Goal: Task Accomplishment & Management: Use online tool/utility

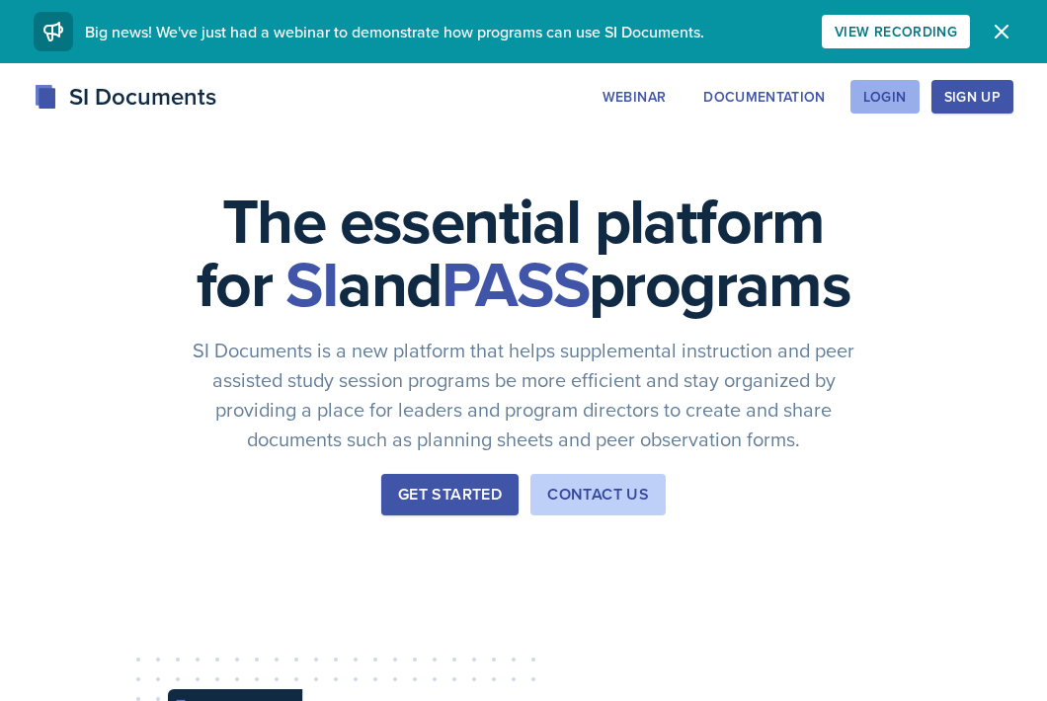
click at [882, 102] on div "Login" at bounding box center [884, 97] width 43 height 16
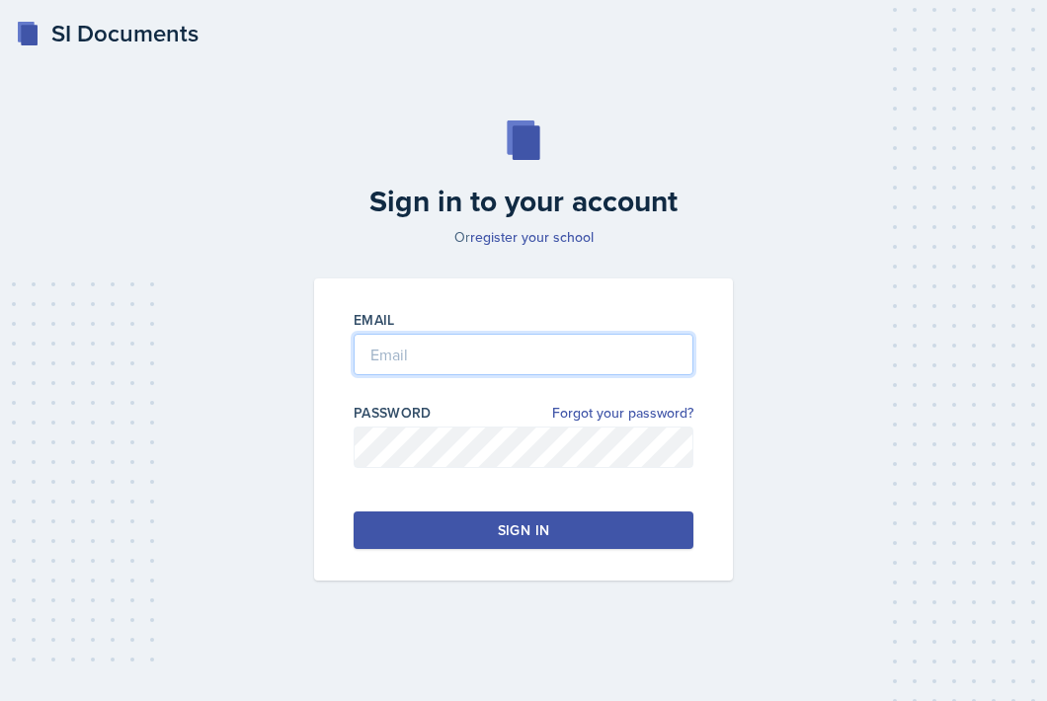
type input "[EMAIL_ADDRESS][DOMAIN_NAME]"
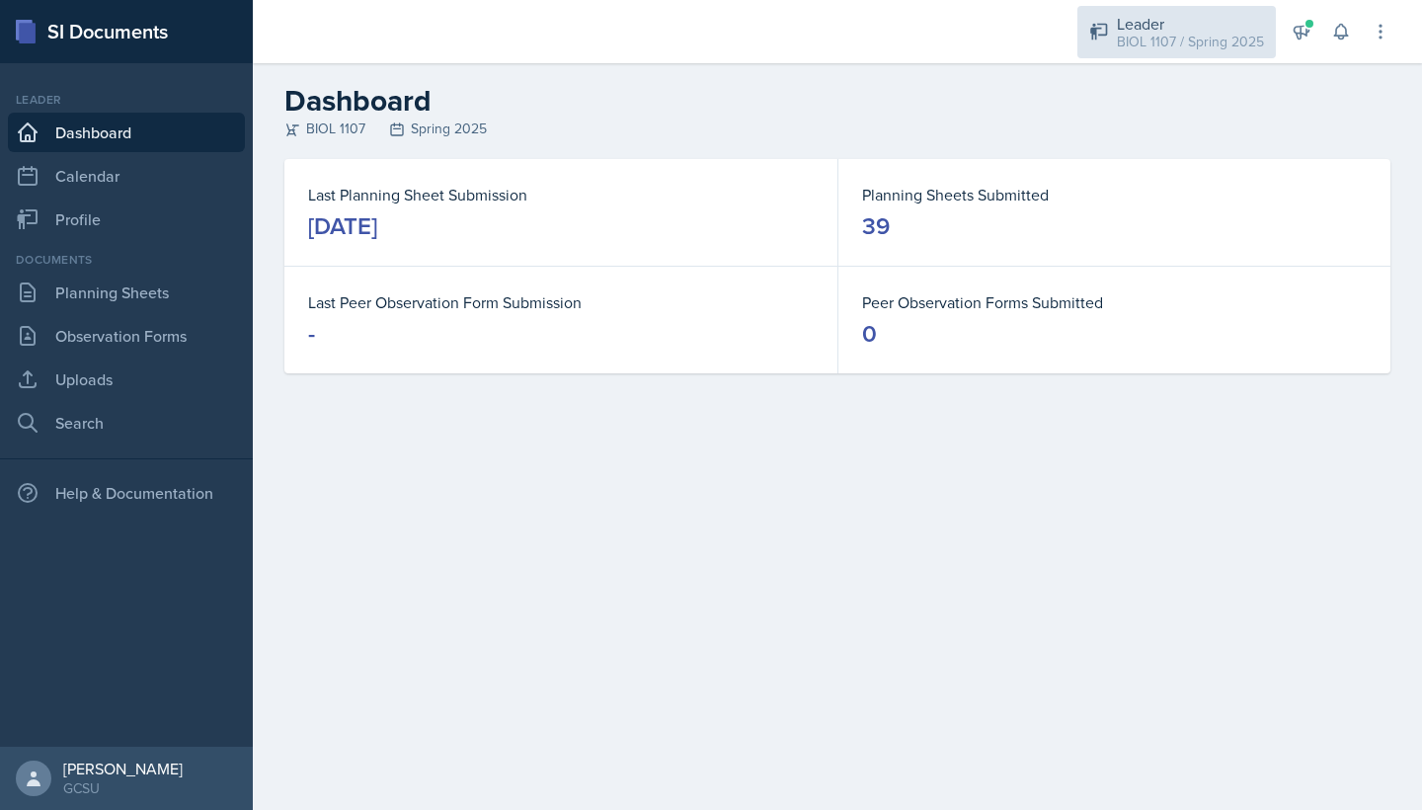
click at [1046, 45] on div "BIOL 1107 / Spring 2025" at bounding box center [1190, 42] width 147 height 21
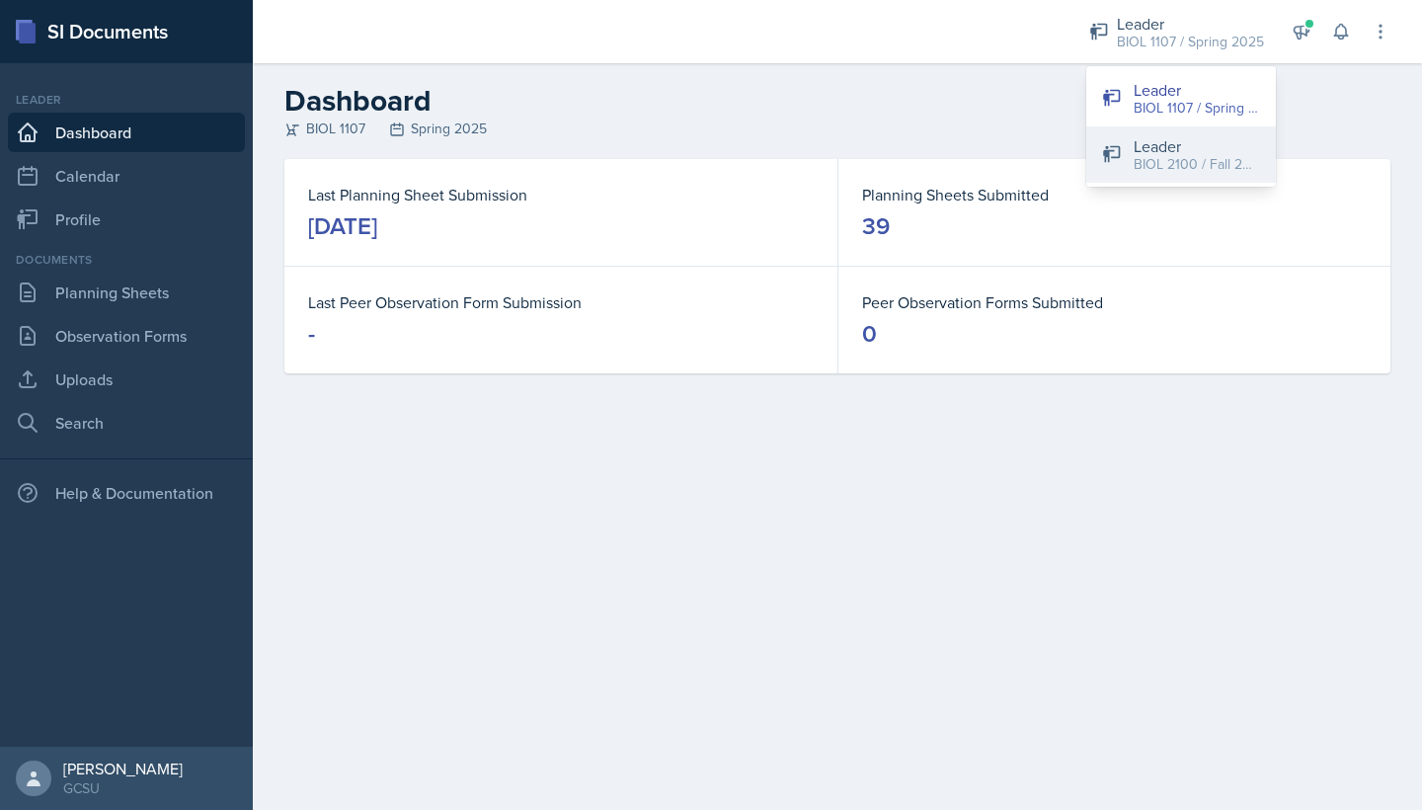
click at [1046, 156] on button "Leader BIOL 2100 / Fall 2025" at bounding box center [1182, 154] width 190 height 56
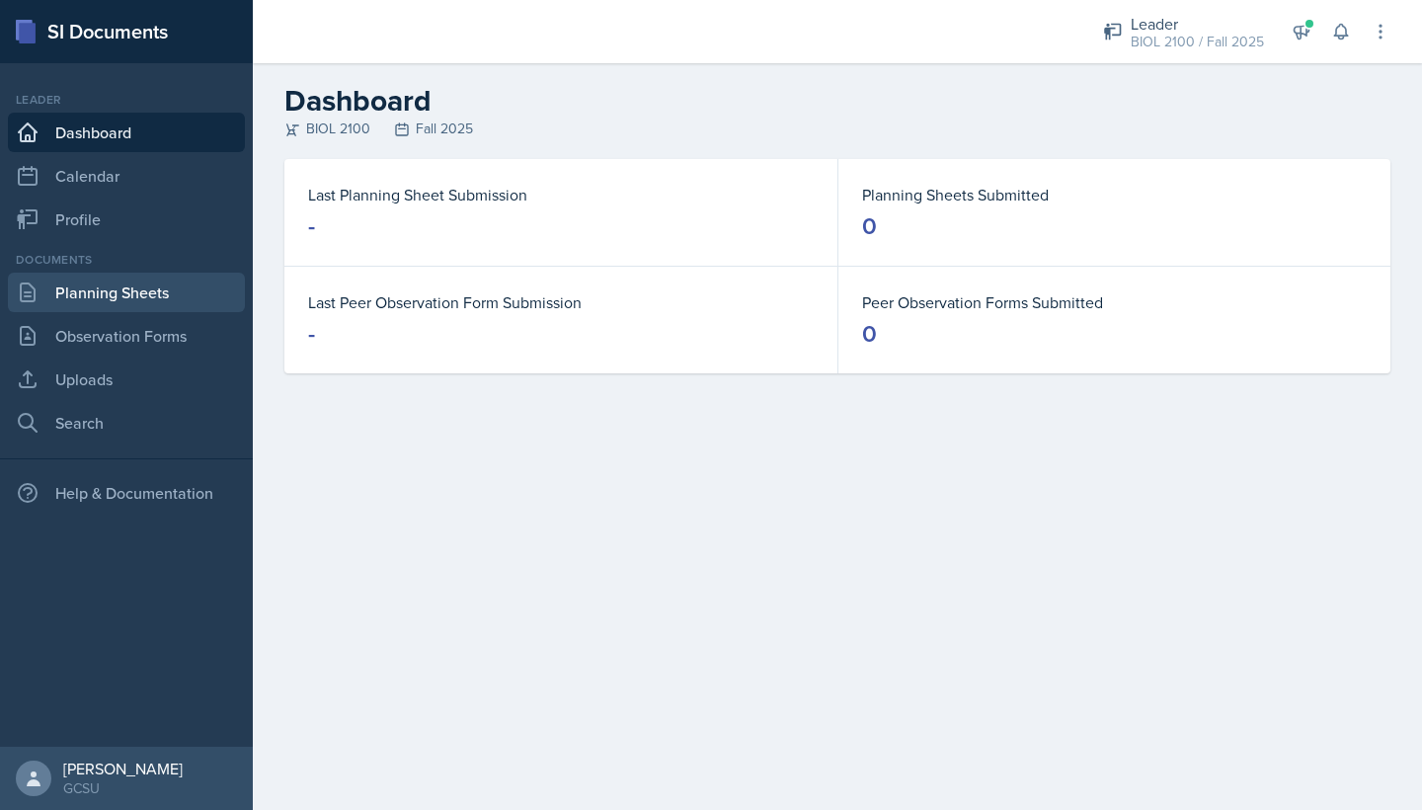
click at [64, 295] on link "Planning Sheets" at bounding box center [126, 293] width 237 height 40
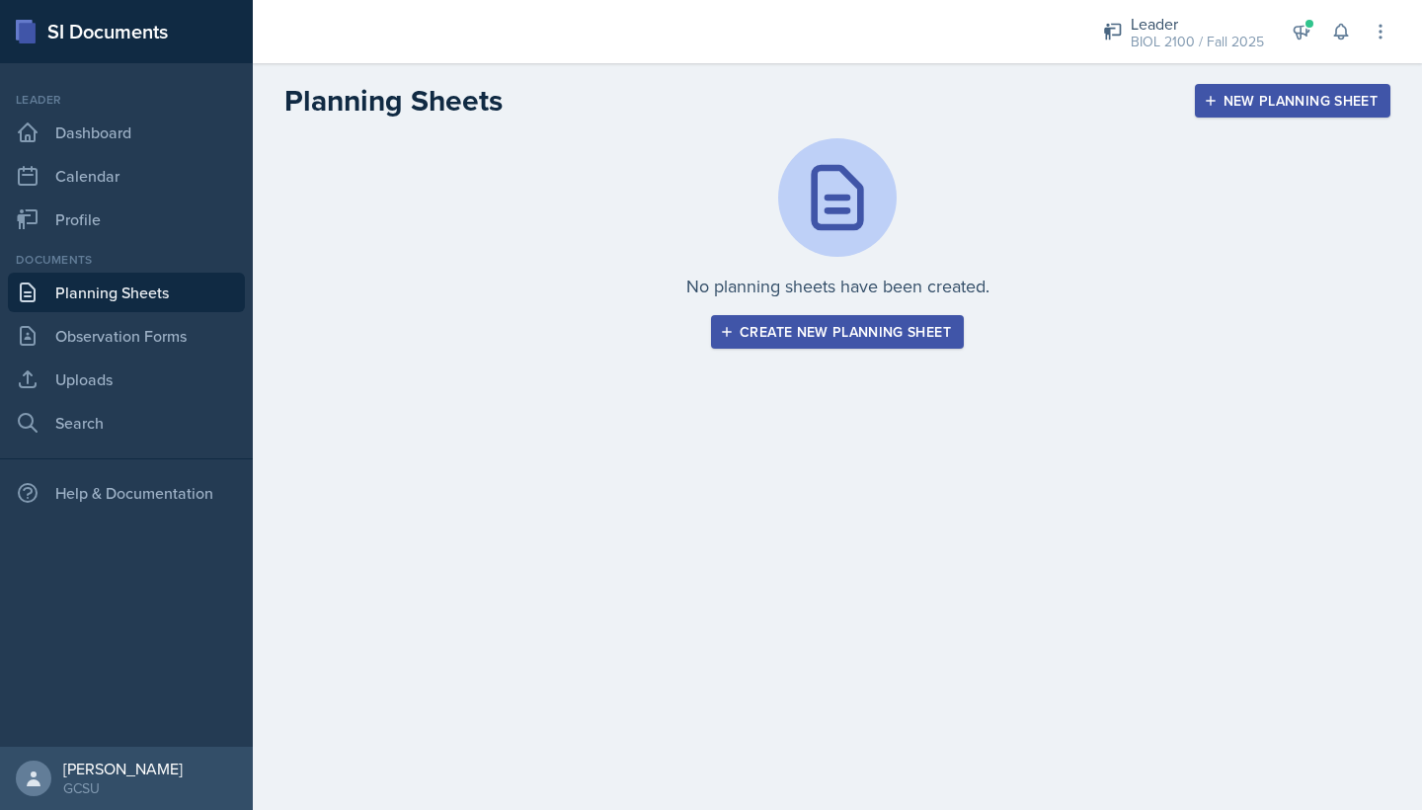
click at [1046, 98] on div "New Planning Sheet" at bounding box center [1293, 101] width 170 height 16
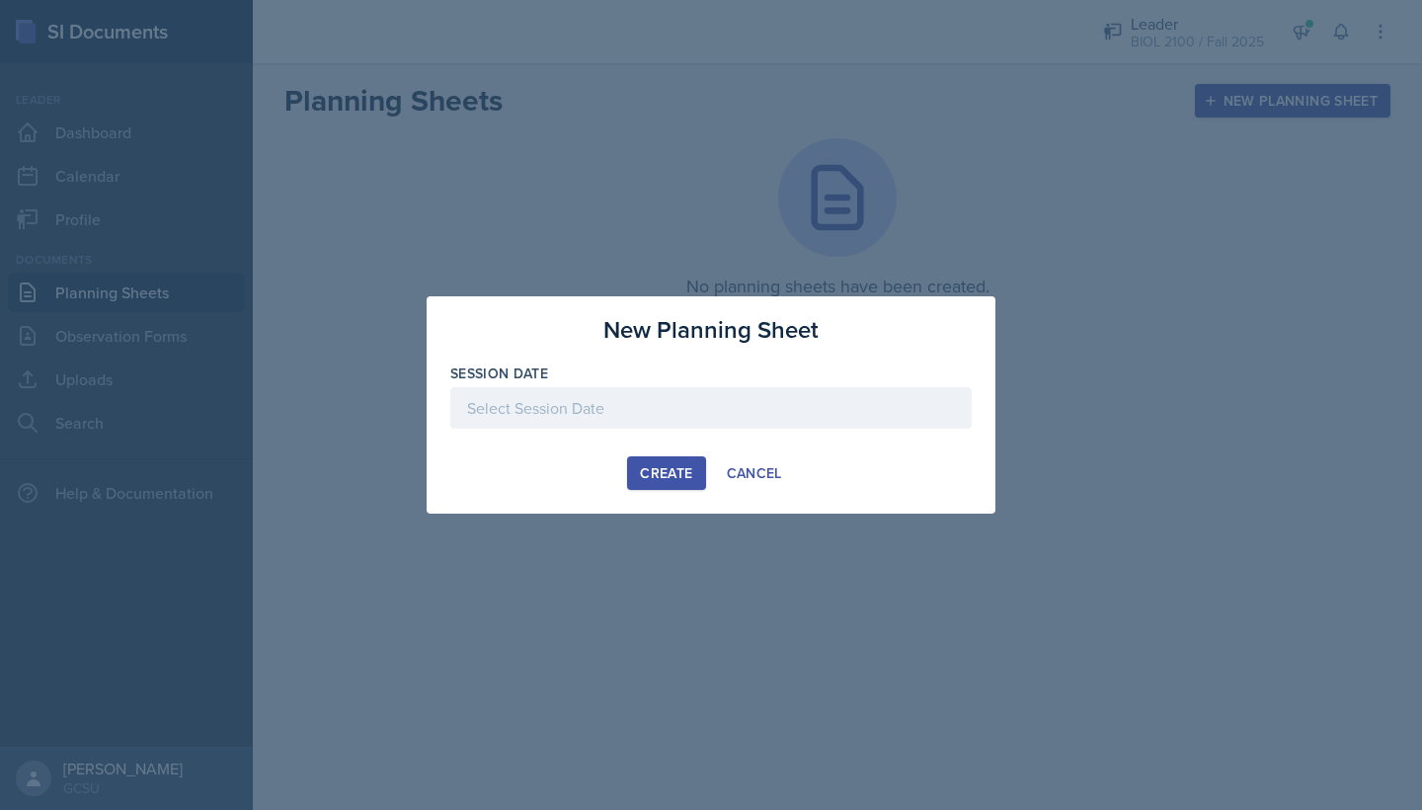
click at [862, 413] on div at bounding box center [711, 407] width 522 height 41
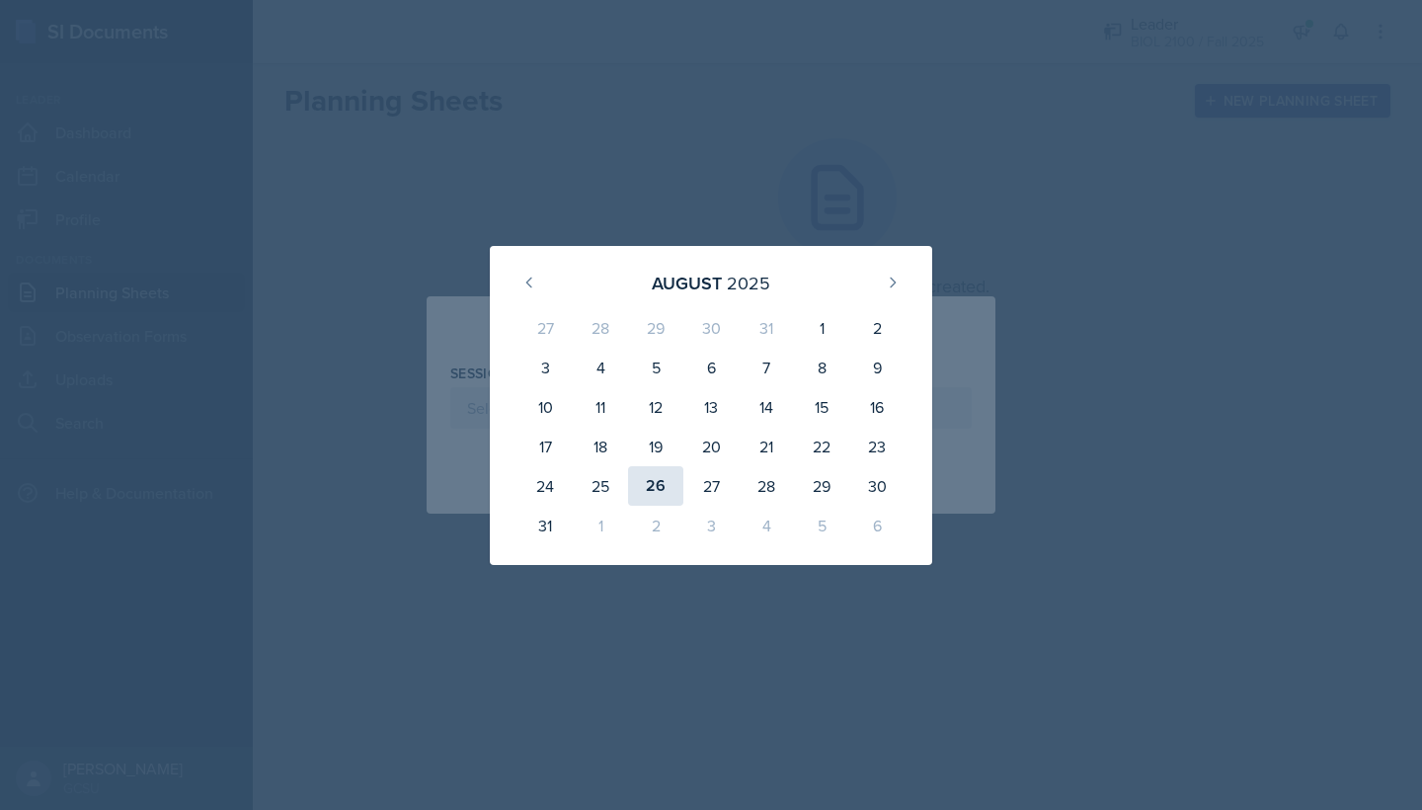
click at [653, 494] on div "26" at bounding box center [655, 486] width 55 height 40
type input "[DATE]"
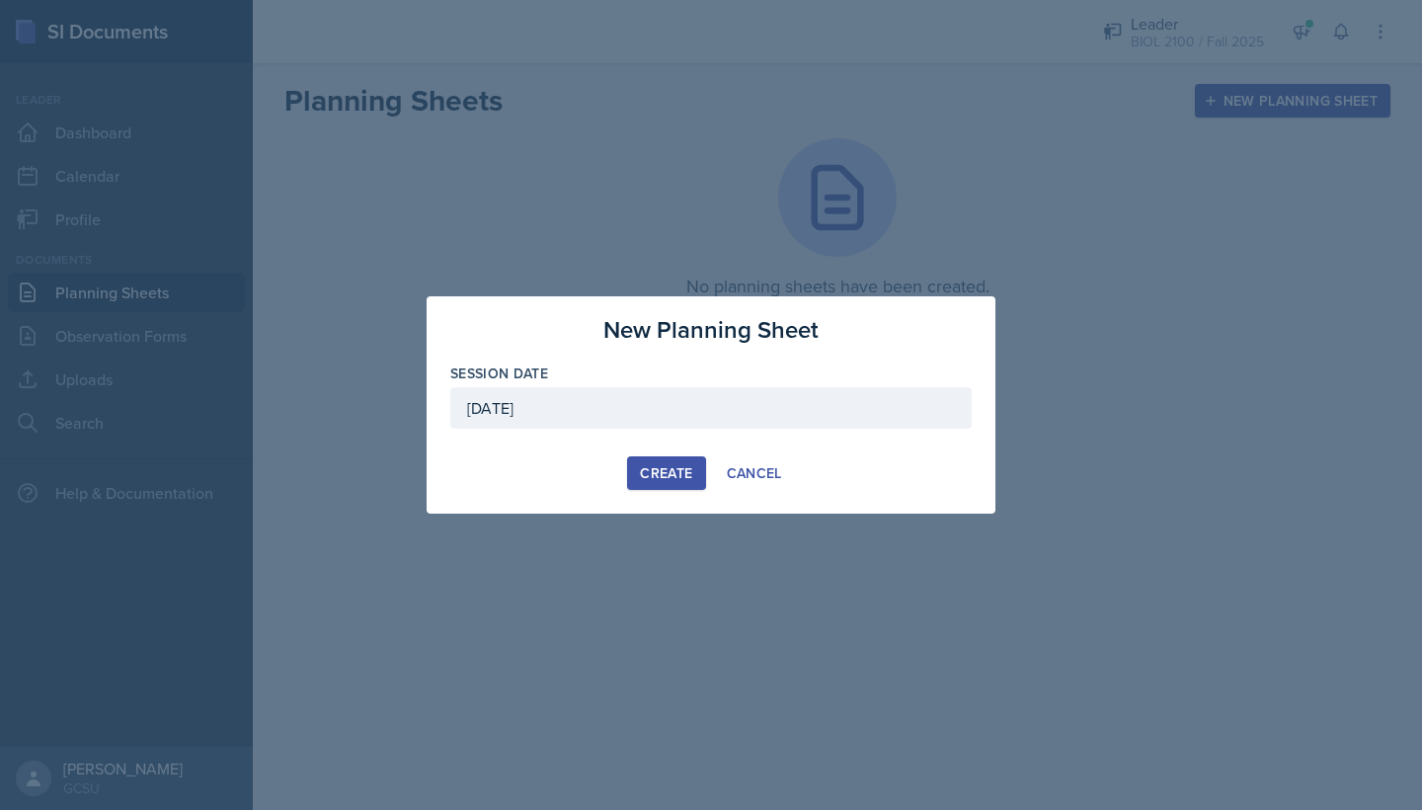
click at [664, 481] on div "Create" at bounding box center [666, 473] width 52 height 16
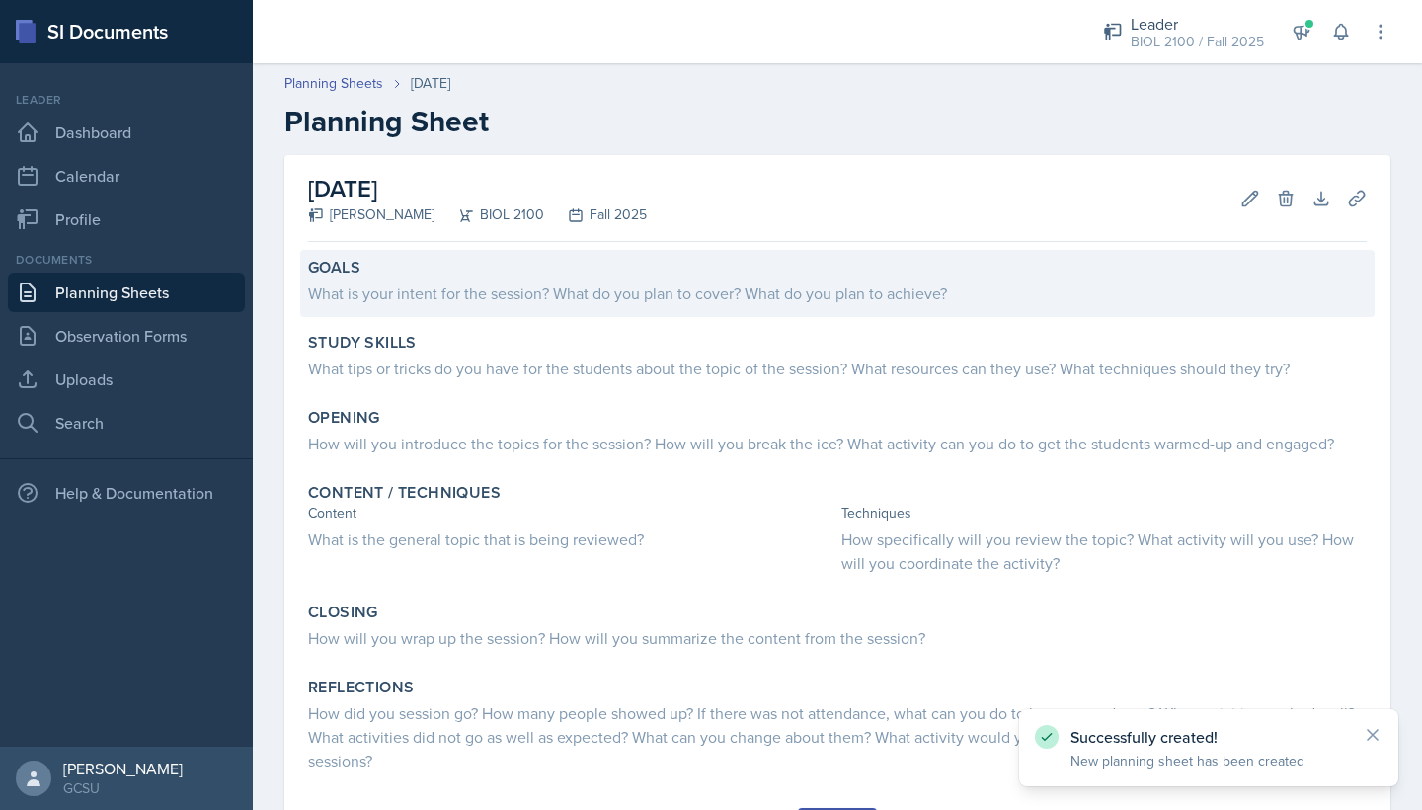
click at [482, 300] on div "What is your intent for the session? What do you plan to cover? What do you pla…" at bounding box center [837, 294] width 1059 height 24
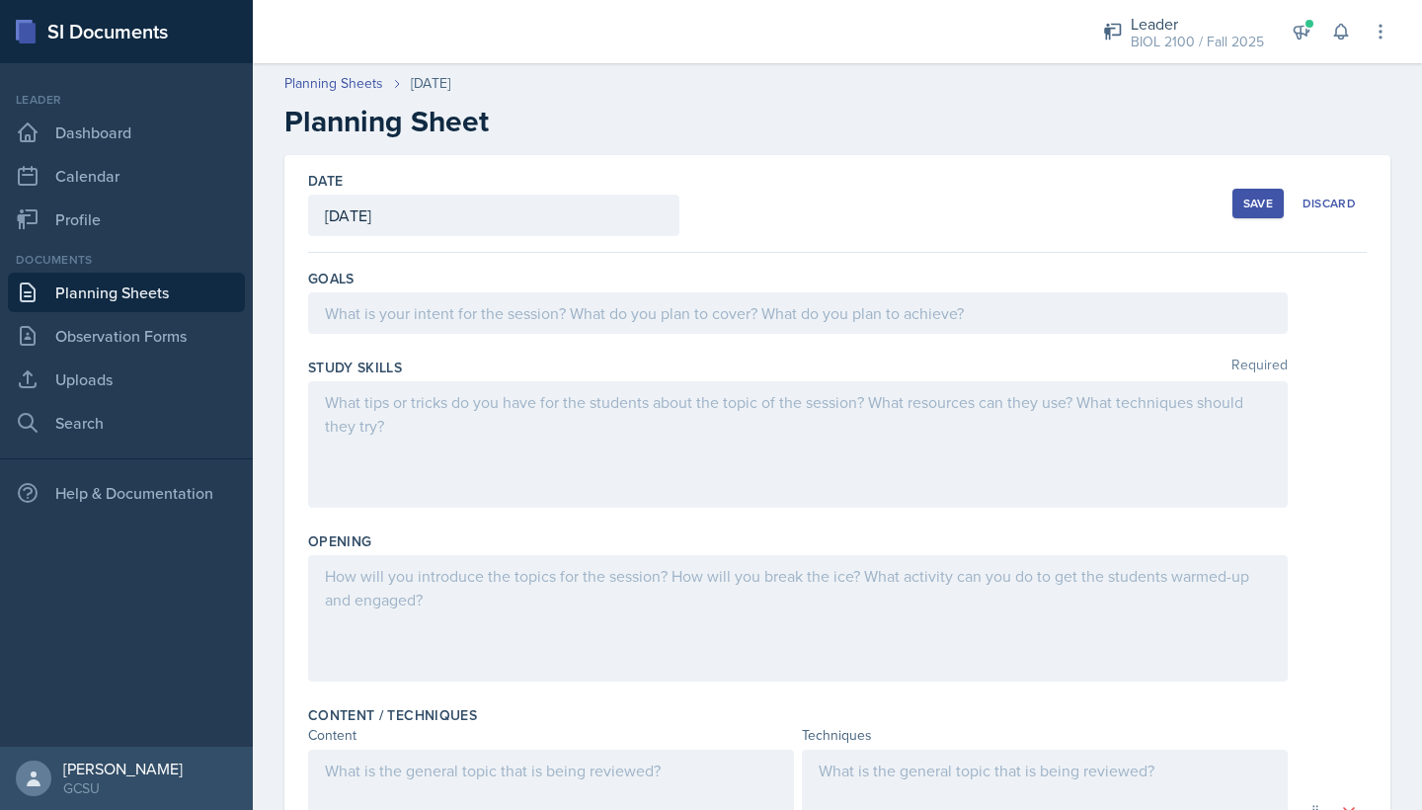
click at [481, 325] on div at bounding box center [798, 312] width 980 height 41
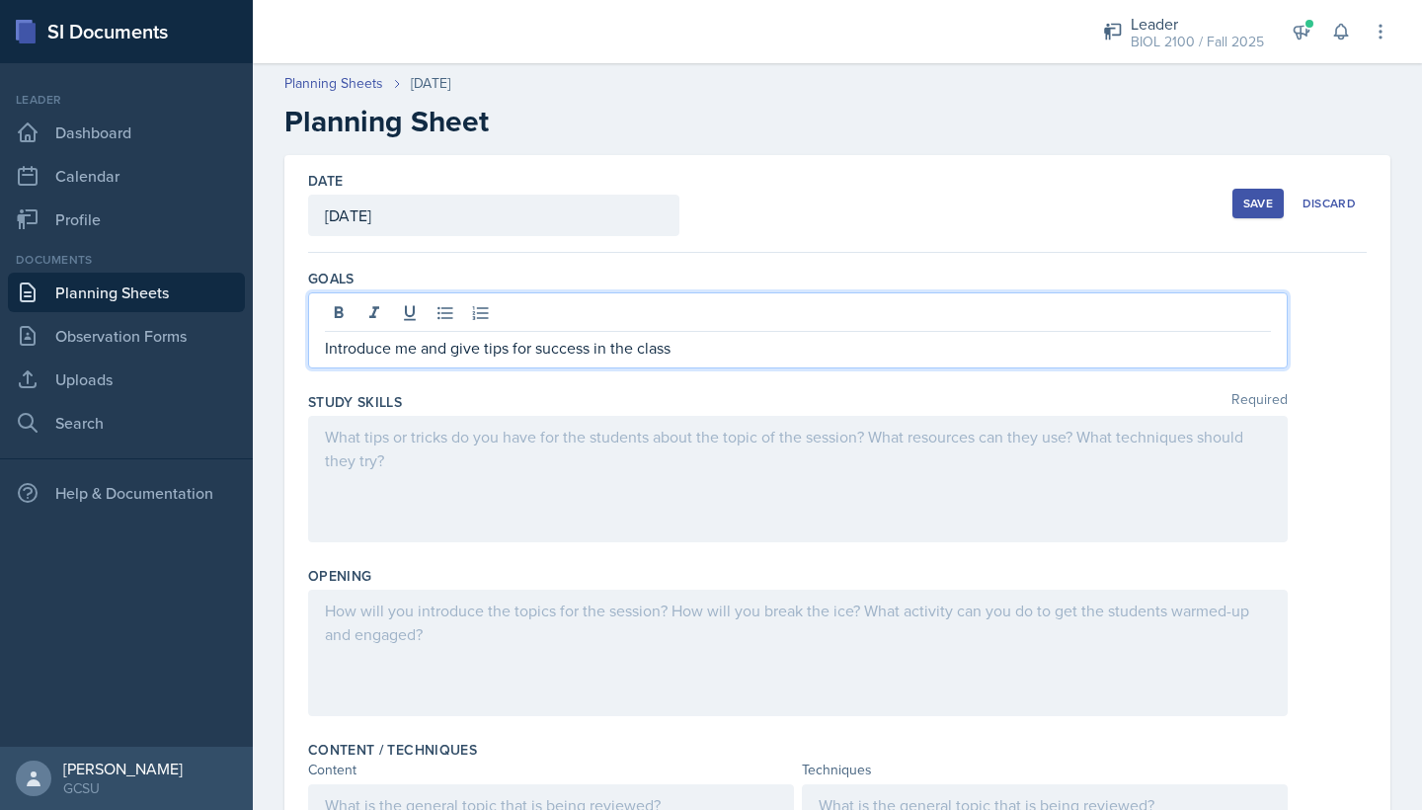
click at [410, 451] on div at bounding box center [798, 479] width 980 height 126
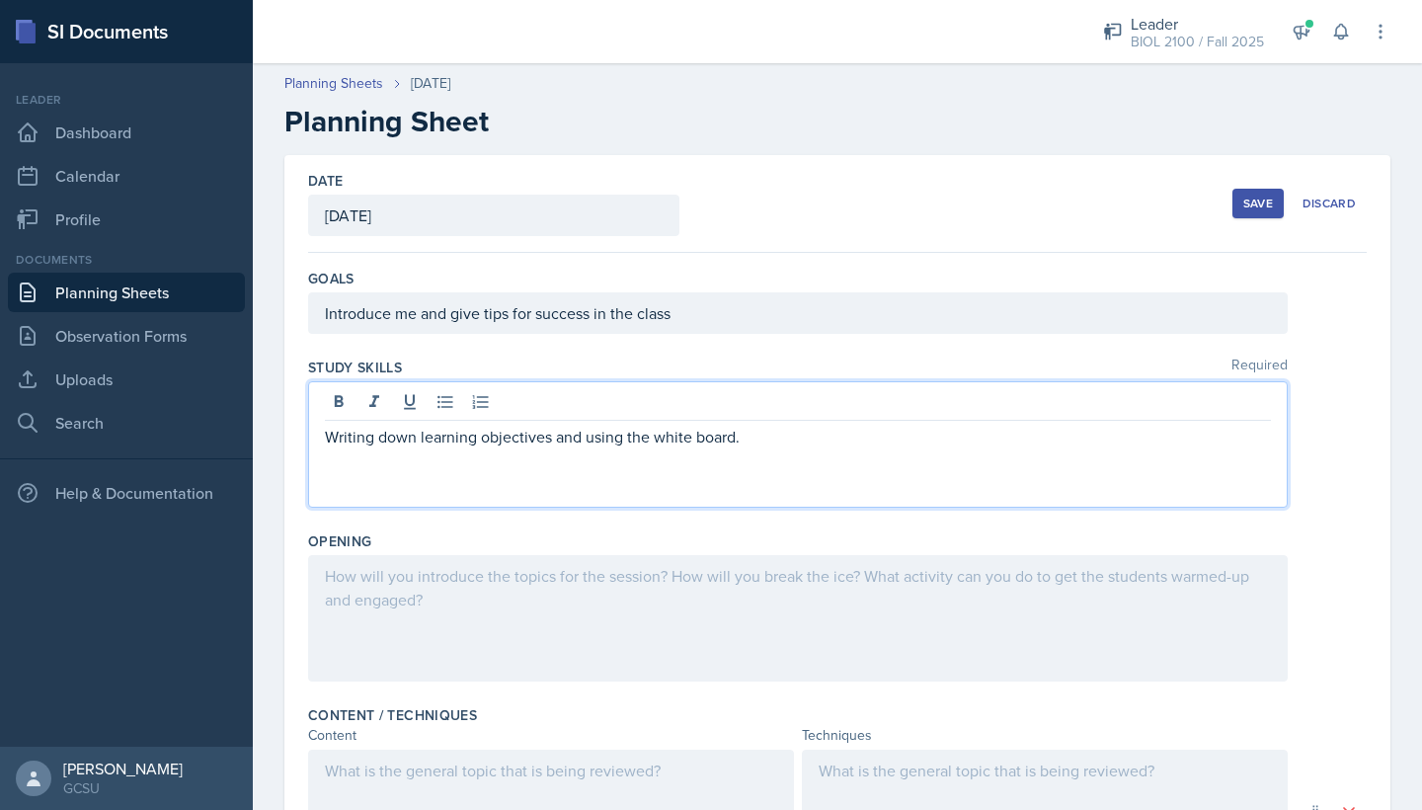
click at [582, 573] on div at bounding box center [798, 618] width 980 height 126
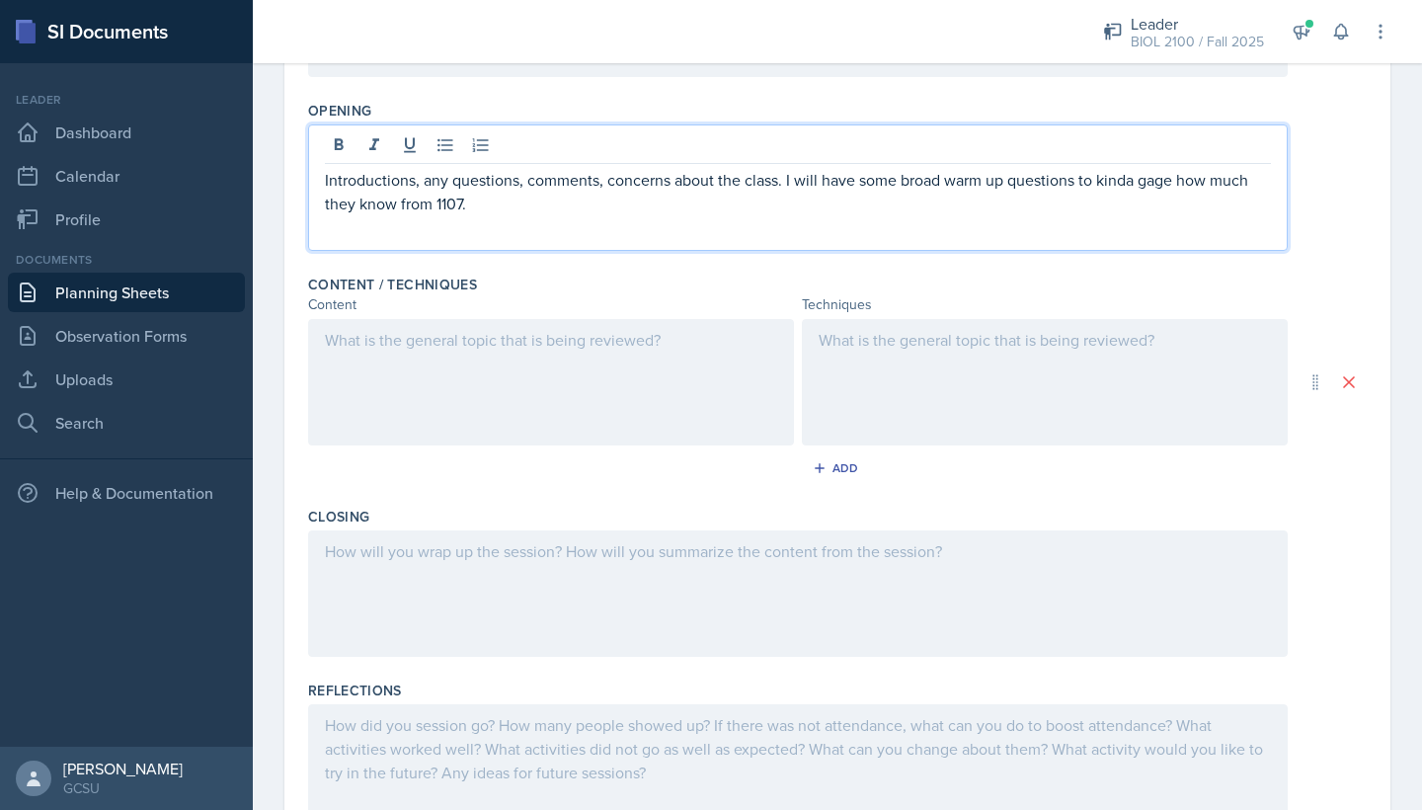
scroll to position [458, 0]
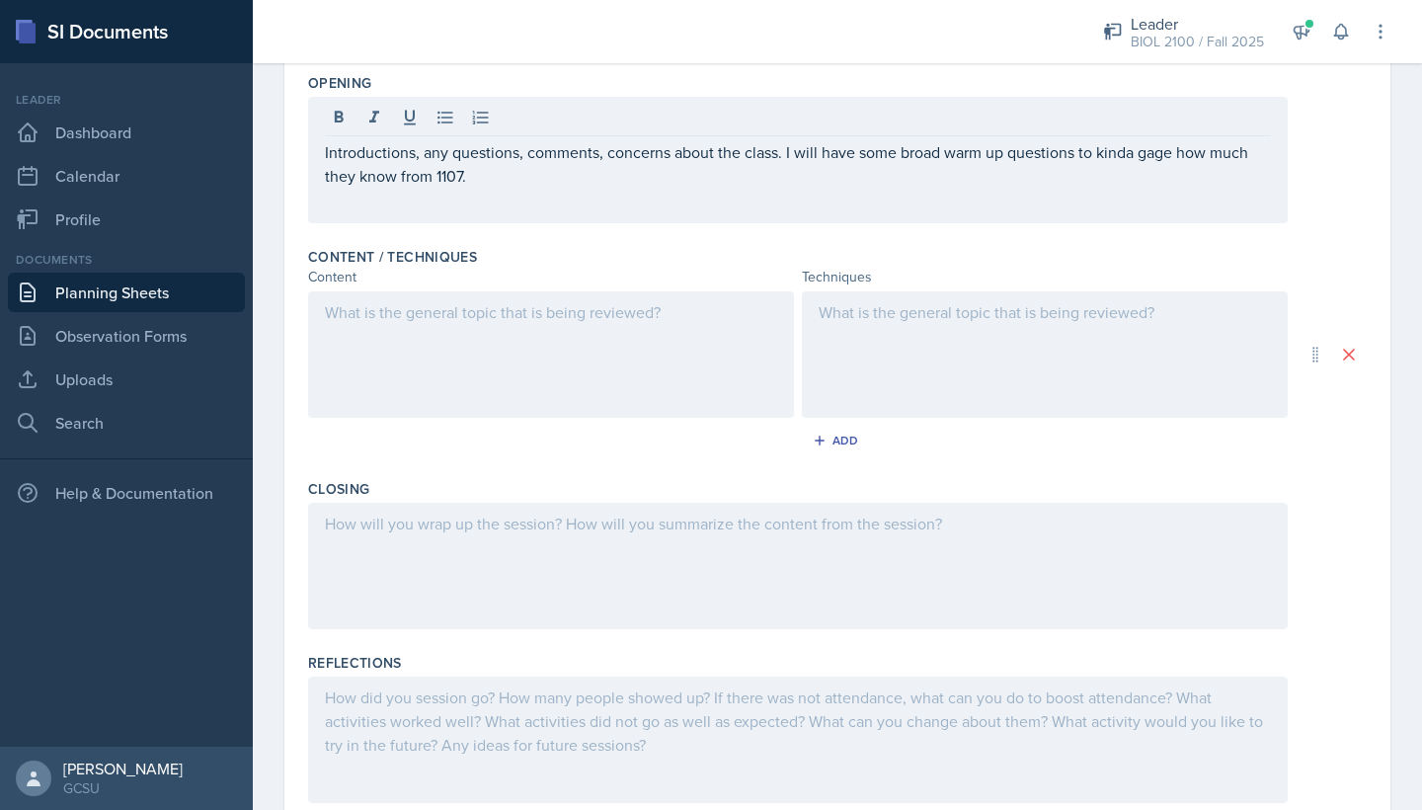
click at [558, 334] on div at bounding box center [551, 354] width 486 height 126
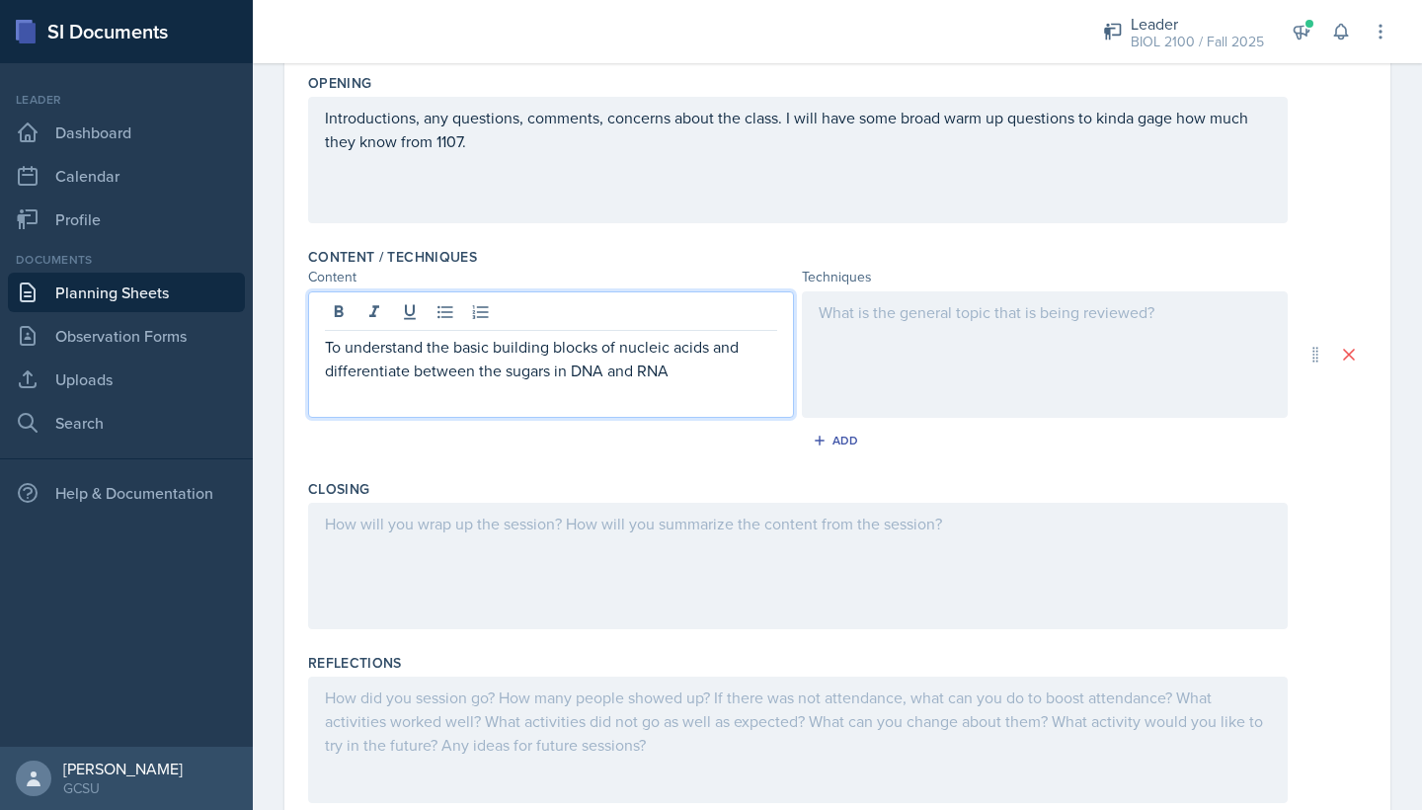
click at [890, 319] on div at bounding box center [1045, 354] width 486 height 126
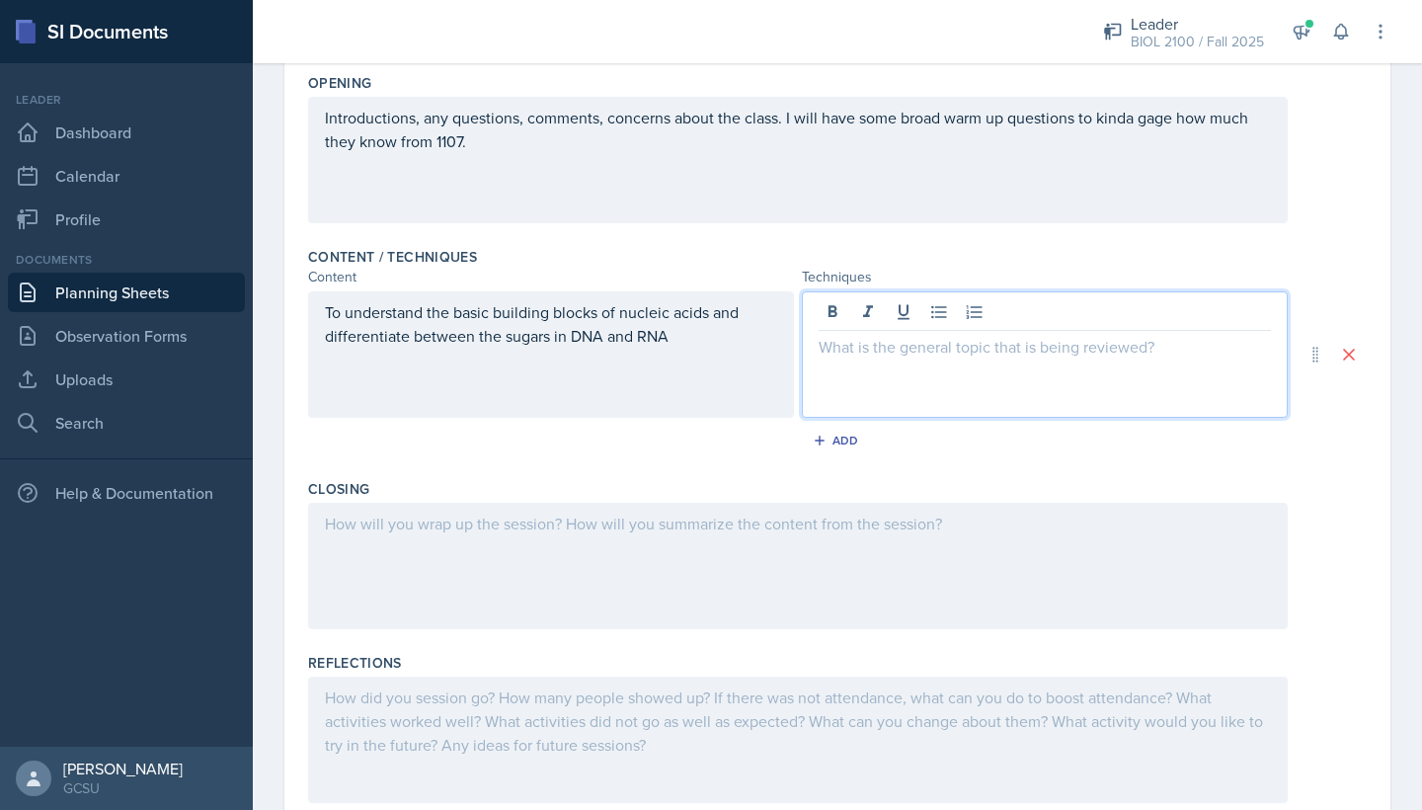
click at [1020, 7] on div at bounding box center [660, 31] width 783 height 63
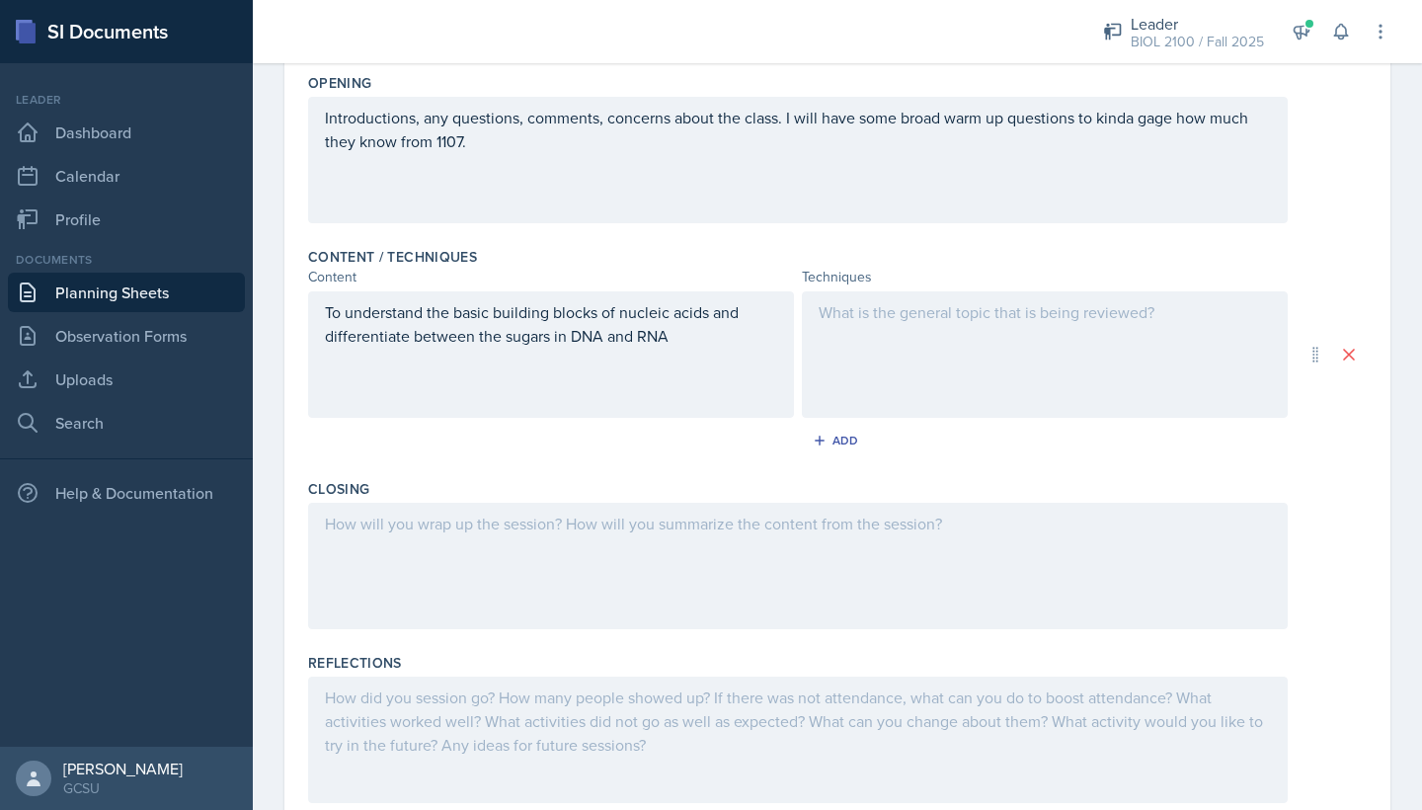
click at [874, 344] on div at bounding box center [1045, 354] width 486 height 126
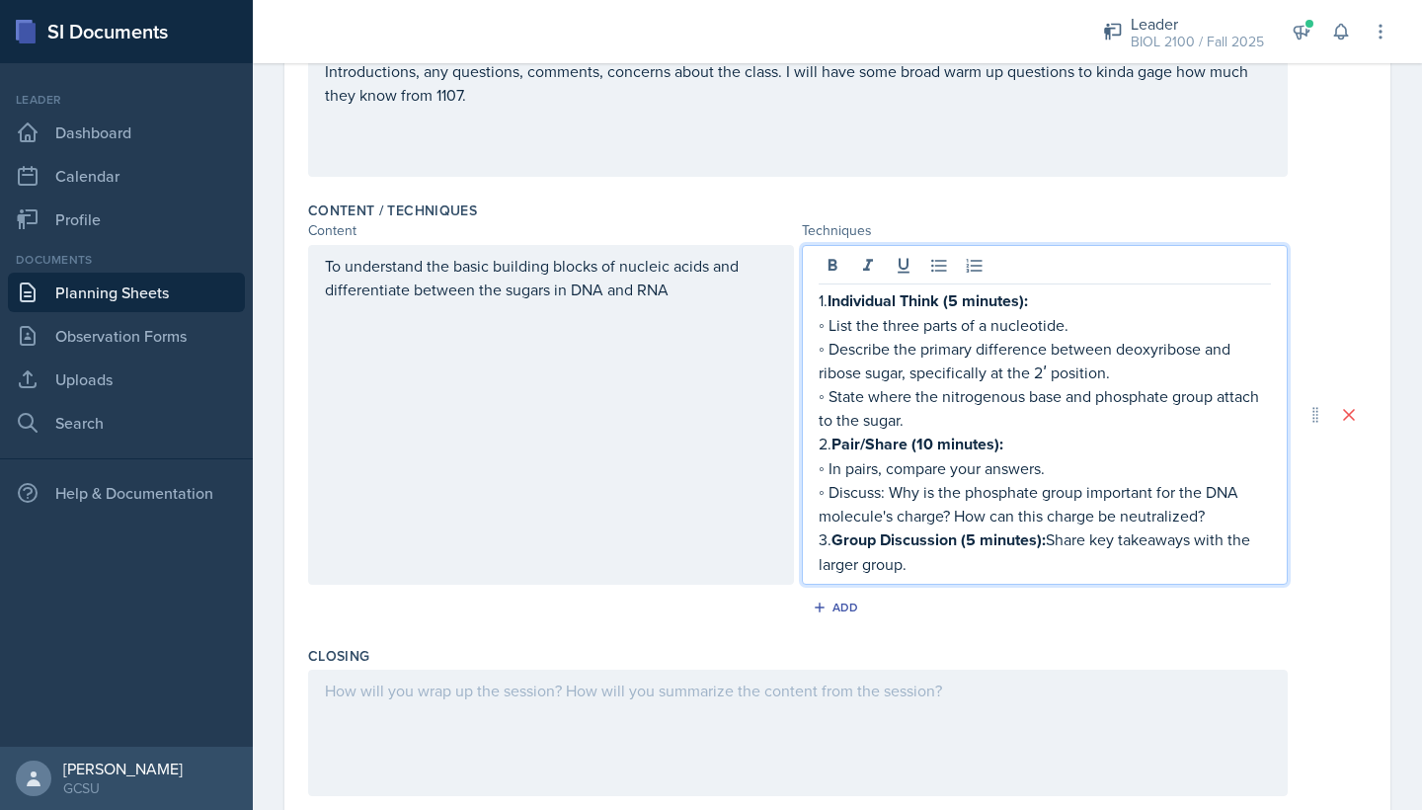
scroll to position [507, 0]
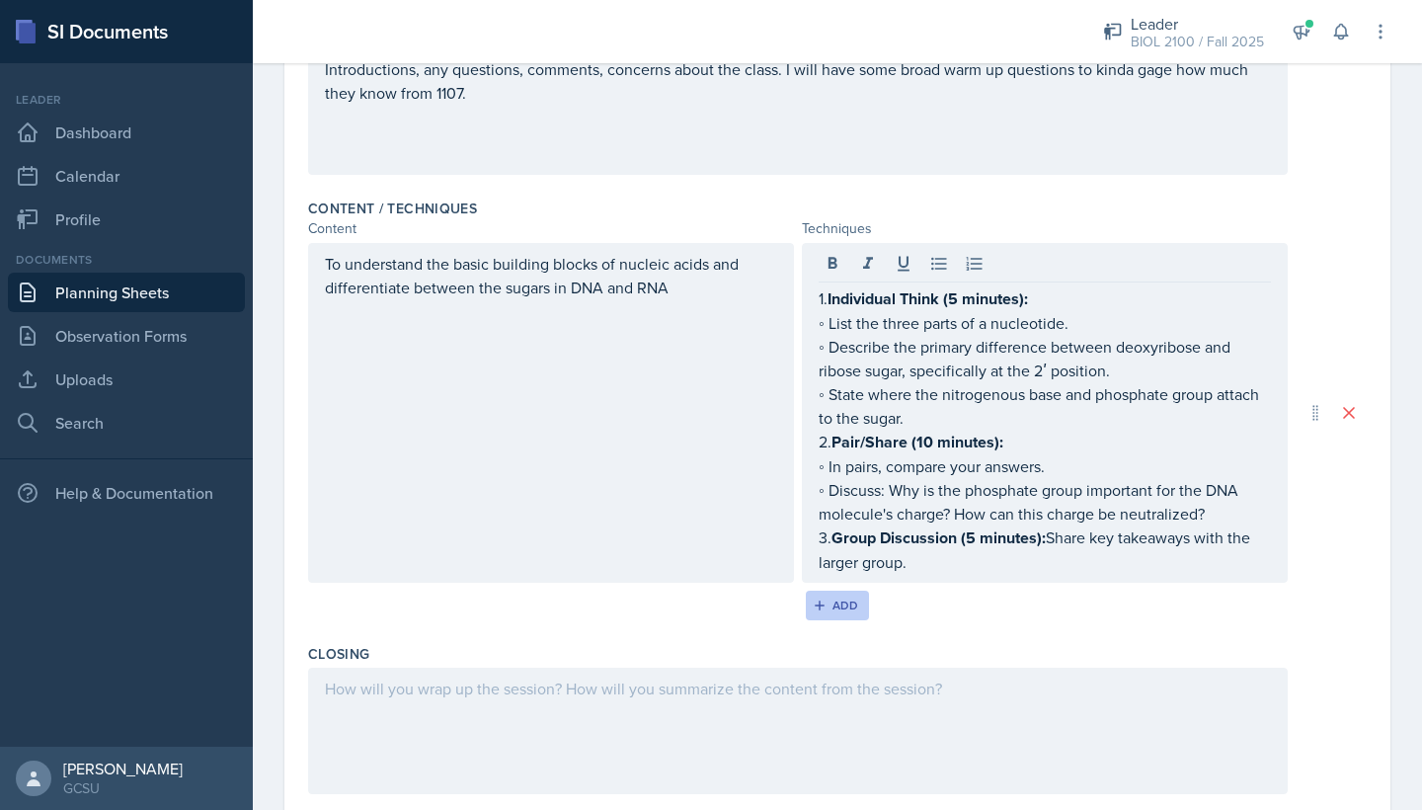
click at [841, 607] on div "Add" at bounding box center [838, 606] width 42 height 16
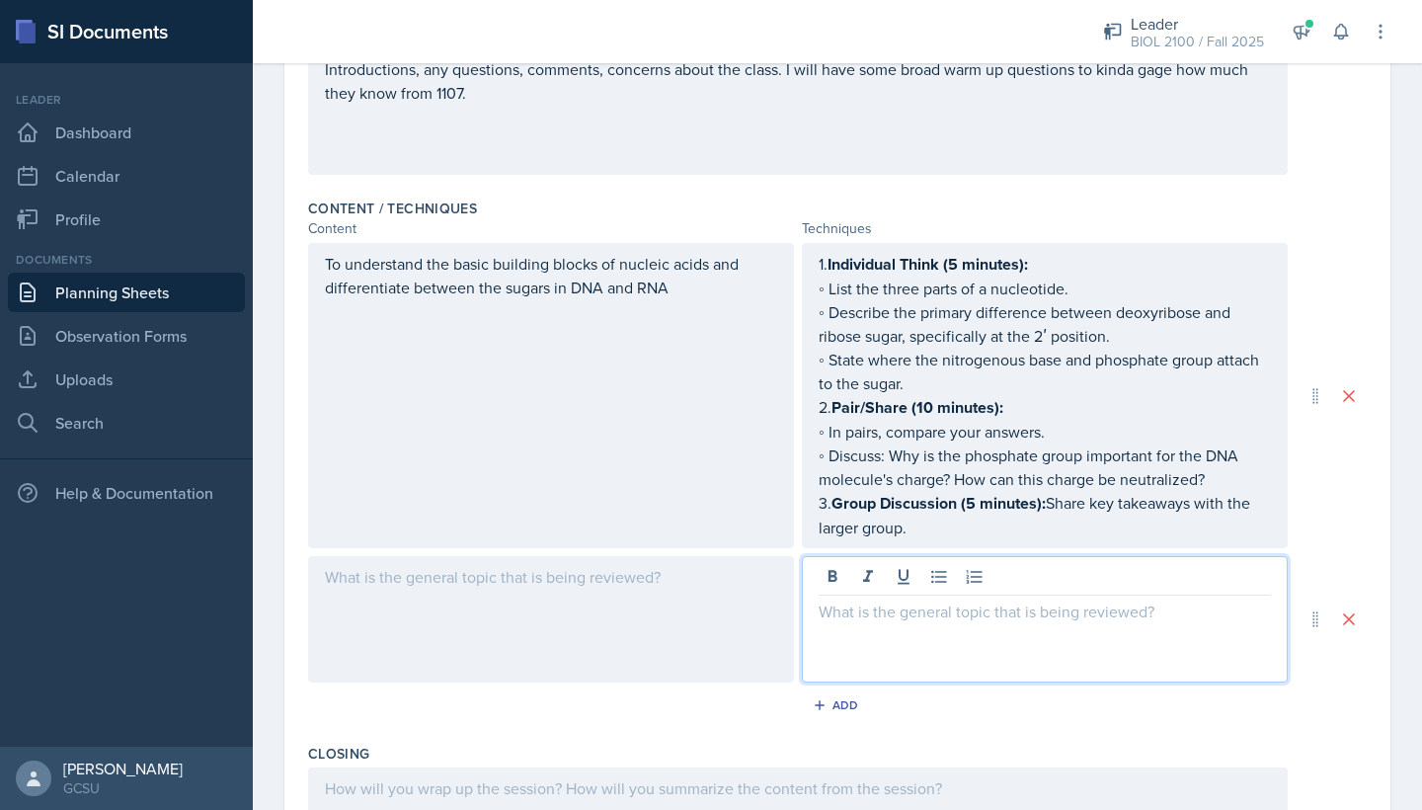
click at [903, 583] on div at bounding box center [1045, 619] width 486 height 126
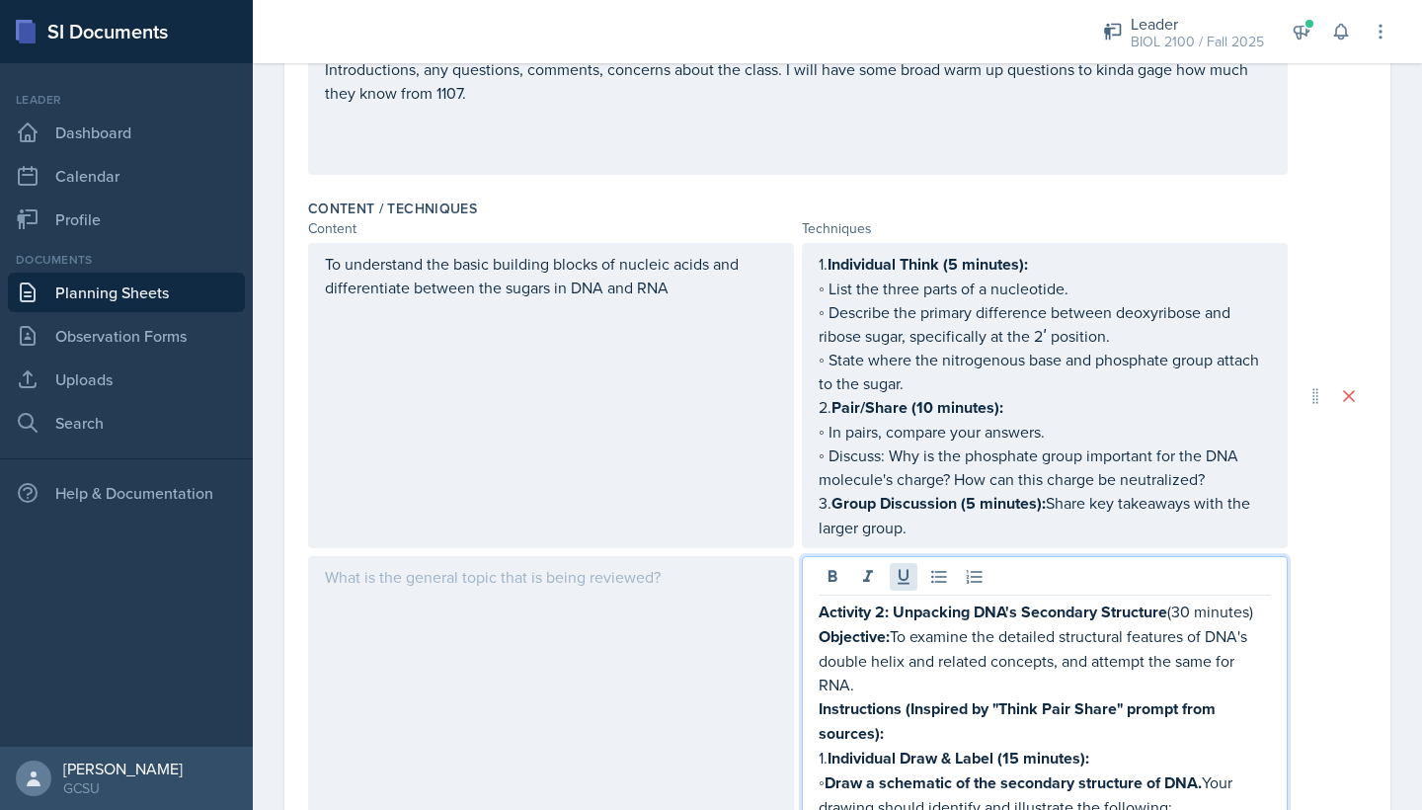
scroll to position [934, 0]
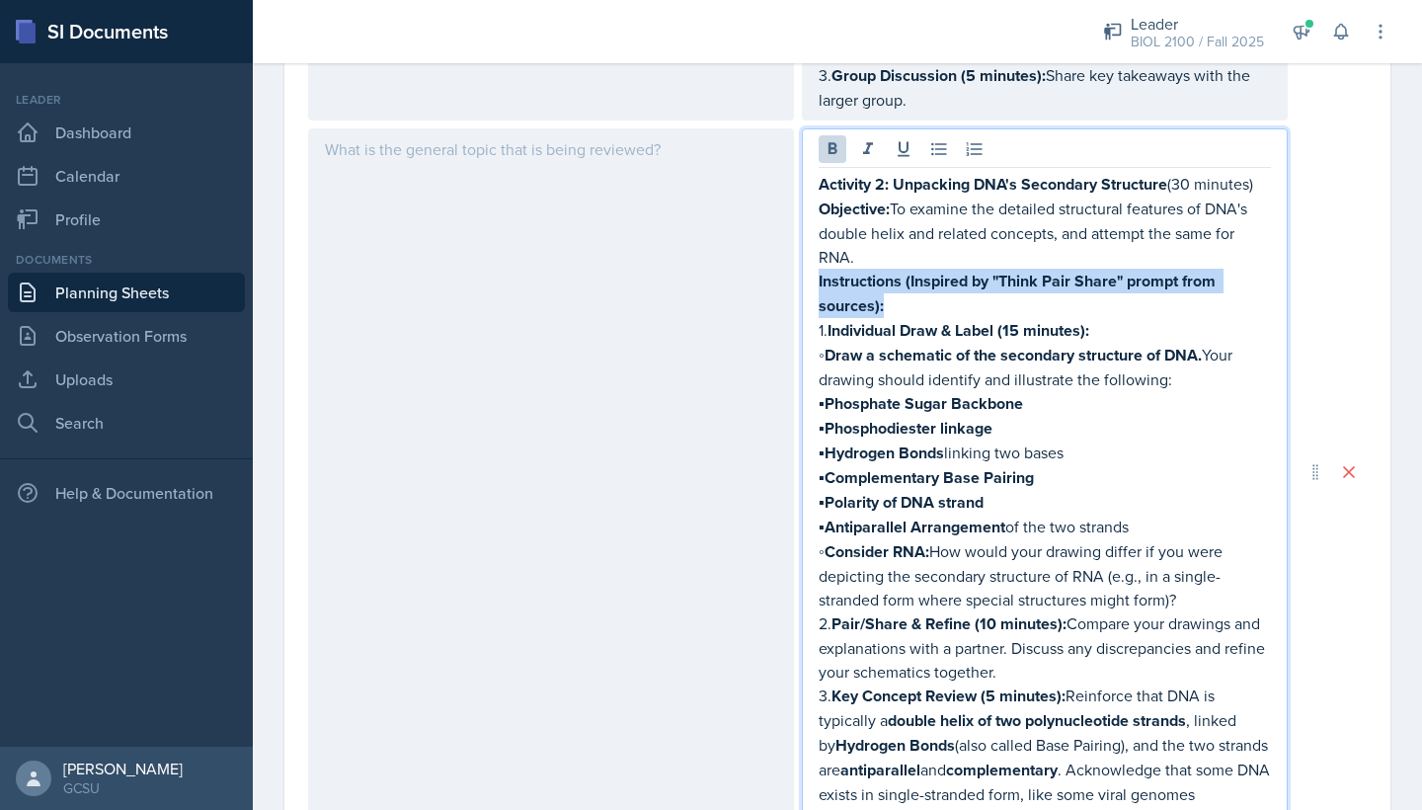
drag, startPoint x: 926, startPoint y: 311, endPoint x: 812, endPoint y: 276, distance: 119.0
click at [812, 276] on div "Activity 2: Unpacking DNA's Secondary Structure (30 minutes) Objective: To exam…" at bounding box center [1045, 471] width 486 height 686
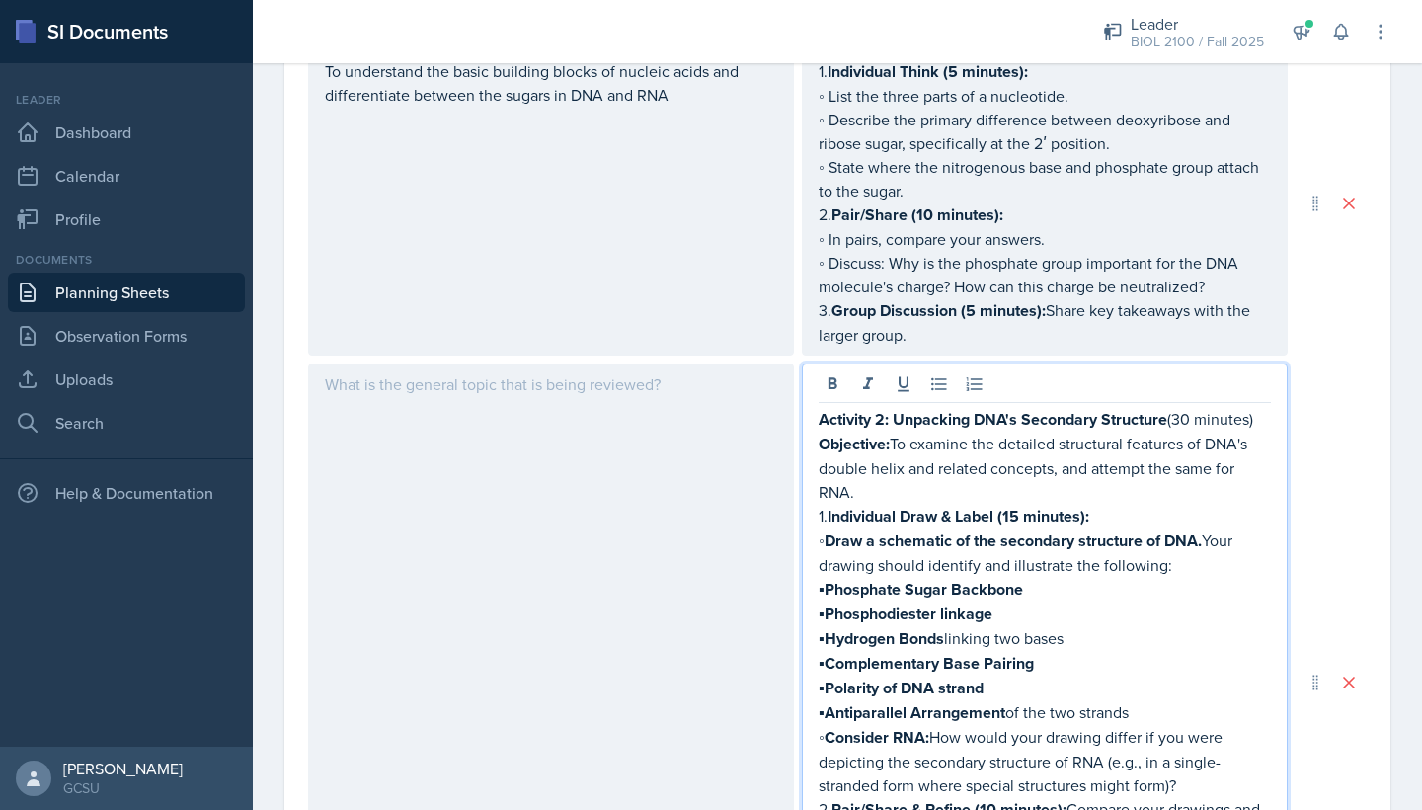
scroll to position [814, 0]
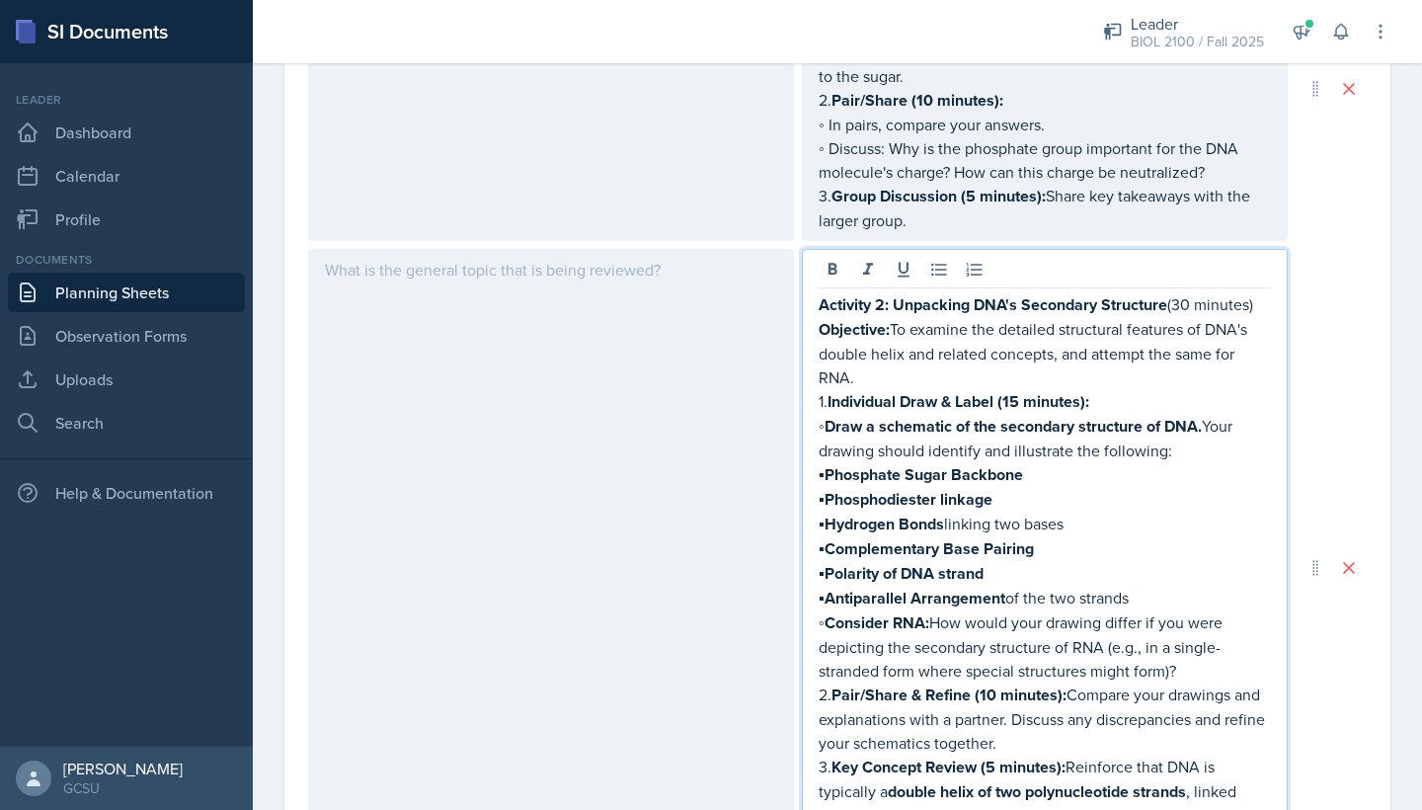
click at [529, 308] on div at bounding box center [551, 567] width 486 height 637
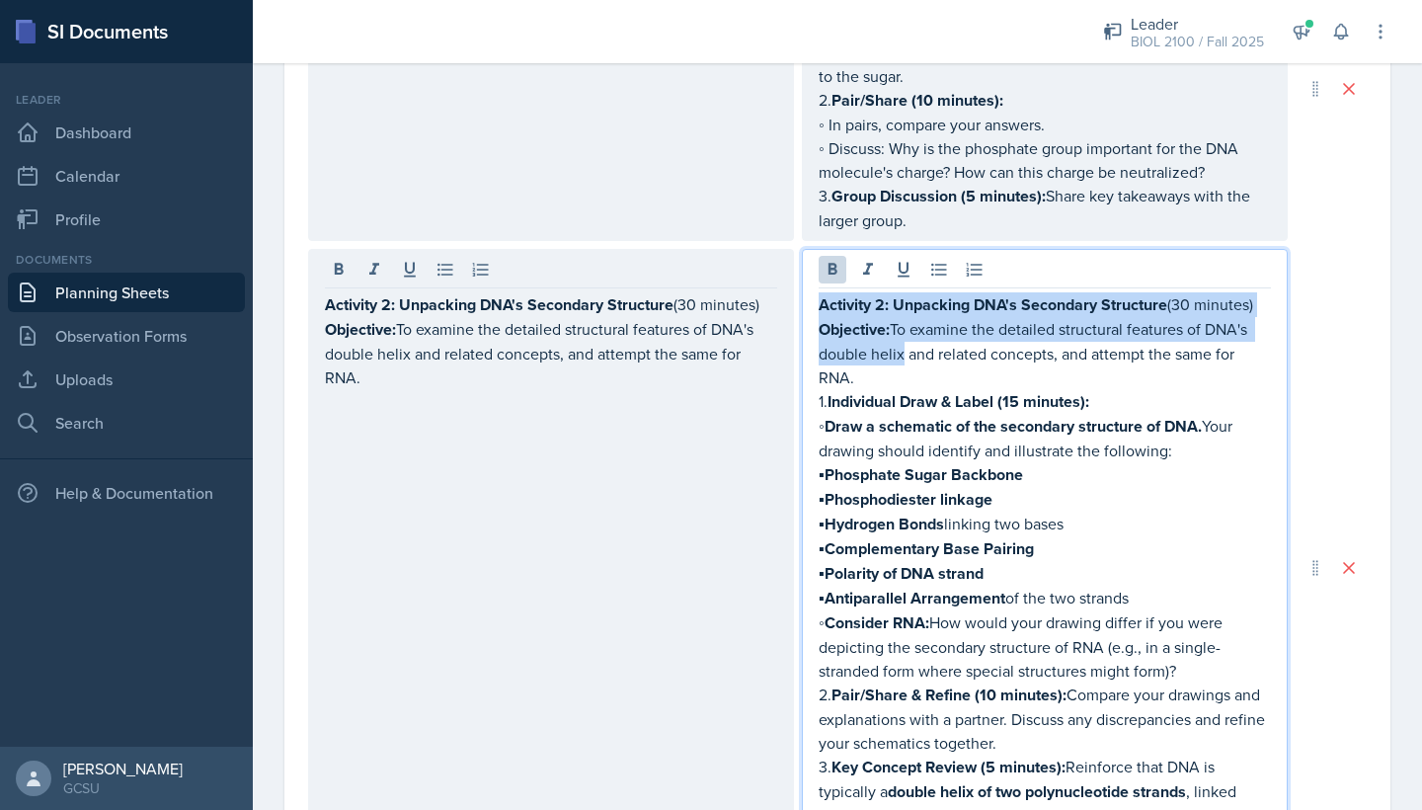
drag, startPoint x: 900, startPoint y: 344, endPoint x: 813, endPoint y: 296, distance: 99.0
click at [814, 296] on div "Activity 2: Unpacking DNA's Secondary Structure (30 minutes) Objective: To exam…" at bounding box center [1045, 567] width 486 height 637
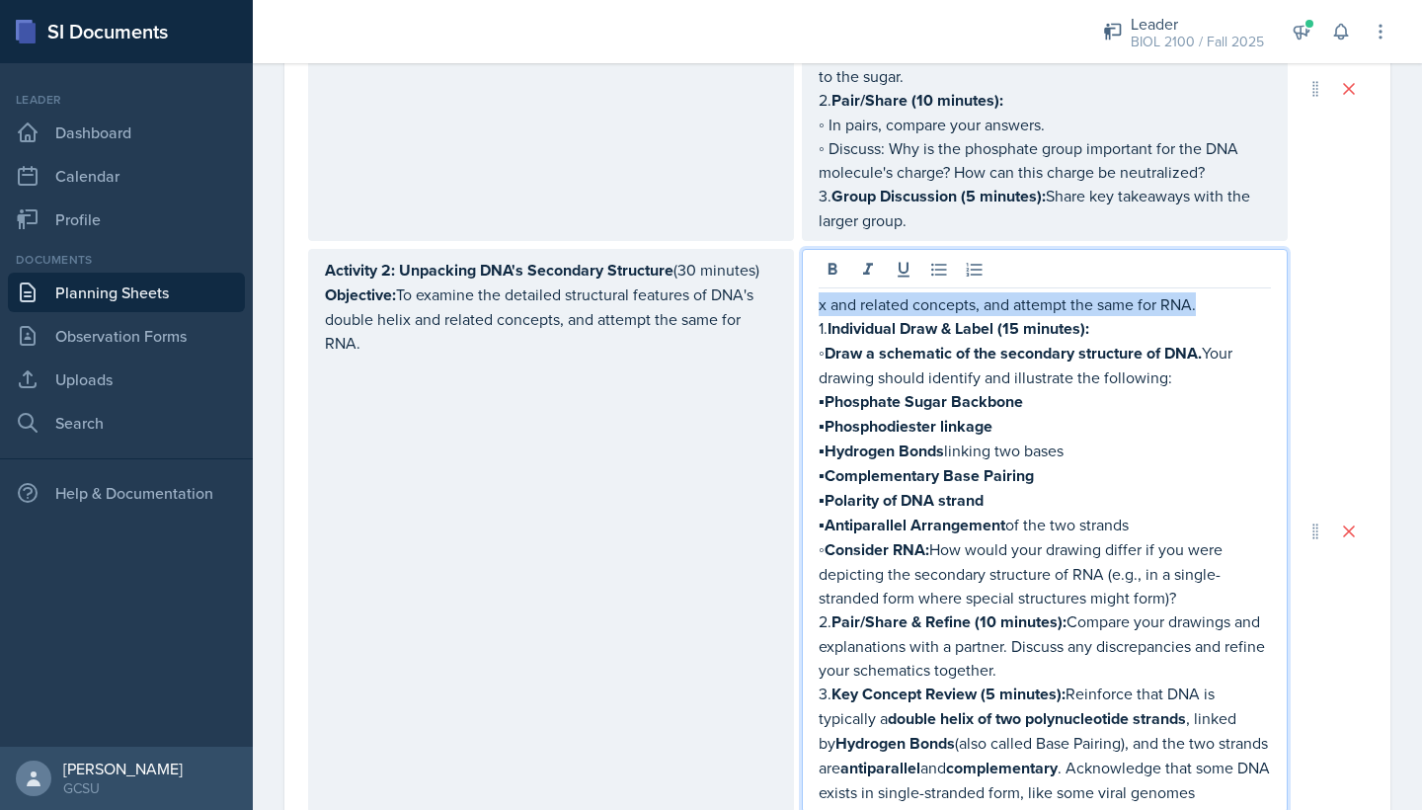
drag, startPoint x: 1217, startPoint y: 306, endPoint x: 768, endPoint y: 309, distance: 448.5
click at [769, 310] on div "Activity 2: Unpacking DNA's Secondary Structure (30 minutes) Objective: To exam…" at bounding box center [798, 531] width 980 height 564
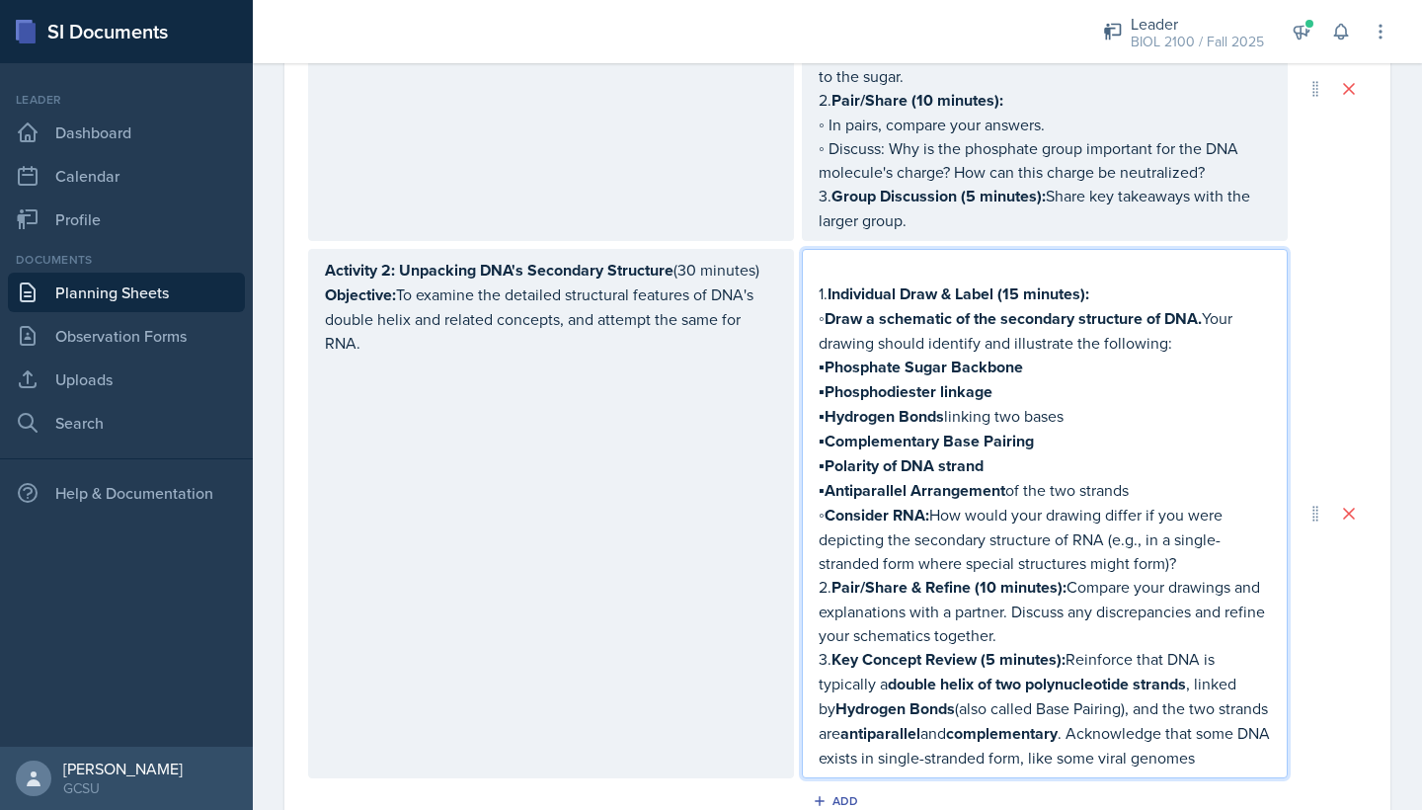
click at [421, 342] on p "Objective: To examine the detailed structural features of DNA's double helix an…" at bounding box center [551, 318] width 452 height 72
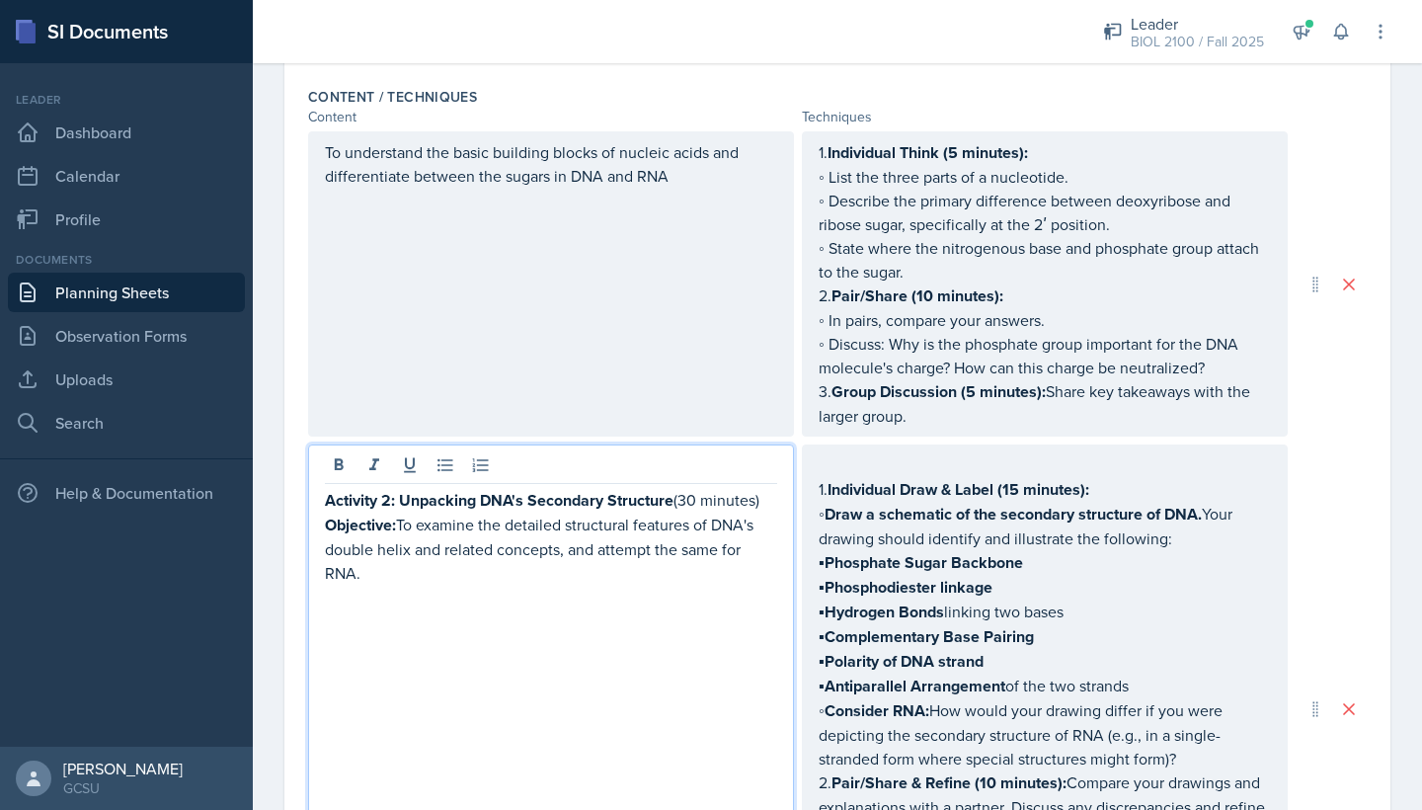
scroll to position [647, 0]
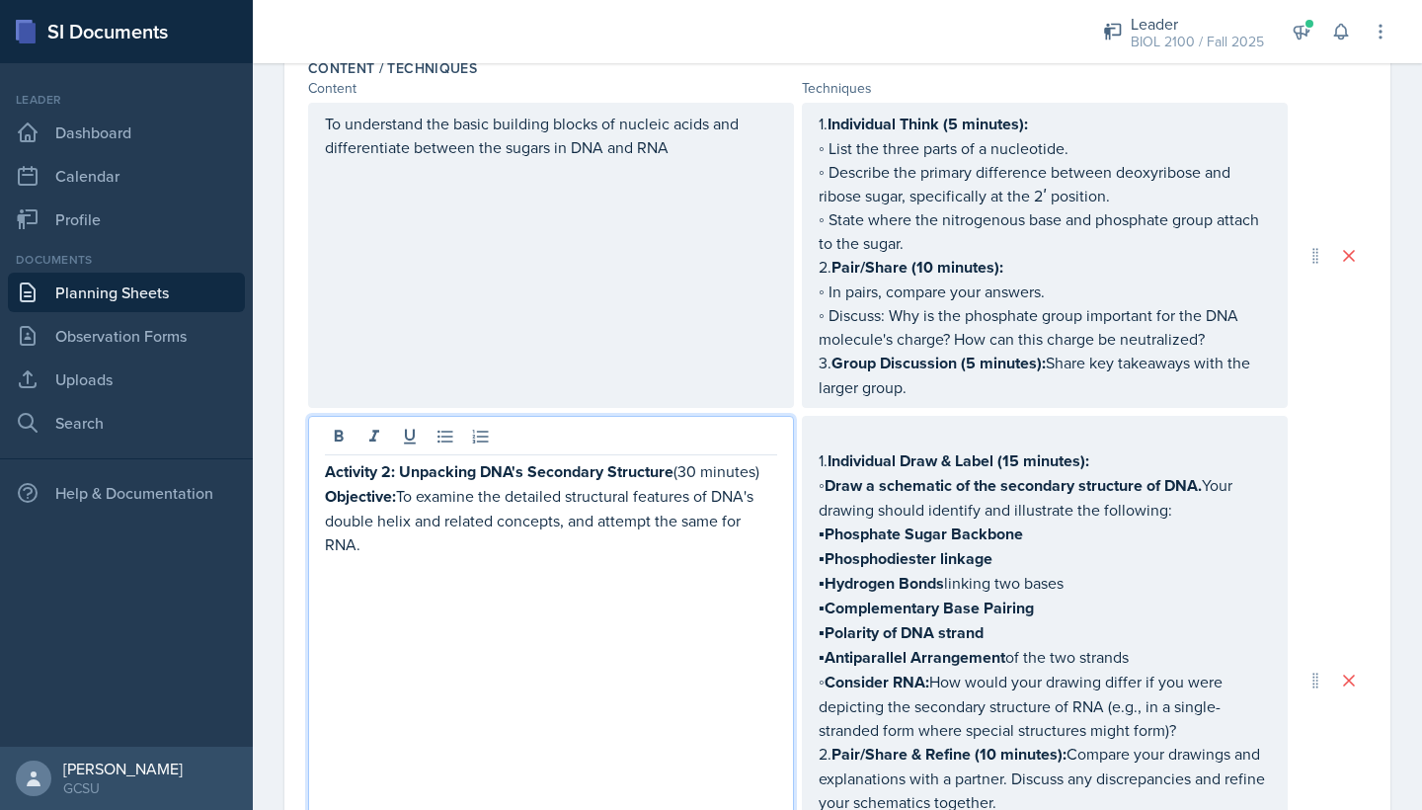
drag, startPoint x: 768, startPoint y: 480, endPoint x: 677, endPoint y: 469, distance: 92.5
click at [677, 473] on p "Activity 2: Unpacking DNA's Secondary Structure (30 minutes)" at bounding box center [551, 471] width 452 height 25
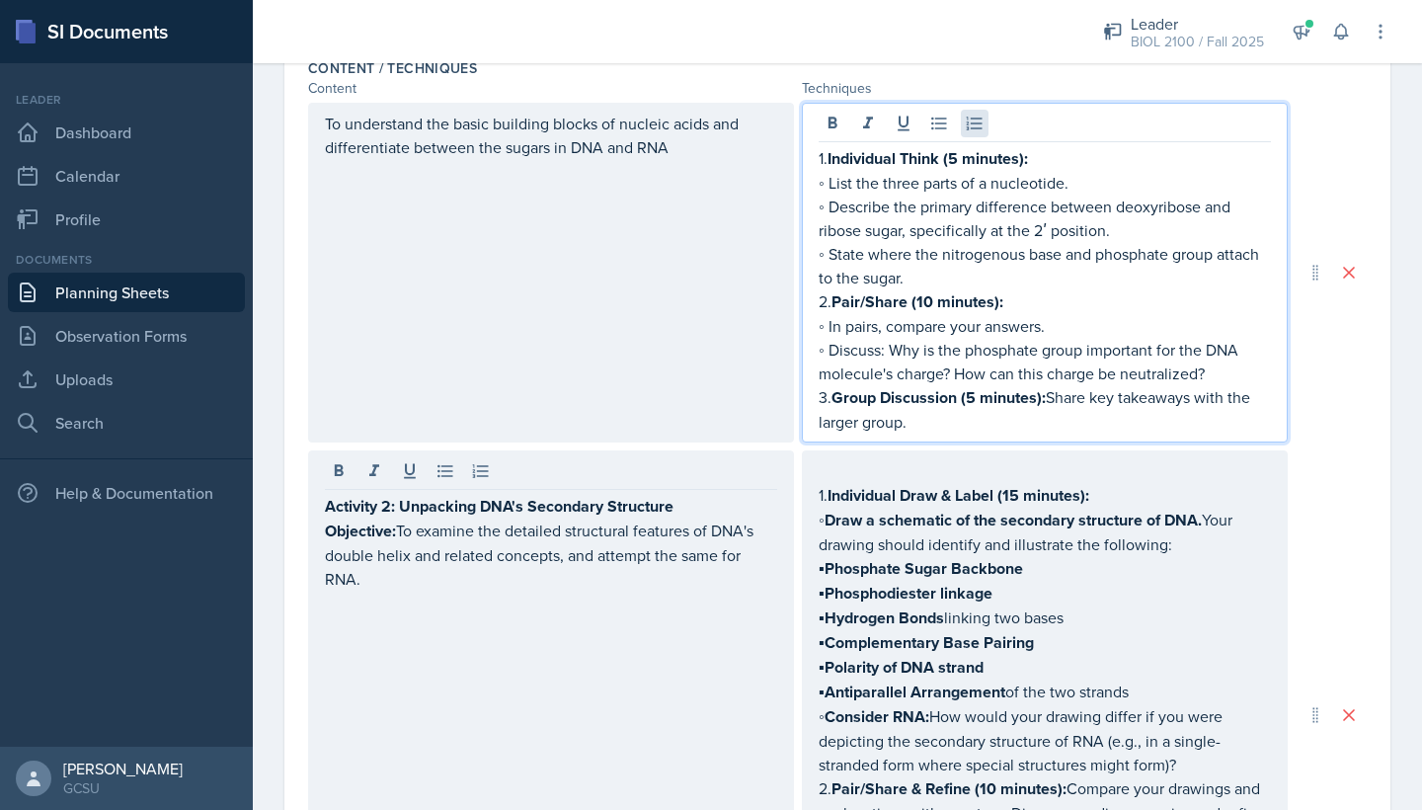
drag, startPoint x: 1029, startPoint y: 121, endPoint x: 966, endPoint y: 130, distance: 63.8
click at [966, 130] on div "1. Individual Think (5 minutes): ◦ List the three parts of a nucleotide. ◦ Desc…" at bounding box center [1045, 273] width 486 height 340
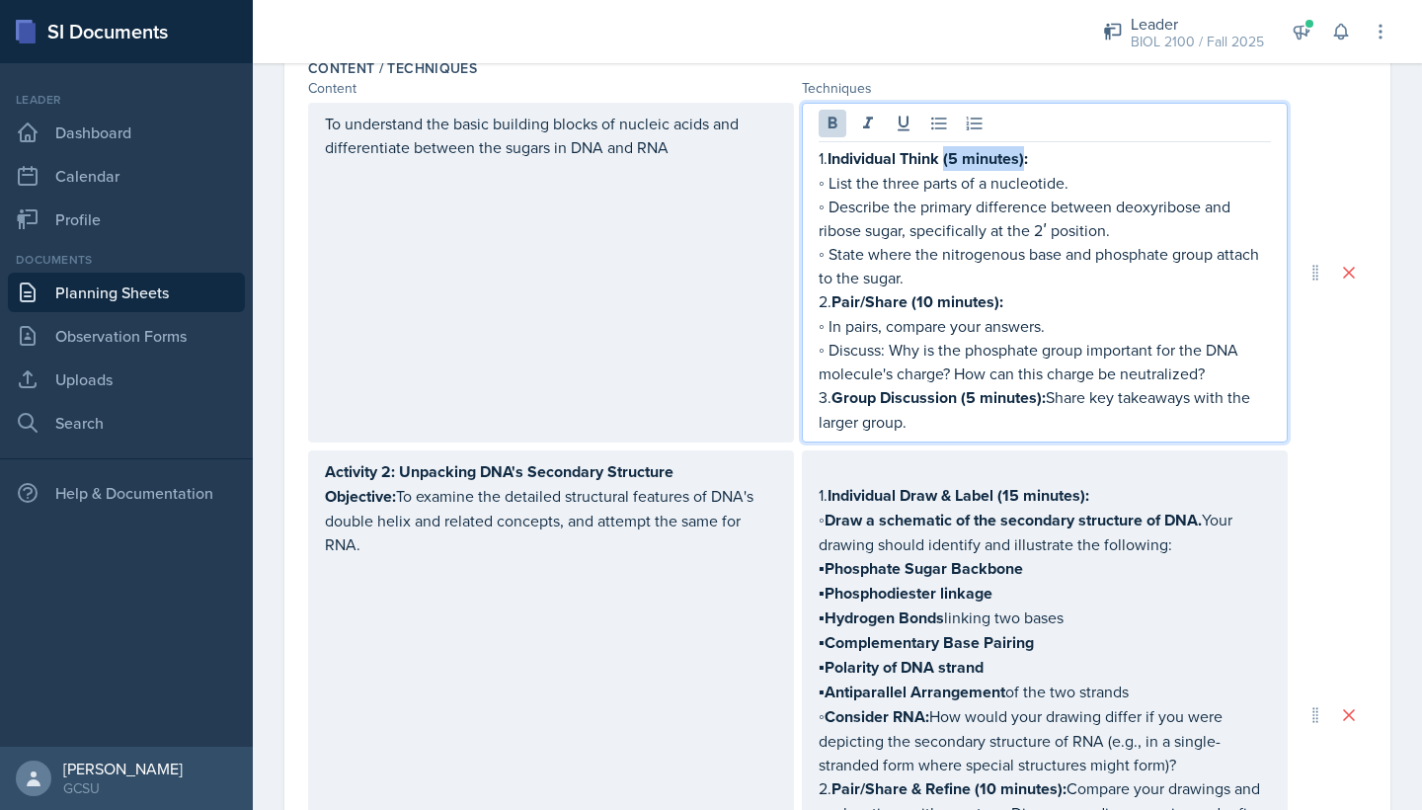
drag, startPoint x: 1028, startPoint y: 163, endPoint x: 947, endPoint y: 158, distance: 81.1
click at [948, 162] on strong "Individual Think (5 minutes):" at bounding box center [928, 158] width 201 height 23
drag, startPoint x: 1003, startPoint y: 306, endPoint x: 916, endPoint y: 309, distance: 87.0
click at [916, 309] on strong "Pair/Share (10 minutes):" at bounding box center [918, 301] width 172 height 23
drag, startPoint x: 1044, startPoint y: 404, endPoint x: 965, endPoint y: 405, distance: 79.0
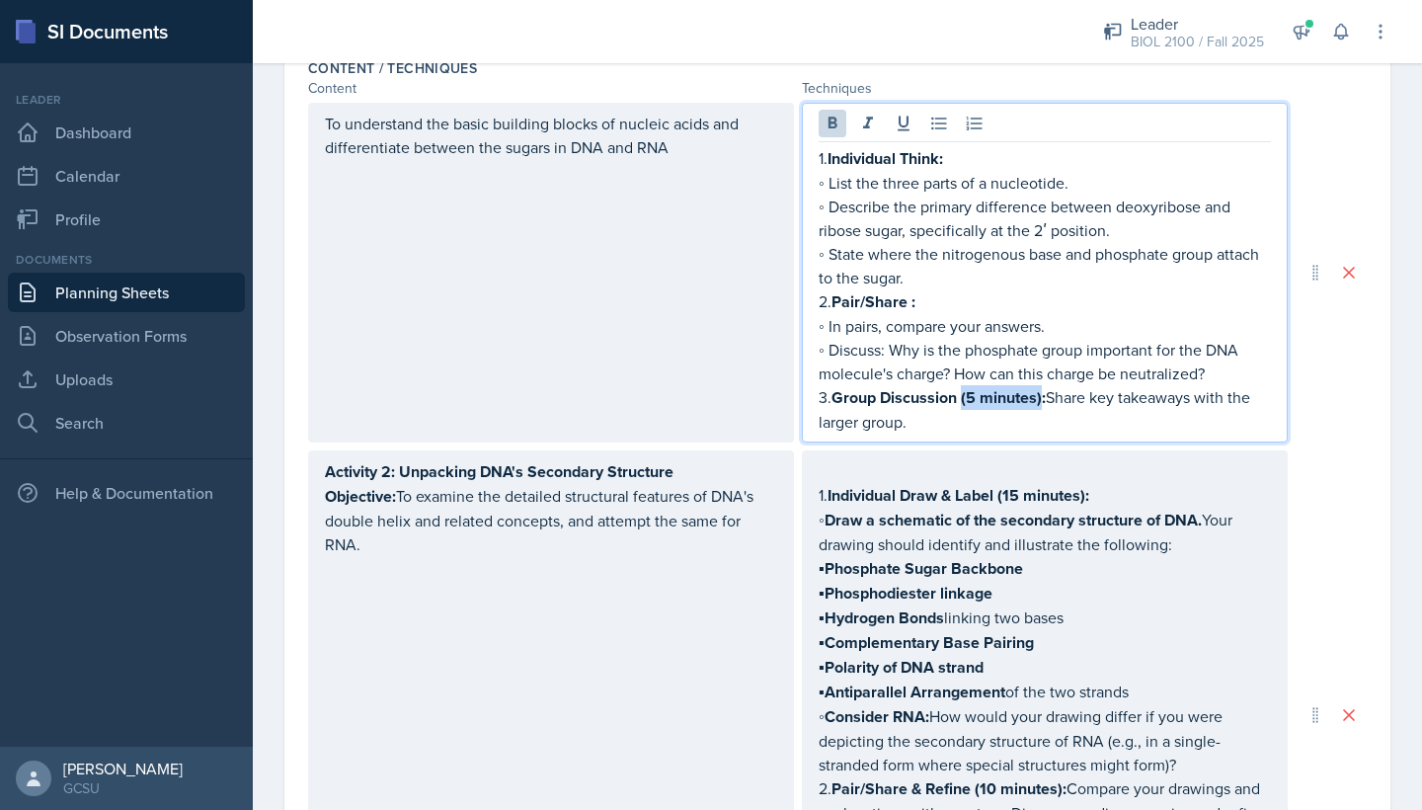
click at [964, 405] on strong "Group Discussion (5 minutes):" at bounding box center [939, 397] width 214 height 23
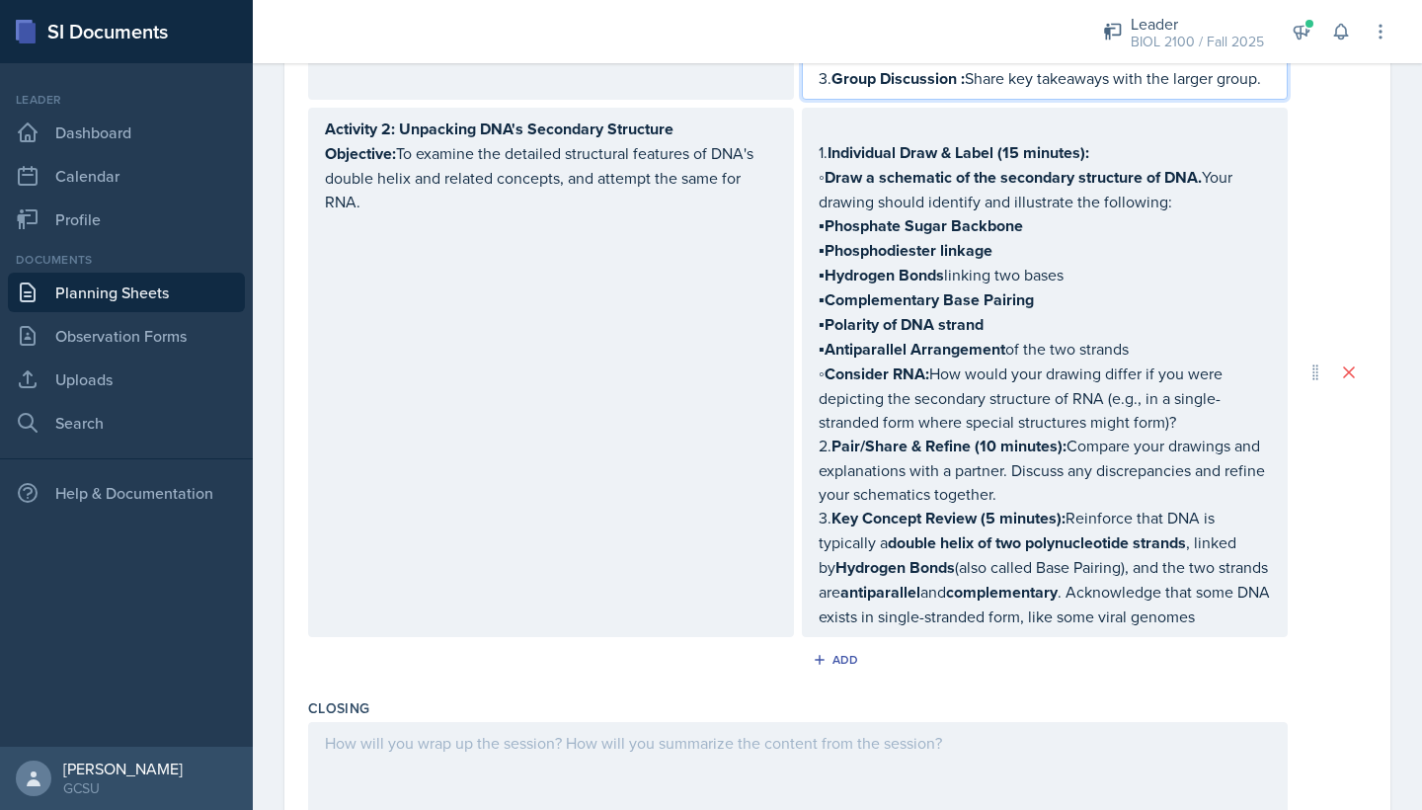
scroll to position [965, 0]
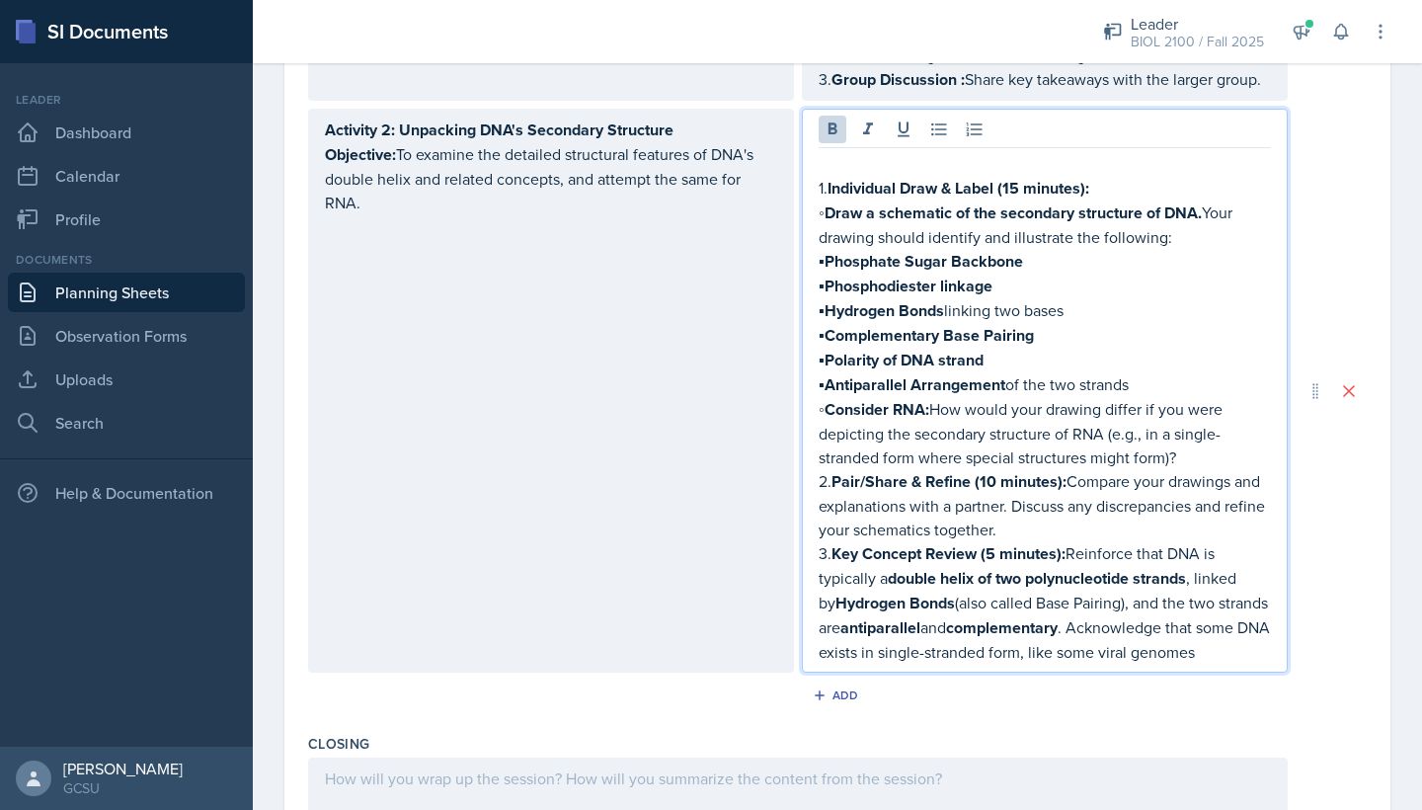
click at [998, 491] on p "2. Pair/Share & Refine (10 minutes): Compare your drawings and explanations wit…" at bounding box center [1045, 505] width 452 height 72
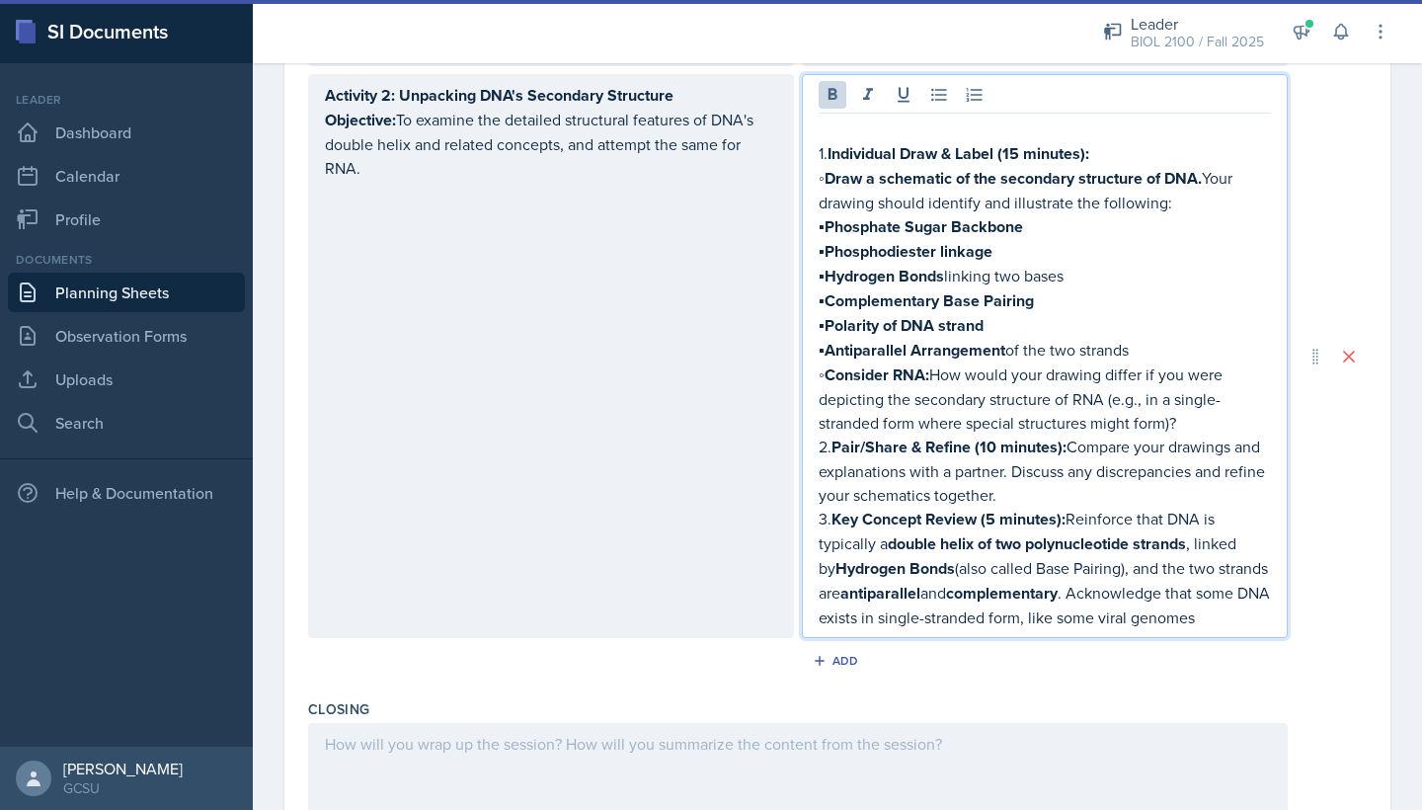
drag, startPoint x: 1242, startPoint y: 622, endPoint x: 853, endPoint y: 247, distance: 540.0
click at [853, 247] on div "1. Individual Draw & Label (15 minutes): ◦ Draw a schematic of the secondary st…" at bounding box center [1045, 374] width 452 height 512
click at [827, 89] on icon at bounding box center [833, 95] width 20 height 20
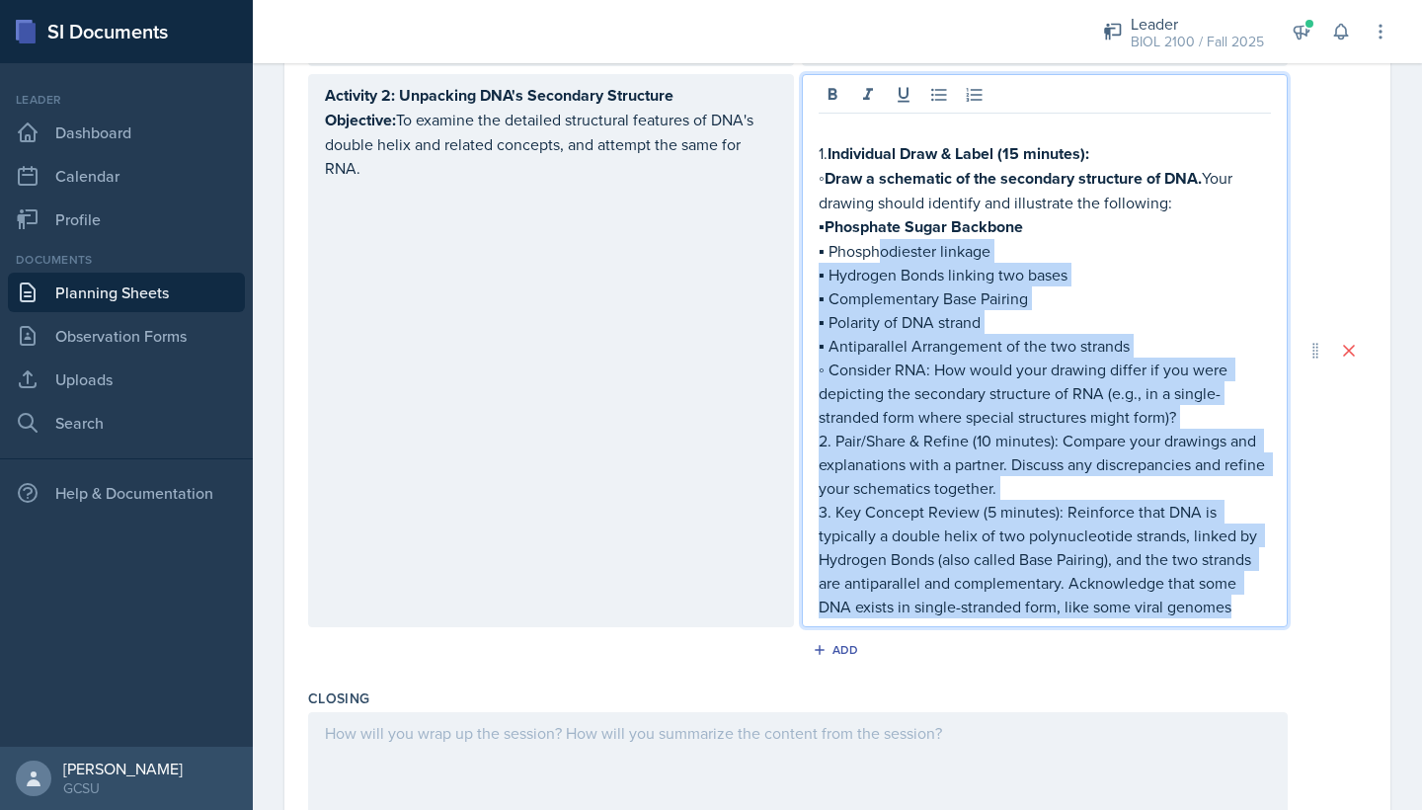
click at [1046, 350] on p "▪ Antiparallel Arrangement of the two strands" at bounding box center [1045, 346] width 452 height 24
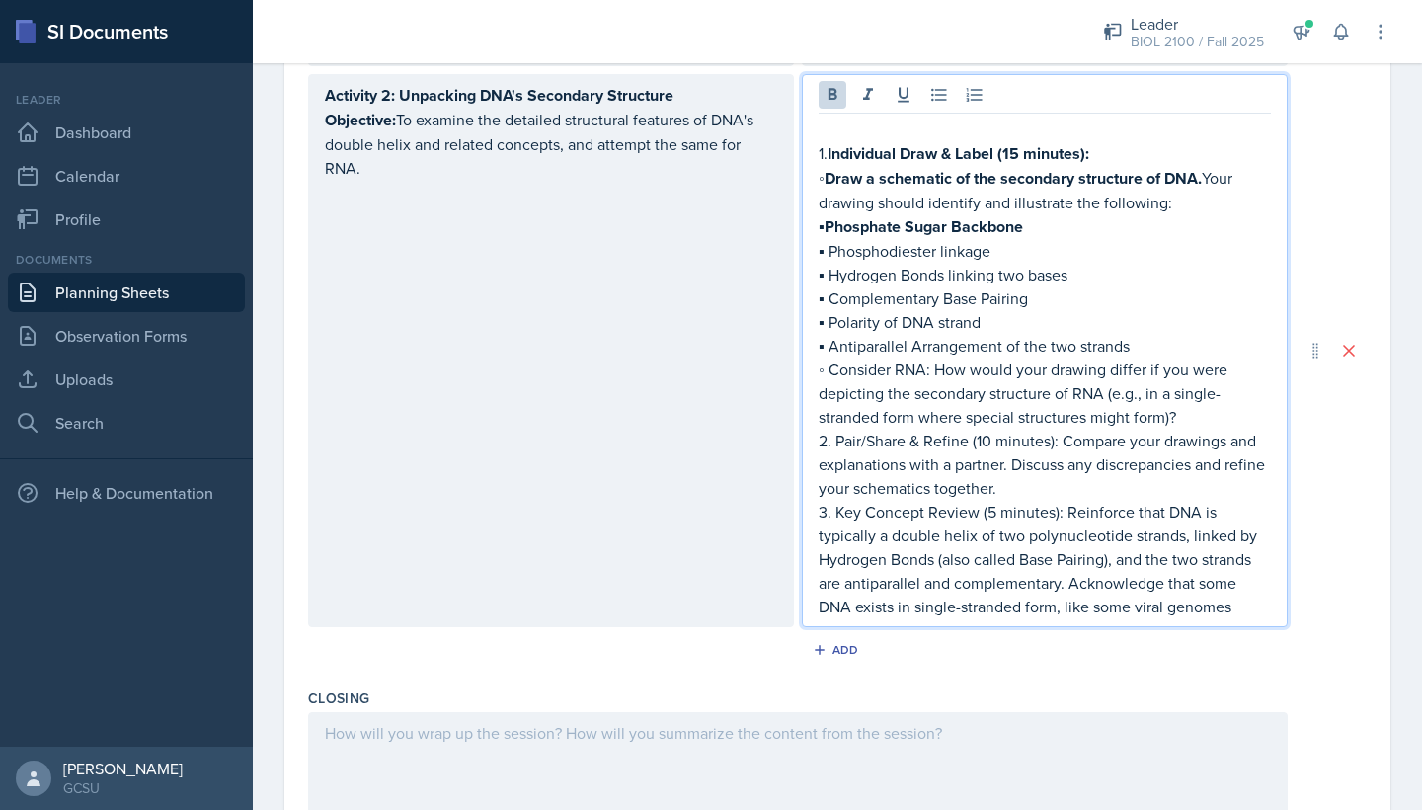
drag, startPoint x: 1049, startPoint y: 258, endPoint x: 812, endPoint y: 147, distance: 261.6
click at [812, 147] on div "1. Individual Draw & Label (15 minutes): ◦ Draw a schematic of the secondary st…" at bounding box center [1045, 350] width 486 height 553
click at [835, 94] on icon at bounding box center [833, 94] width 9 height 12
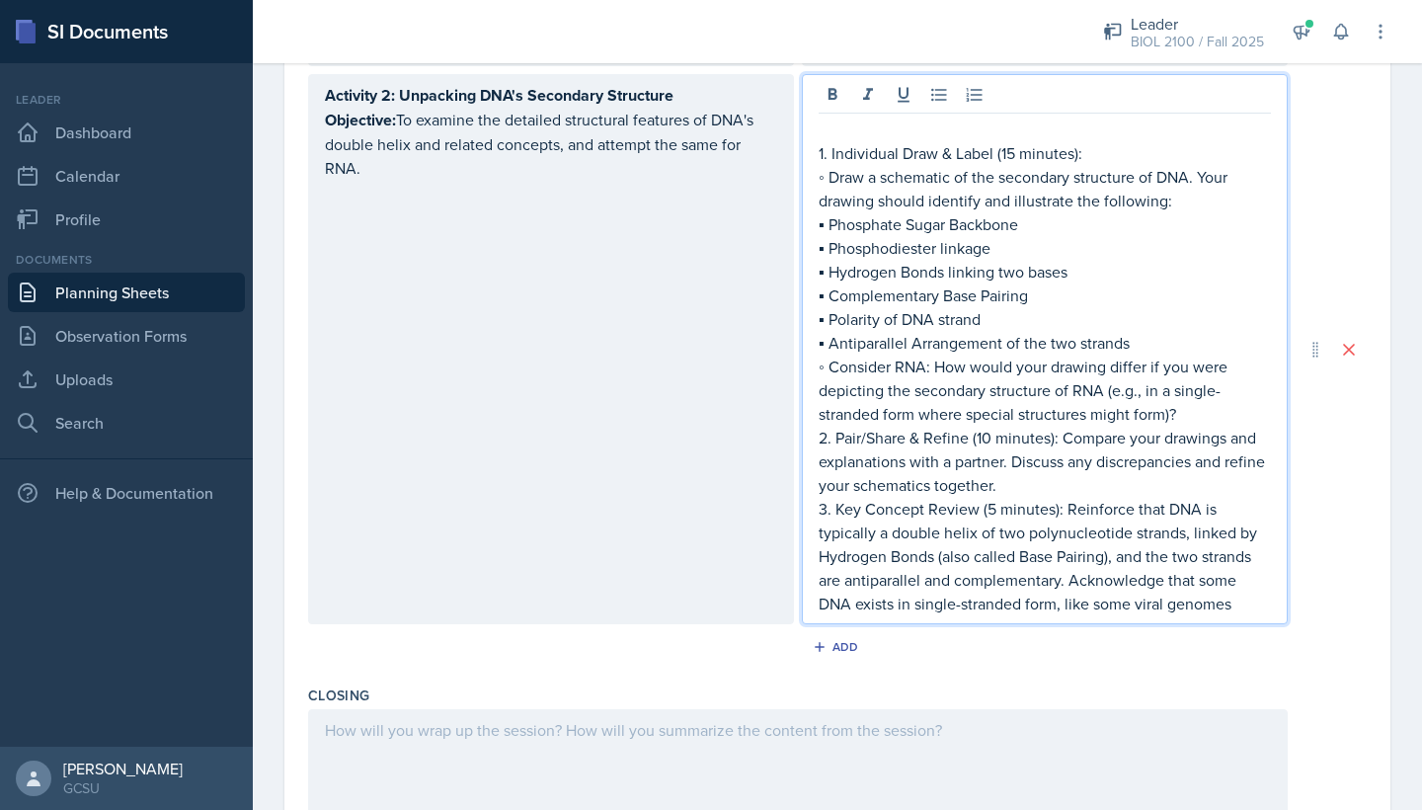
click at [570, 308] on div "Activity 2: Unpacking DNA's Secondary Structure Objective: To examine the detai…" at bounding box center [551, 349] width 486 height 550
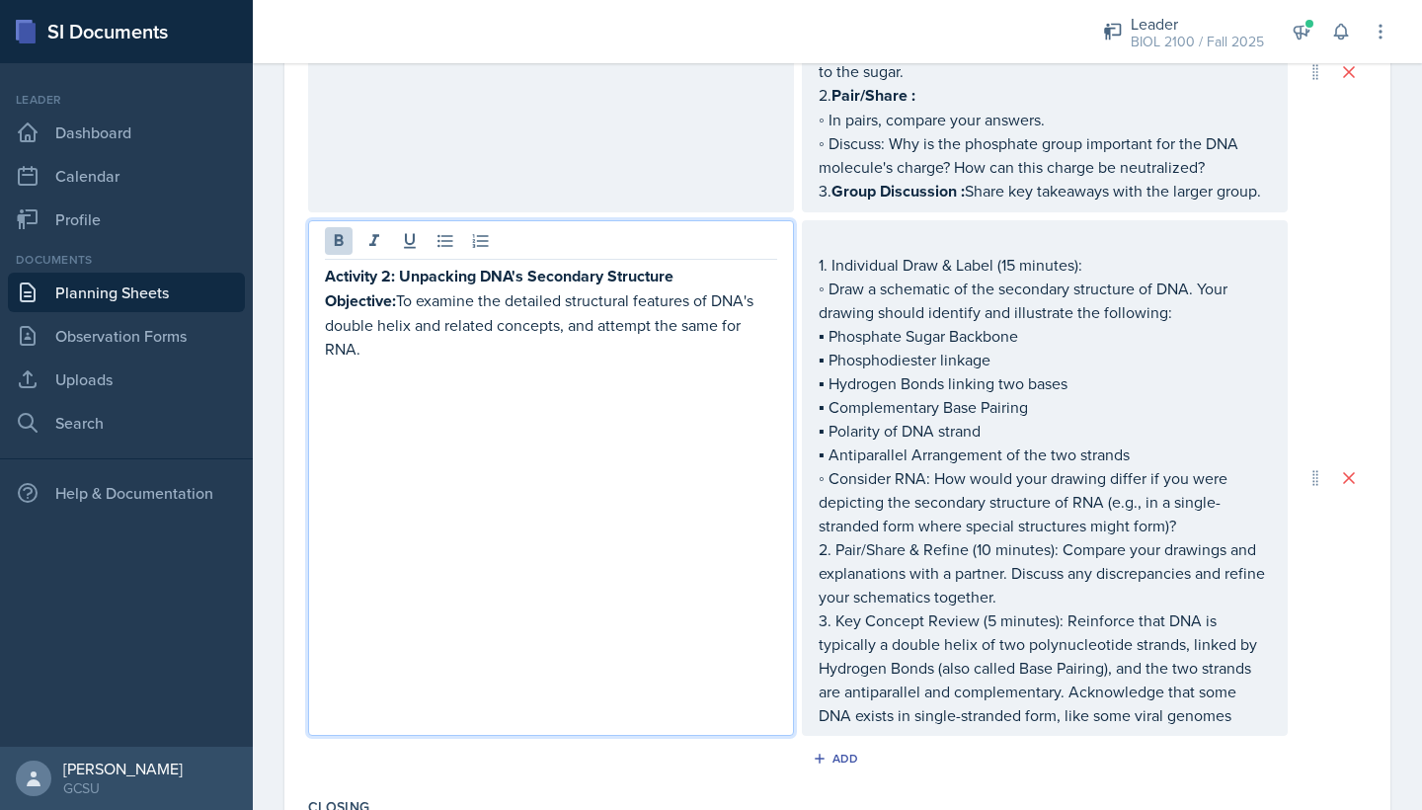
scroll to position [816, 0]
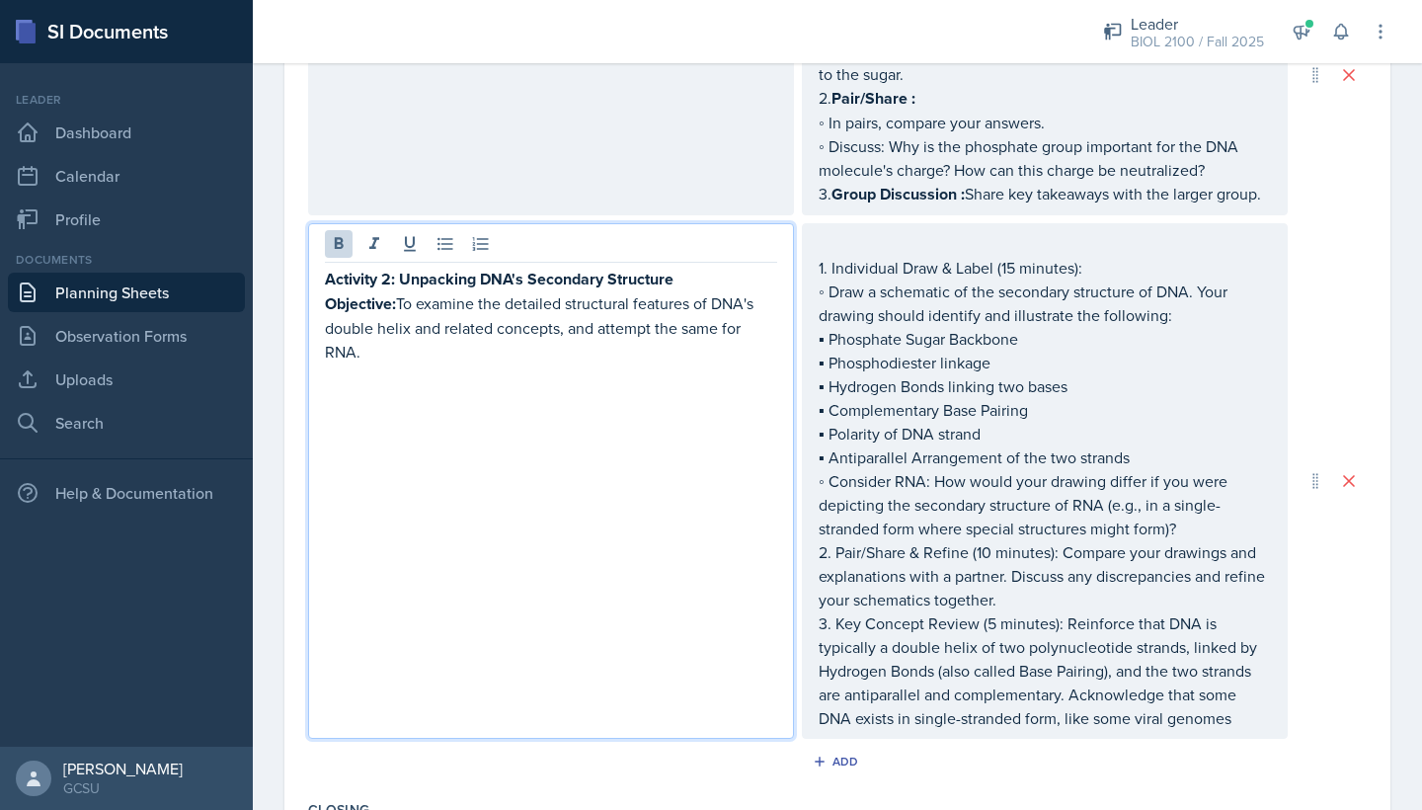
click at [384, 357] on p "Objective: To examine the detailed structural features of DNA's double helix an…" at bounding box center [551, 327] width 452 height 72
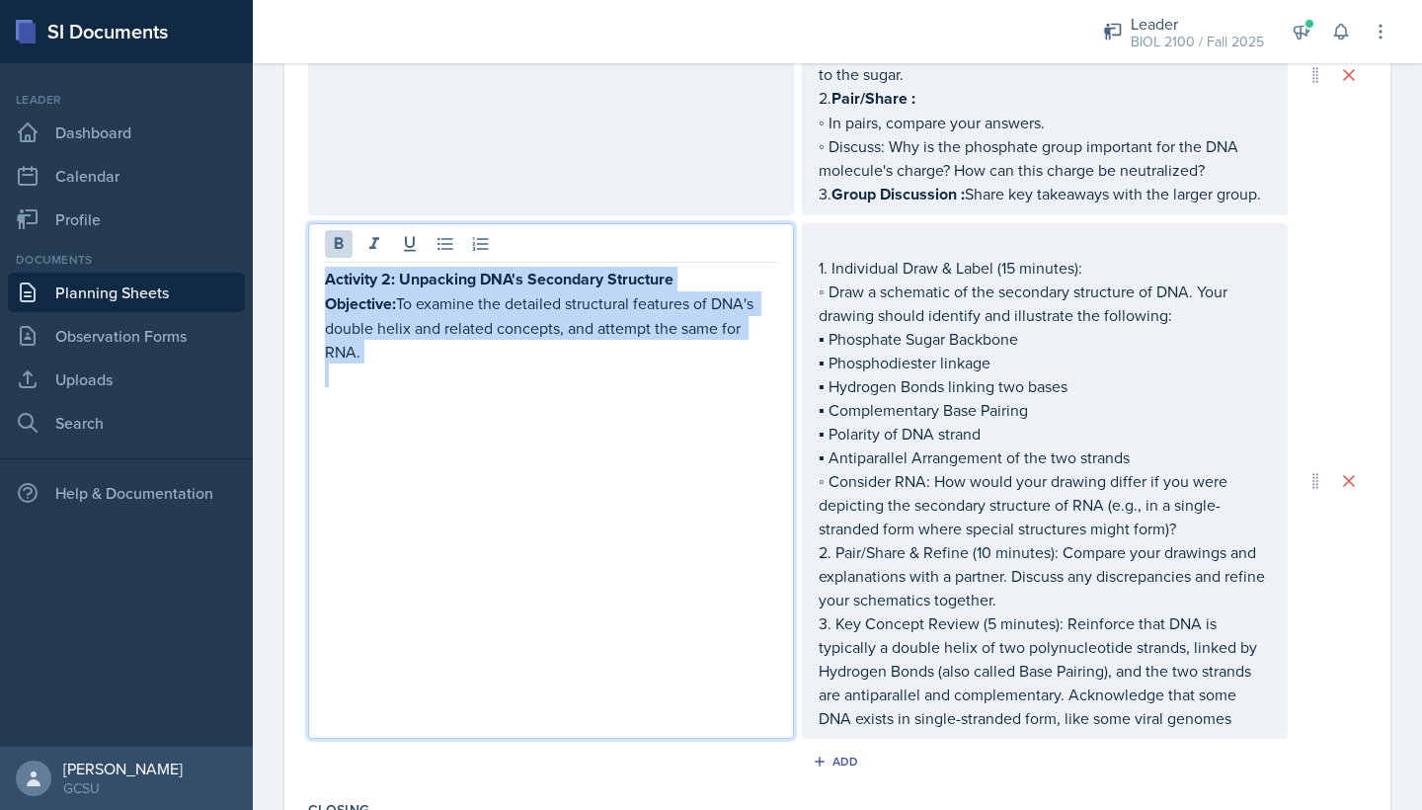
drag, startPoint x: 383, startPoint y: 357, endPoint x: 320, endPoint y: 275, distance: 103.5
click at [320, 277] on div "Activity 2: Unpacking DNA's Secondary Structure Objective: To examine the detai…" at bounding box center [551, 481] width 486 height 516
click at [329, 247] on icon at bounding box center [339, 244] width 20 height 20
click at [422, 399] on div "Activity 2: Unpacking DNA's Secondary Structure Objective: To examine the detai…" at bounding box center [551, 481] width 486 height 516
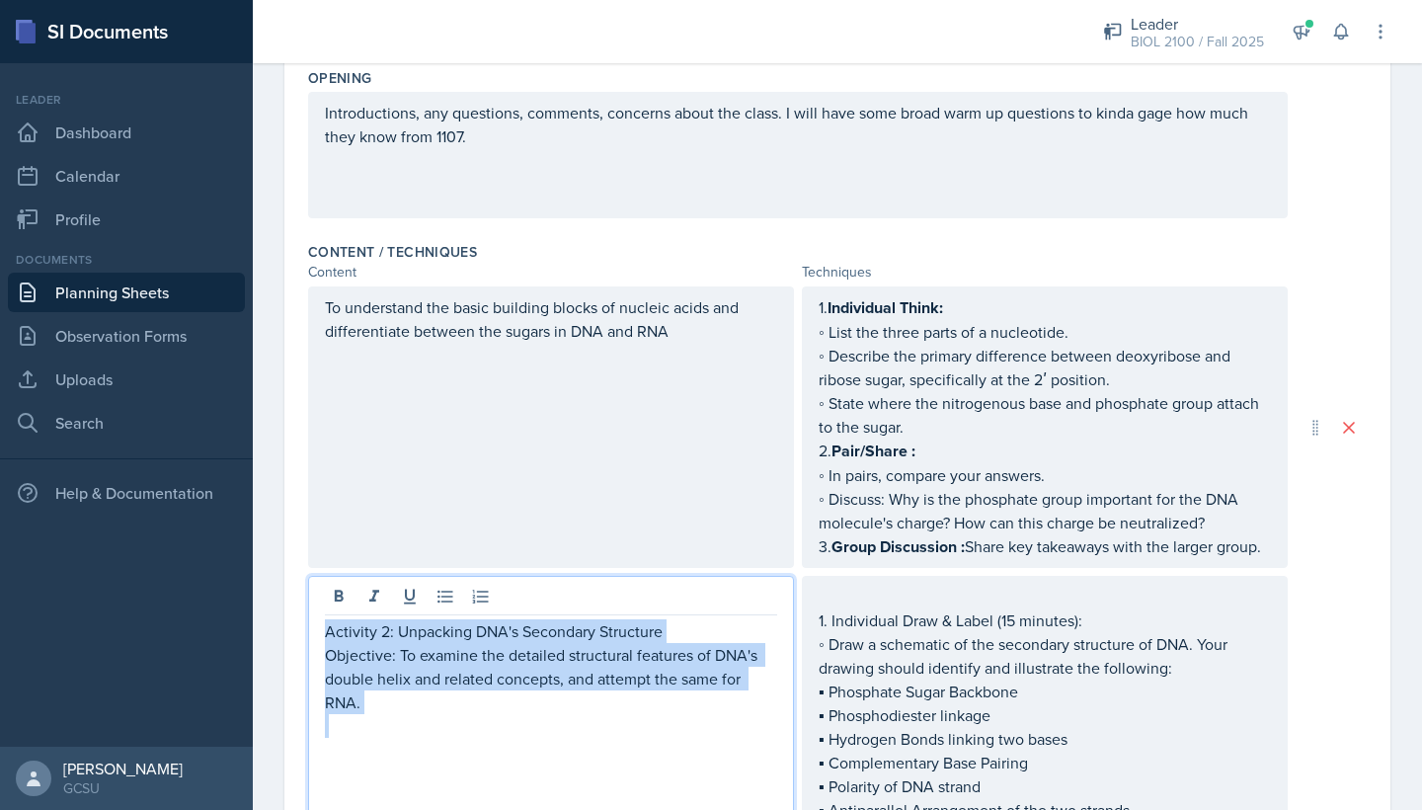
scroll to position [460, 0]
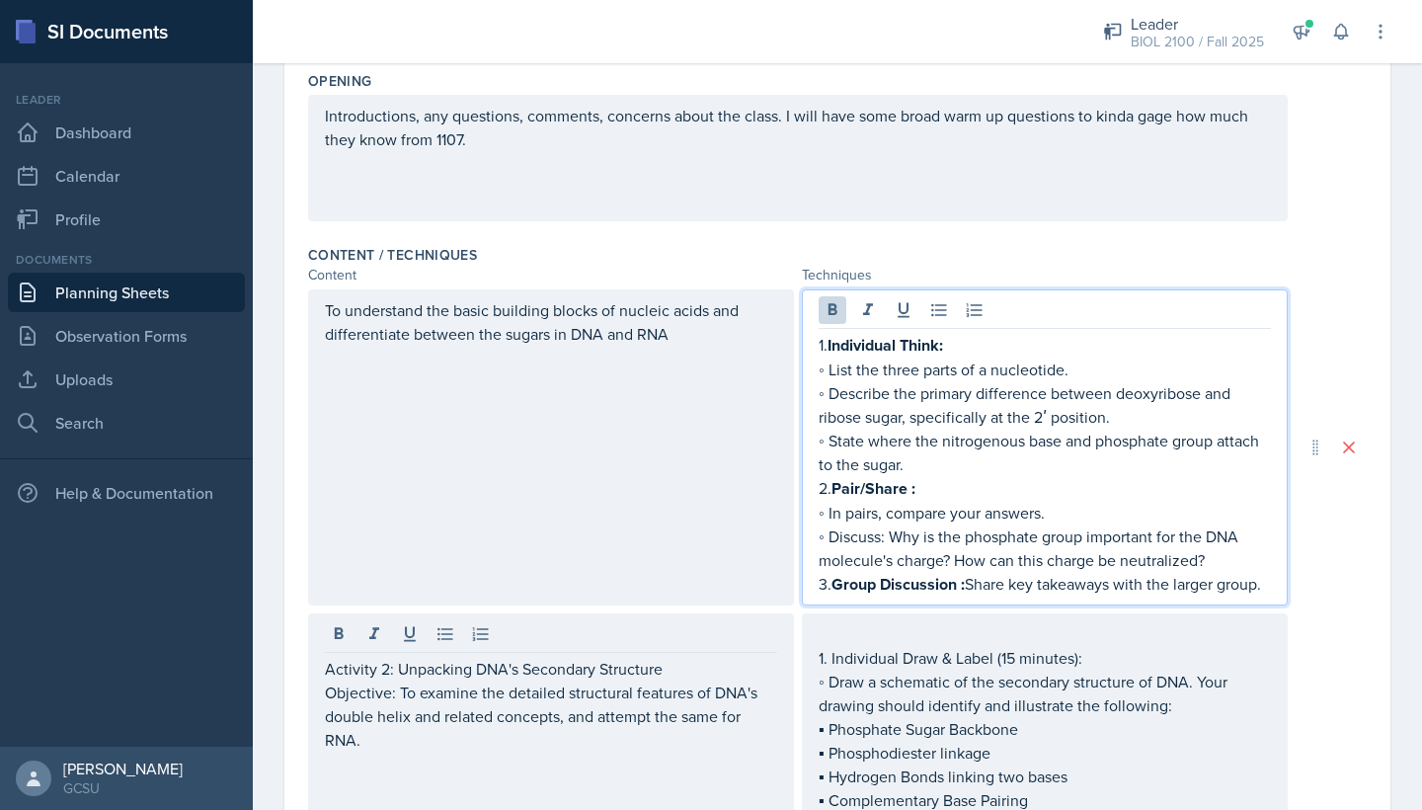
drag, startPoint x: 811, startPoint y: 315, endPoint x: 1368, endPoint y: 671, distance: 660.9
click at [1046, 676] on div "Date [DATE] [DATE] 27 28 29 30 31 1 2 3 4 5 6 7 8 9 10 11 12 13 14 15 16 17 18 …" at bounding box center [837, 620] width 1106 height 1851
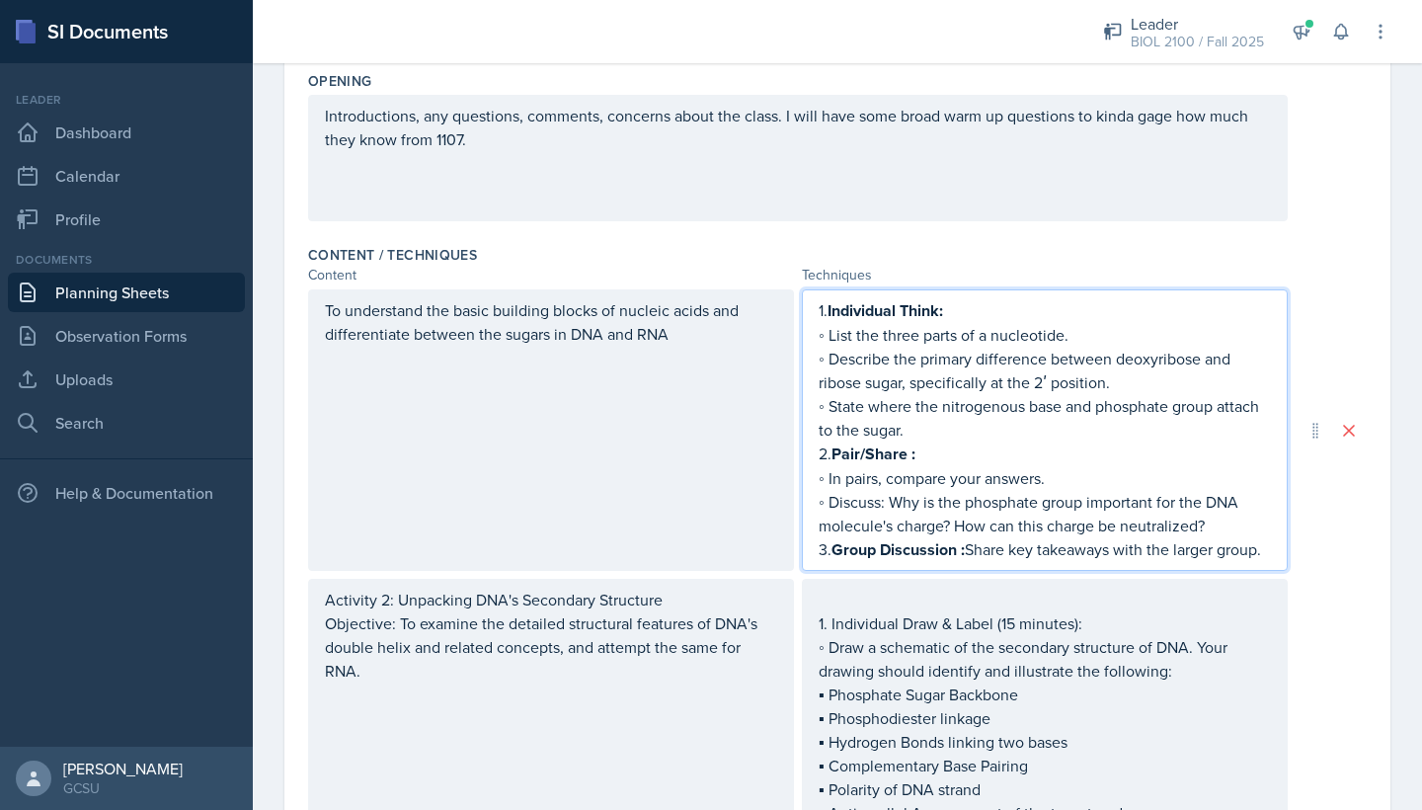
click at [885, 363] on p "◦ Describe the primary difference between deoxyribose and ribose sugar, specifi…" at bounding box center [1045, 370] width 452 height 47
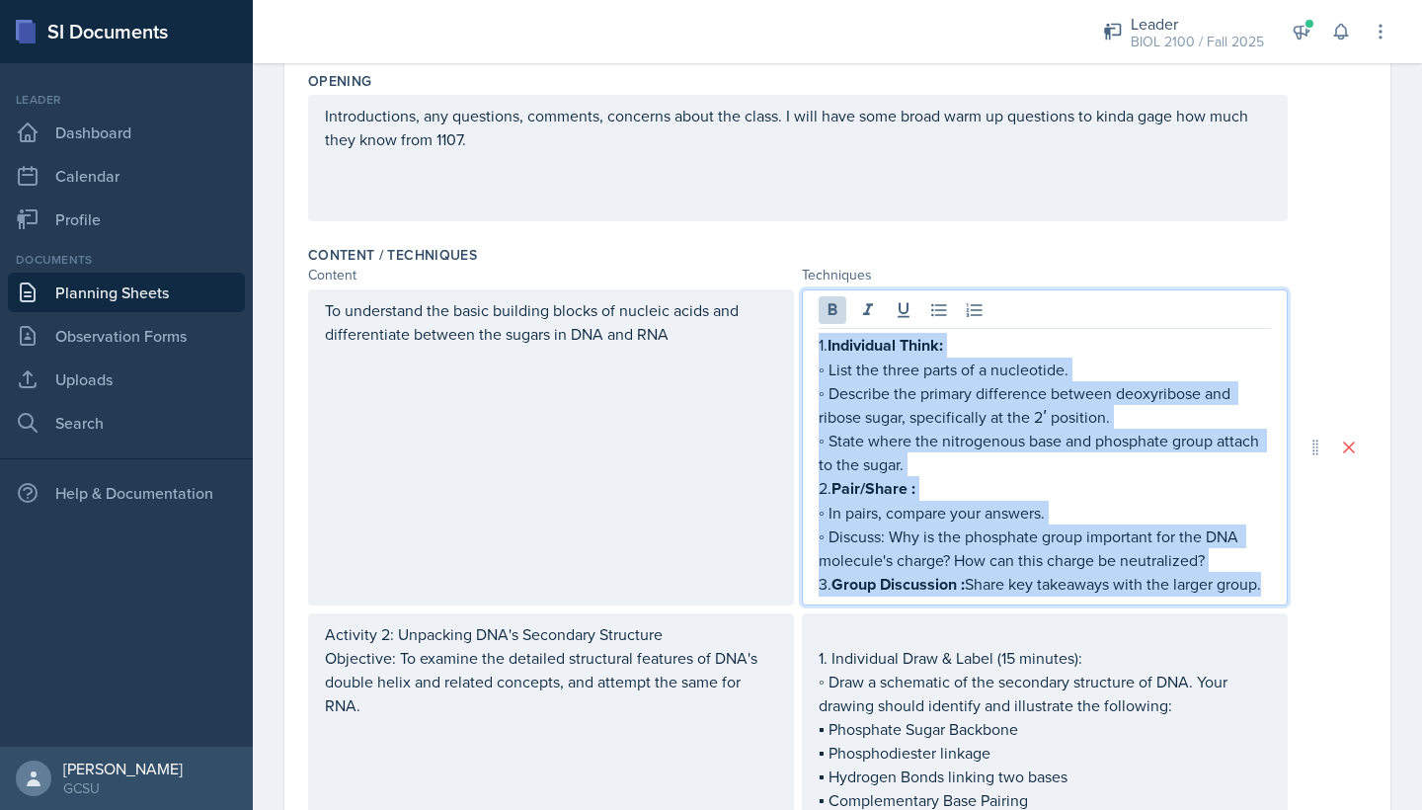
drag, startPoint x: 1274, startPoint y: 553, endPoint x: 818, endPoint y: 335, distance: 505.9
click at [818, 336] on div "1. Individual Think: ◦ List the three parts of a nucleotide. ◦ Describe the pri…" at bounding box center [1045, 447] width 486 height 316
click at [827, 313] on icon at bounding box center [833, 310] width 20 height 20
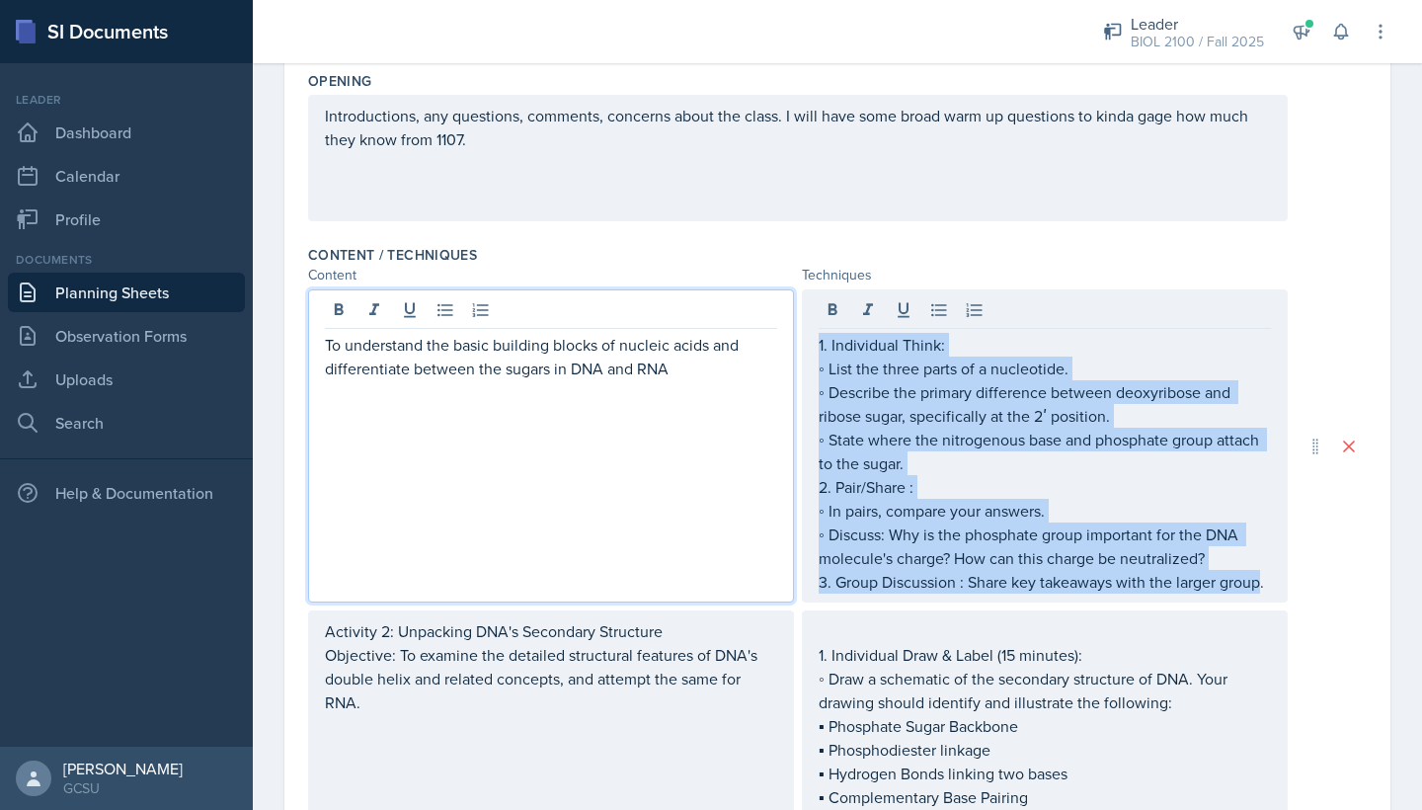
click at [615, 368] on div "To understand the basic building blocks of nucleic acids and differentiate betw…" at bounding box center [551, 368] width 452 height 71
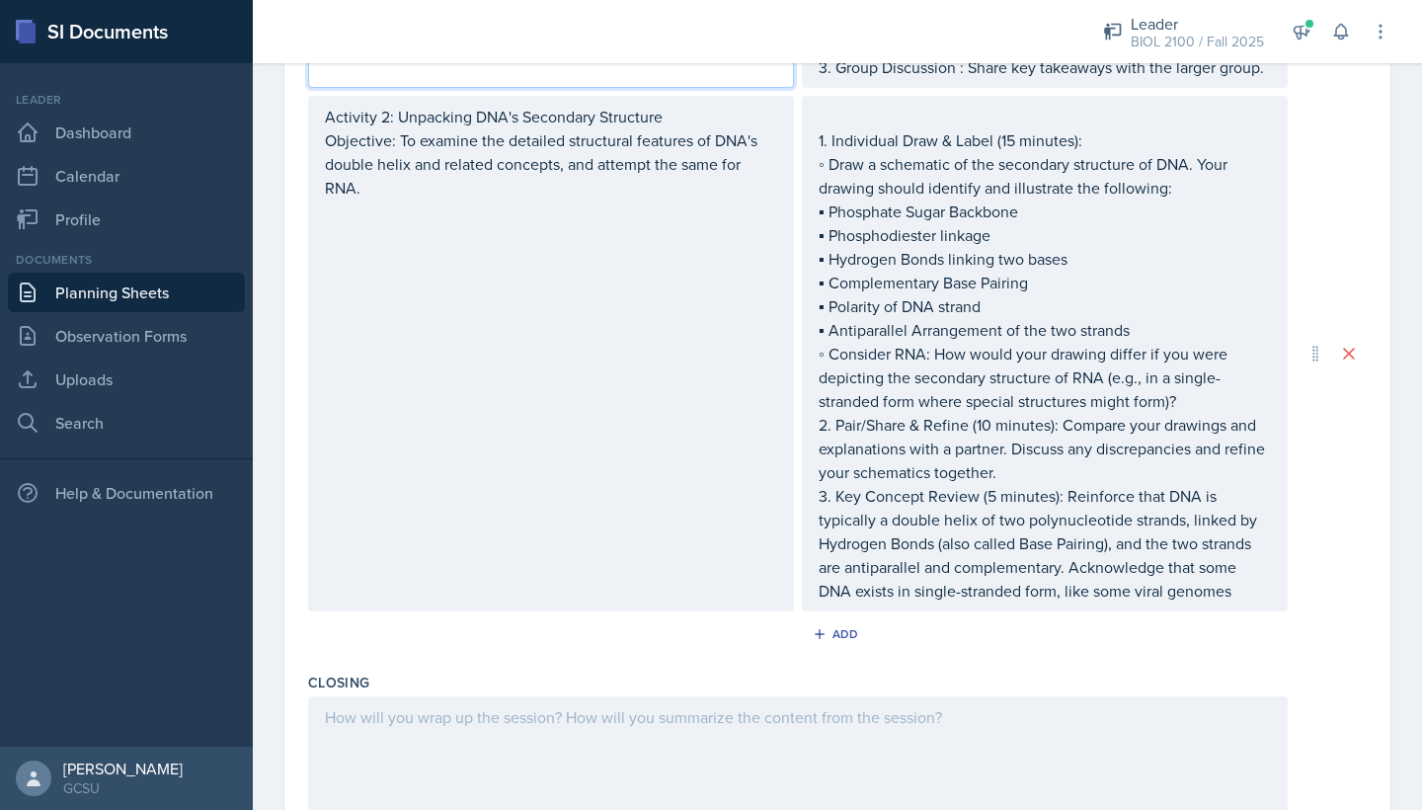
scroll to position [940, 0]
click at [815, 145] on div "1. Individual Draw & Label (15 minutes): ◦ Draw a schematic of the secondary st…" at bounding box center [1045, 354] width 486 height 516
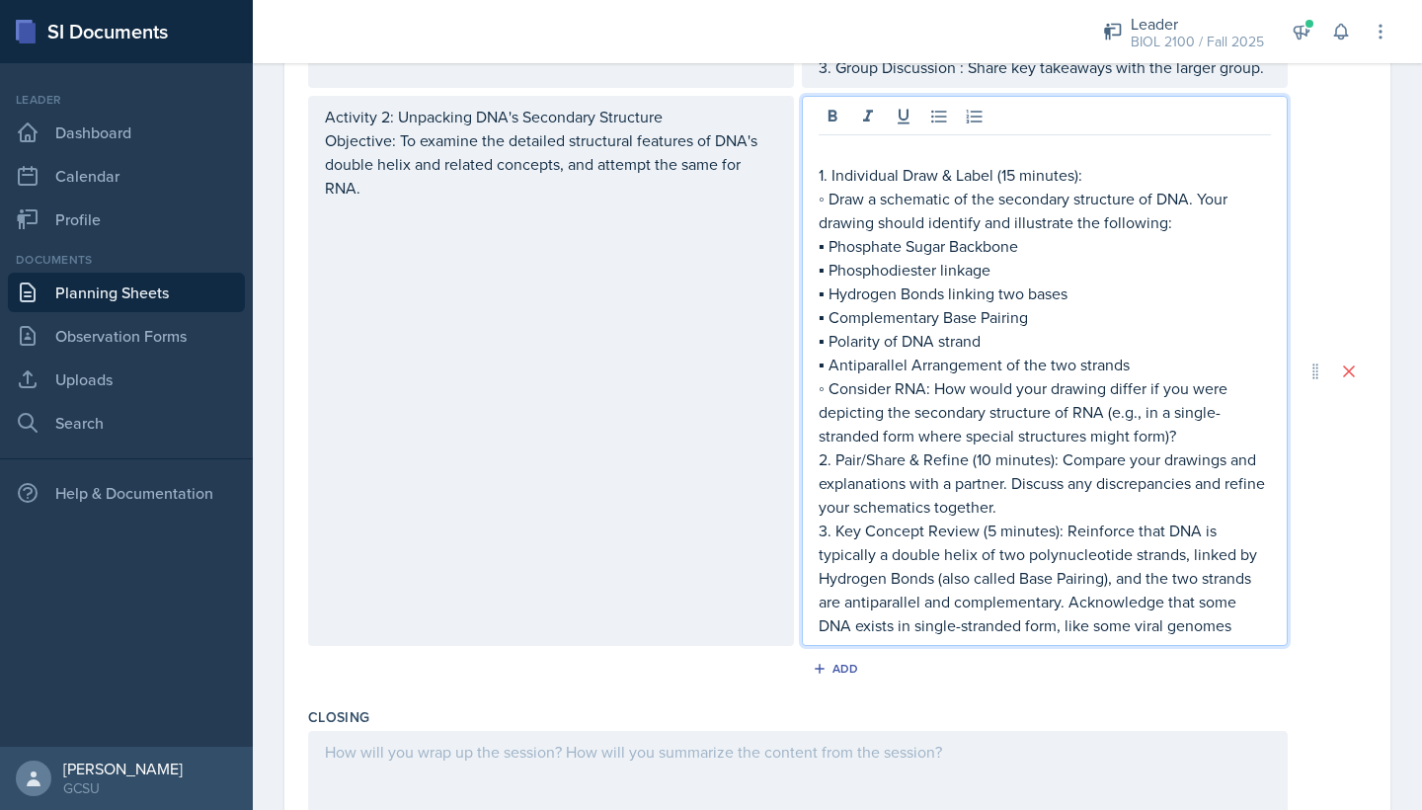
click at [819, 165] on p "1. Individual Draw & Label (15 minutes):" at bounding box center [1045, 175] width 452 height 24
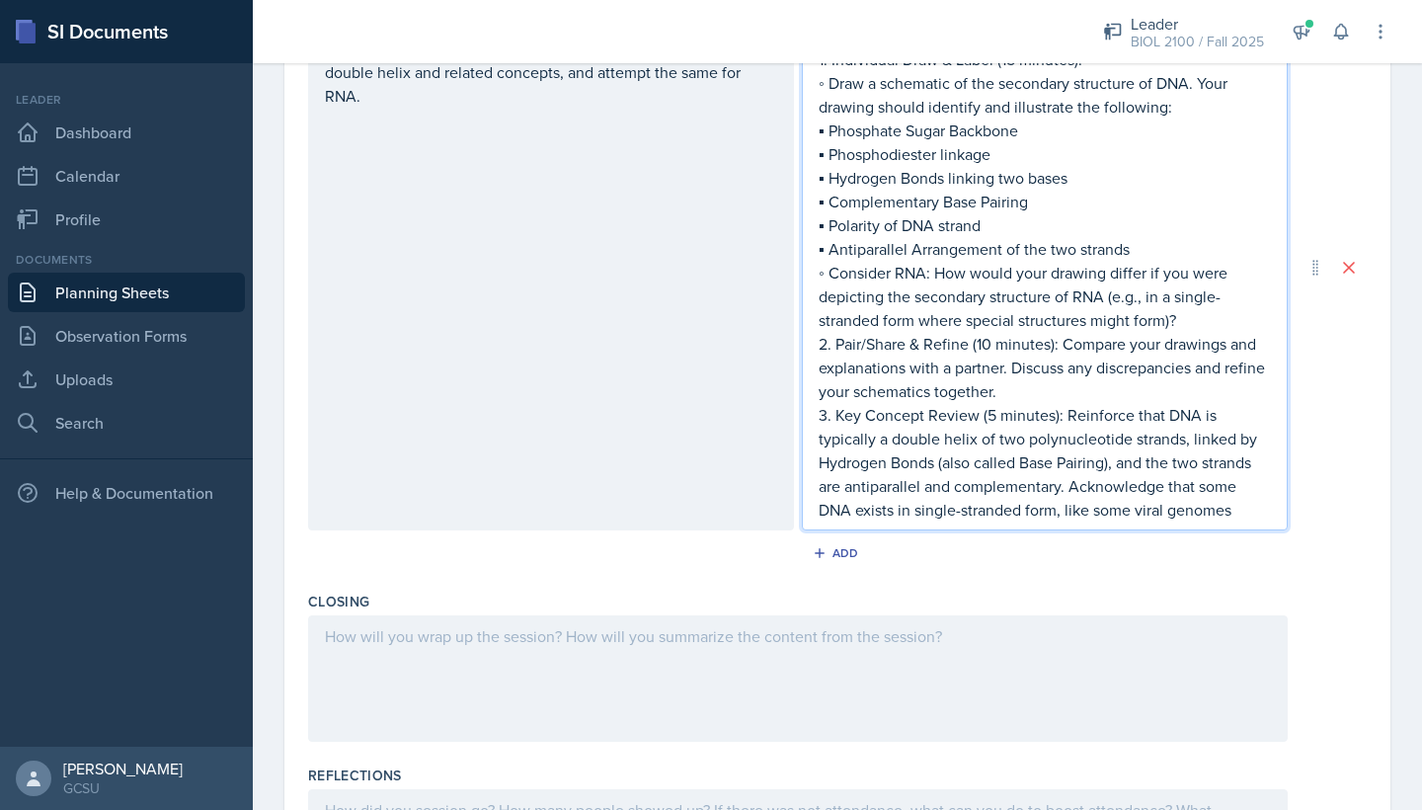
scroll to position [1169, 0]
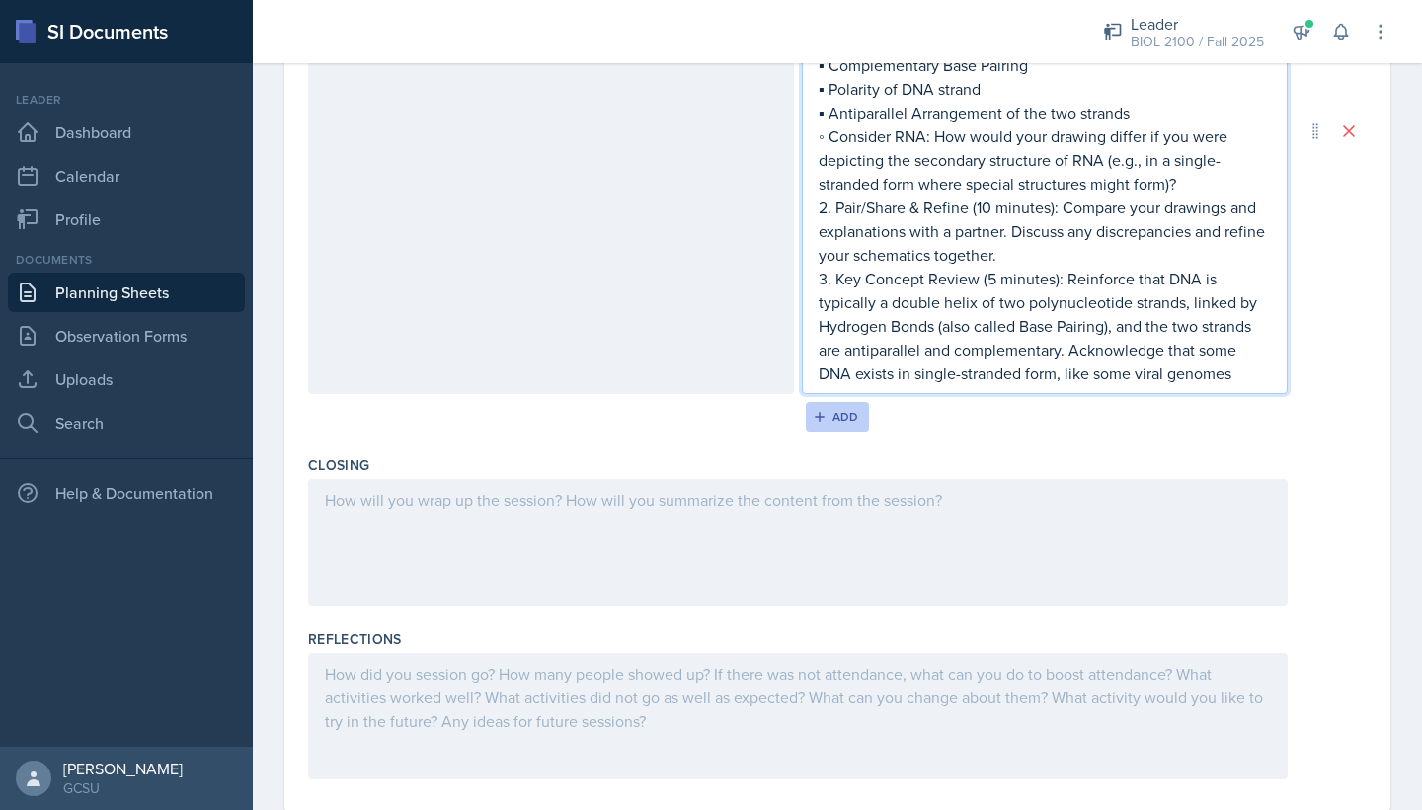
click at [831, 418] on div "Add" at bounding box center [838, 417] width 42 height 16
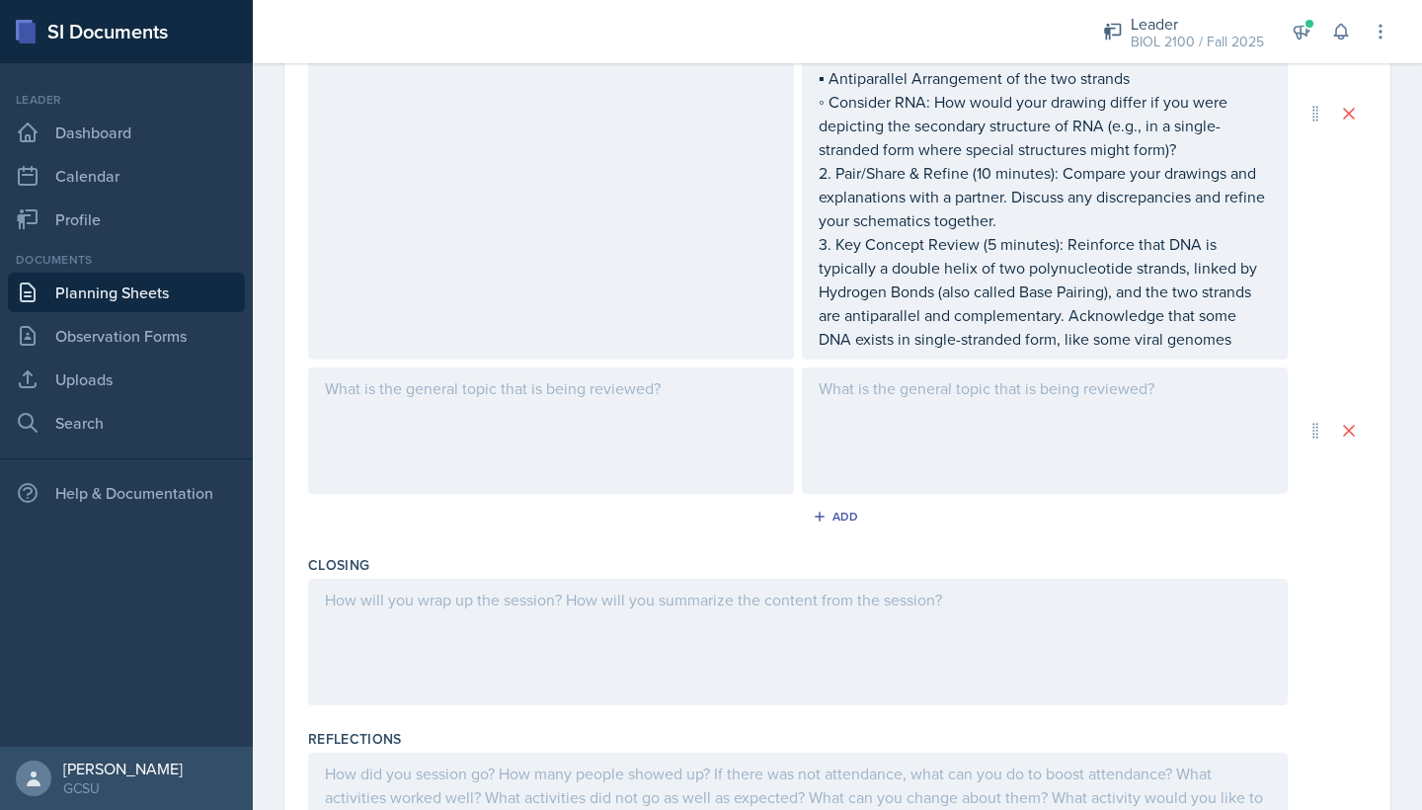
click at [538, 400] on div at bounding box center [551, 430] width 486 height 126
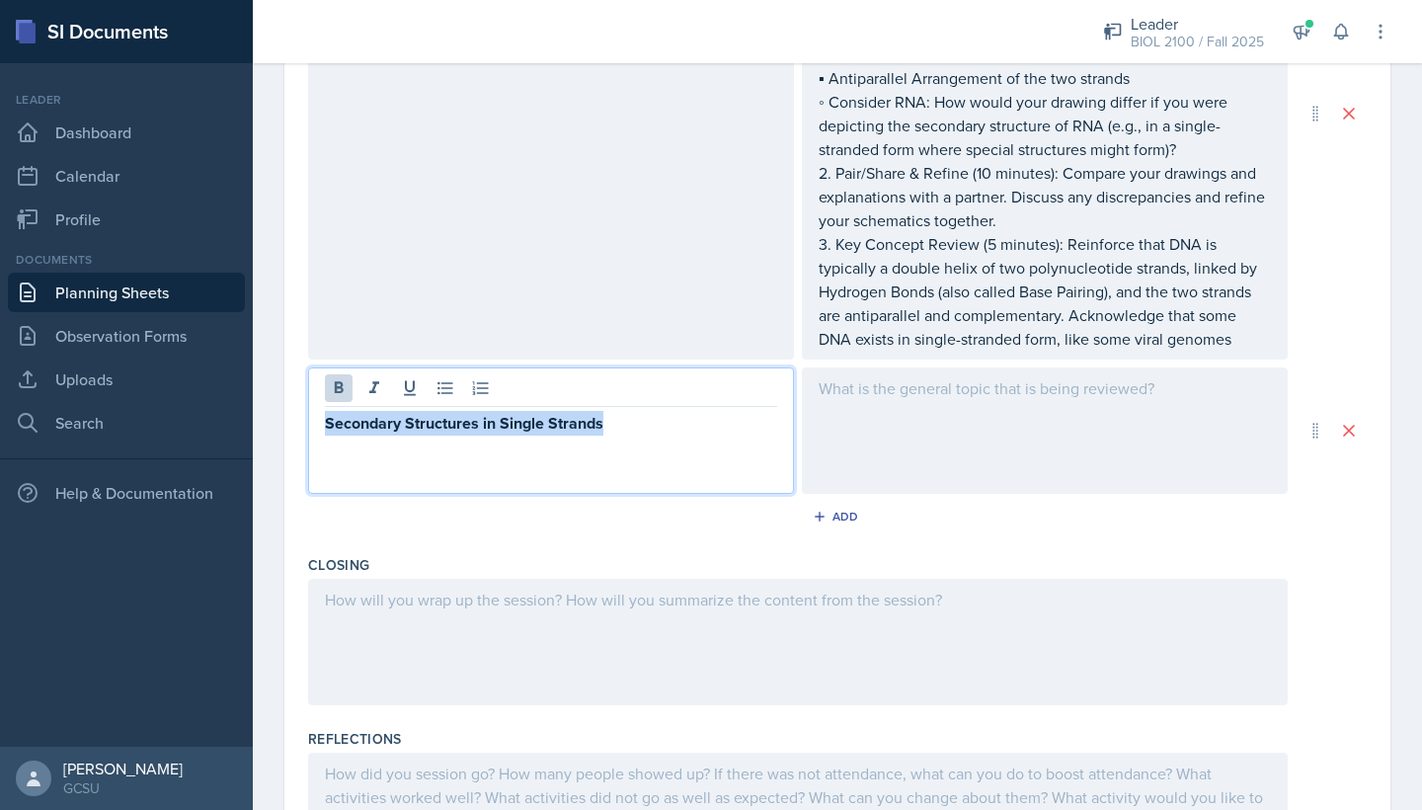
drag, startPoint x: 620, startPoint y: 428, endPoint x: 320, endPoint y: 426, distance: 300.3
click at [320, 428] on div "Secondary Structures in Single Strands" at bounding box center [551, 430] width 486 height 126
click at [350, 382] on button at bounding box center [339, 388] width 28 height 28
click at [903, 411] on div at bounding box center [1045, 430] width 486 height 126
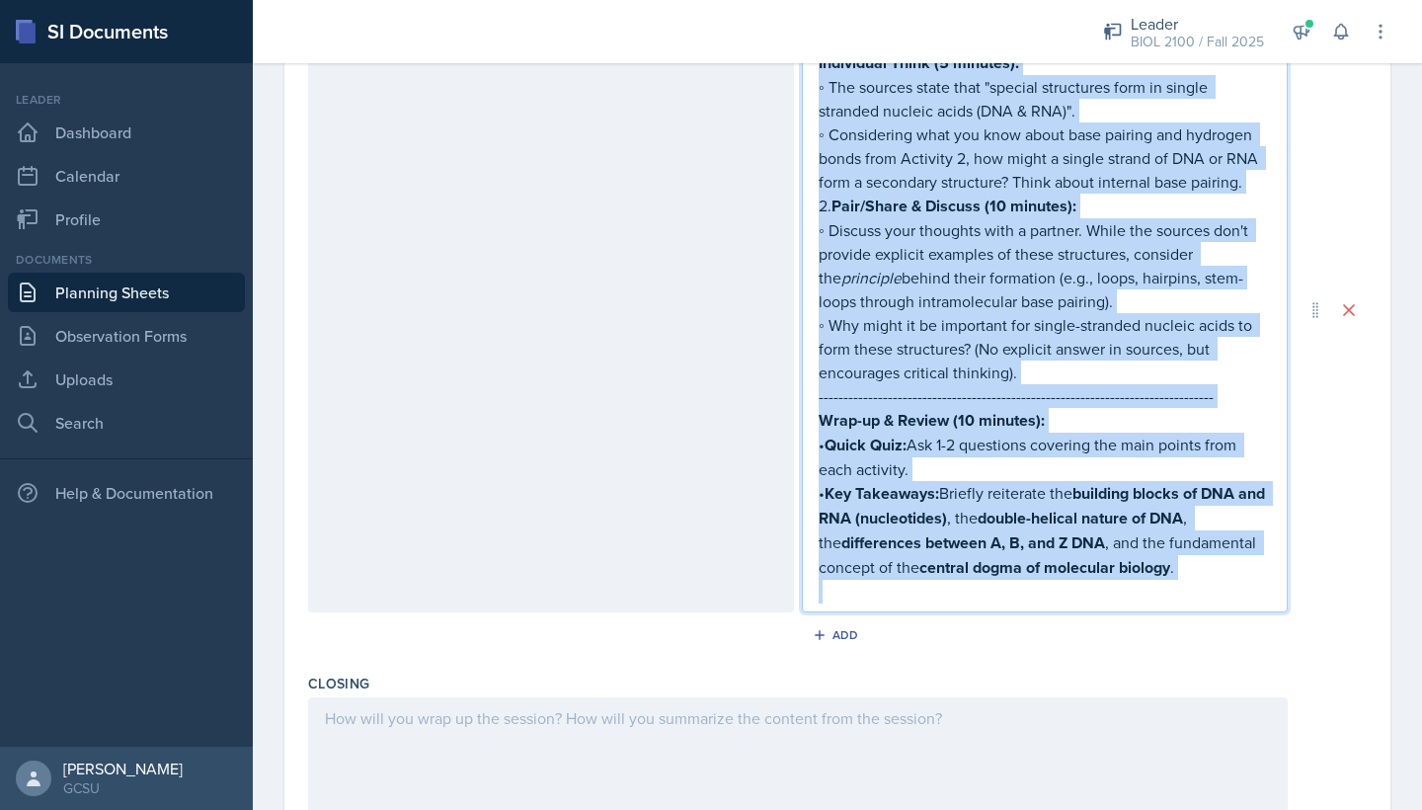
scroll to position [1531, 0]
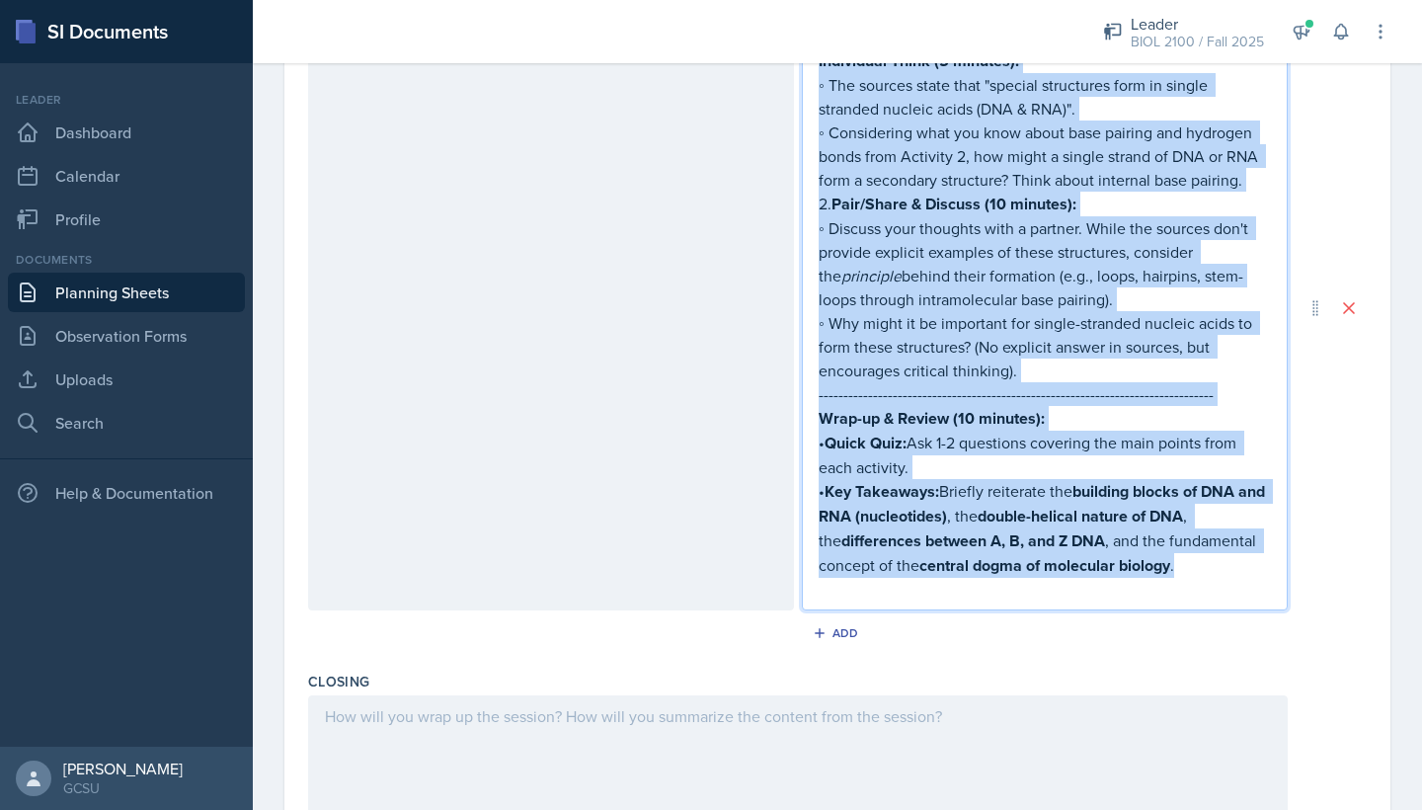
drag, startPoint x: 818, startPoint y: 268, endPoint x: 1198, endPoint y: 571, distance: 486.4
click at [1046, 576] on div "Individual Think (5 minutes): ◦ The sources state that "special structures form…" at bounding box center [1045, 324] width 452 height 553
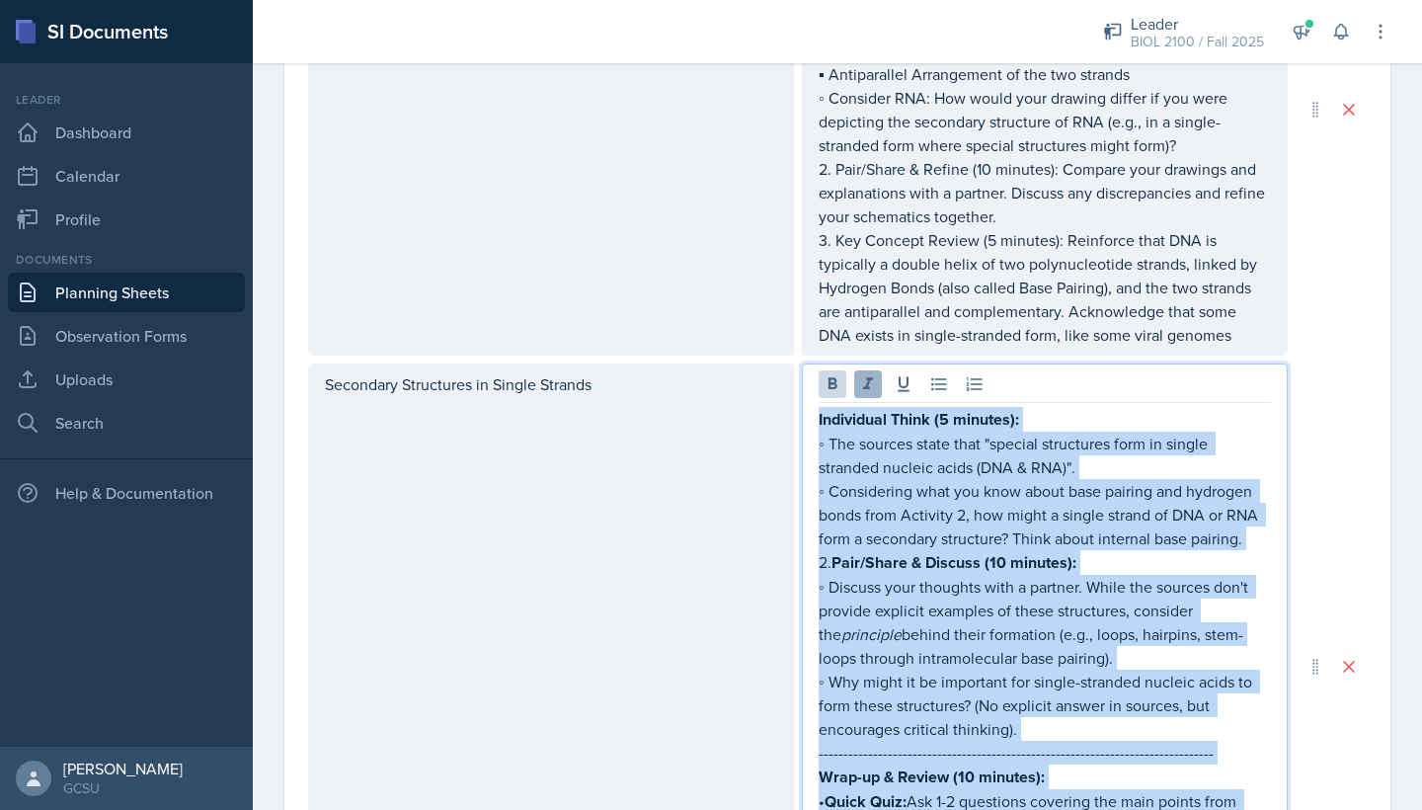
click at [868, 388] on icon at bounding box center [868, 383] width 10 height 12
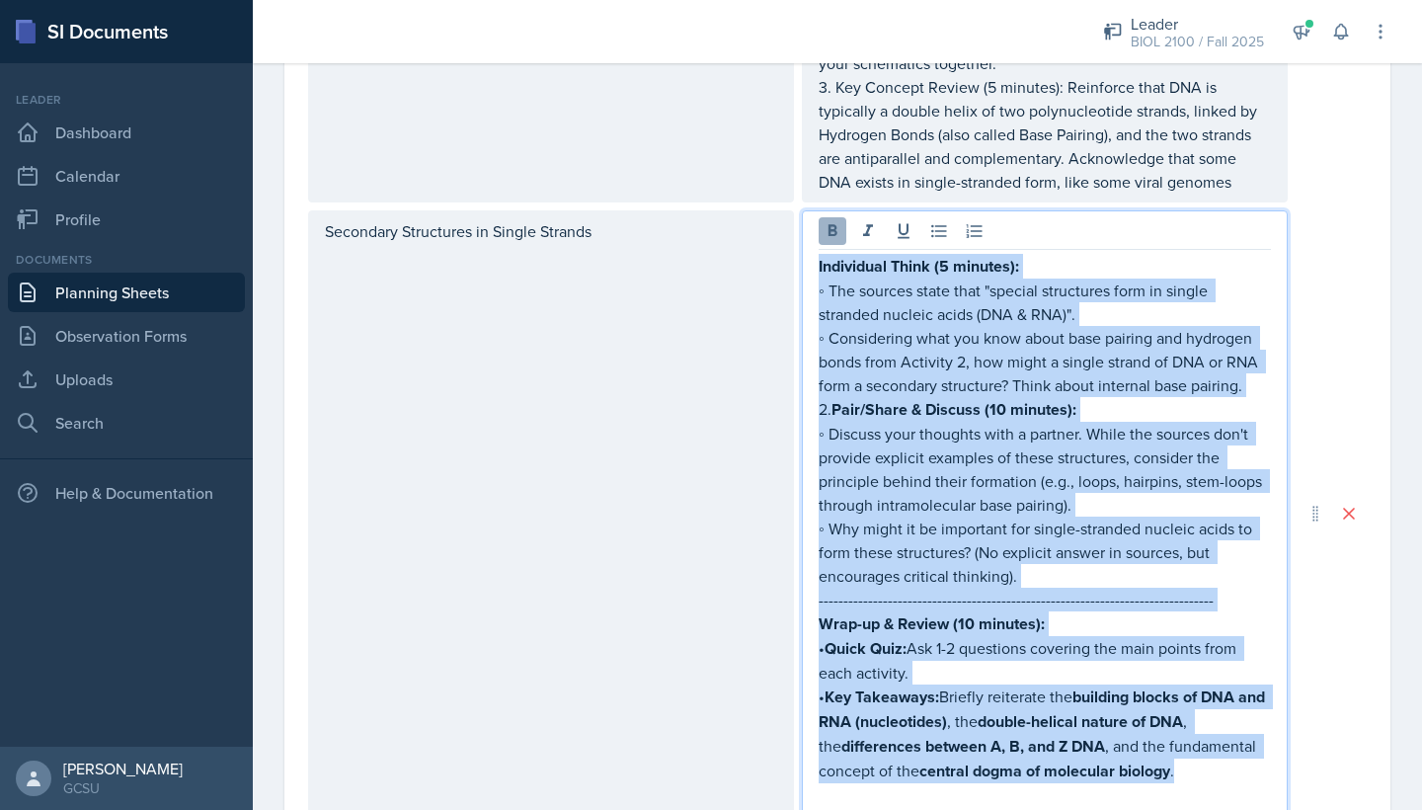
click at [834, 238] on icon at bounding box center [833, 231] width 20 height 20
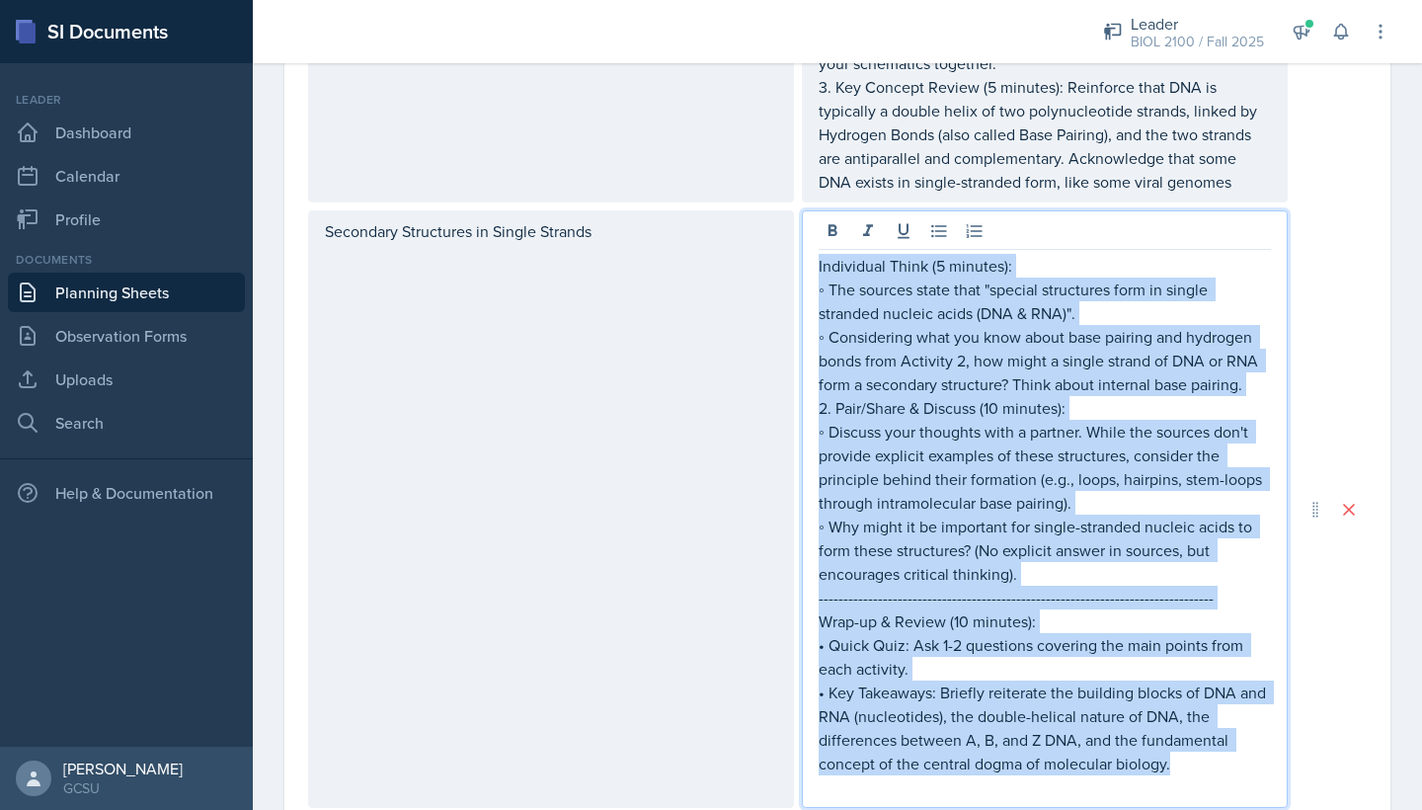
click at [948, 394] on p "◦ Considering what you know about base pairing and hydrogen bonds from Activity…" at bounding box center [1045, 360] width 452 height 71
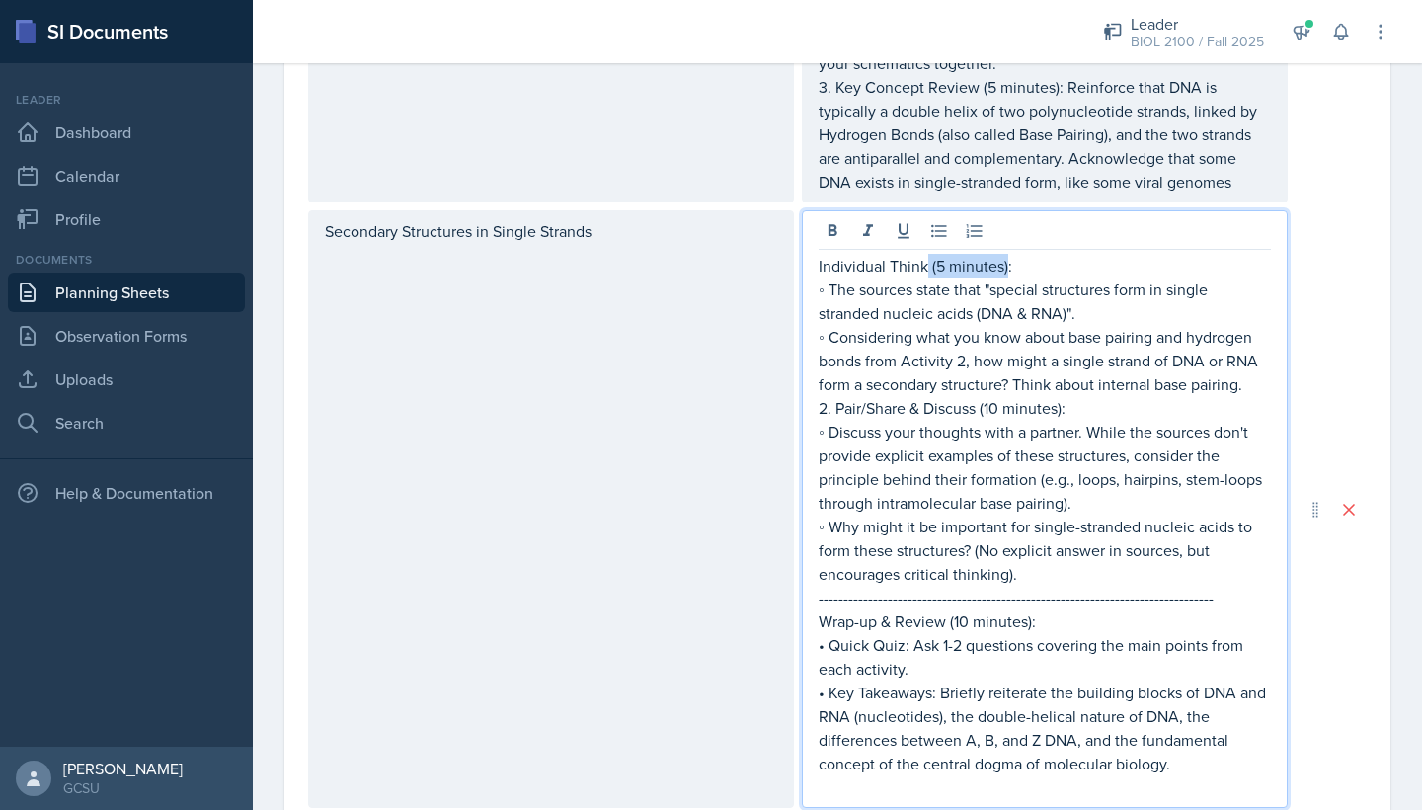
drag, startPoint x: 1009, startPoint y: 270, endPoint x: 929, endPoint y: 270, distance: 79.0
click at [929, 271] on p "Individual Think (5 minutes):" at bounding box center [1045, 266] width 452 height 24
drag, startPoint x: 1065, startPoint y: 436, endPoint x: 982, endPoint y: 431, distance: 83.1
click at [982, 420] on p "2. Pair/Share & Discuss (10 minutes):" at bounding box center [1045, 408] width 452 height 24
drag, startPoint x: 1030, startPoint y: 655, endPoint x: 950, endPoint y: 657, distance: 80.0
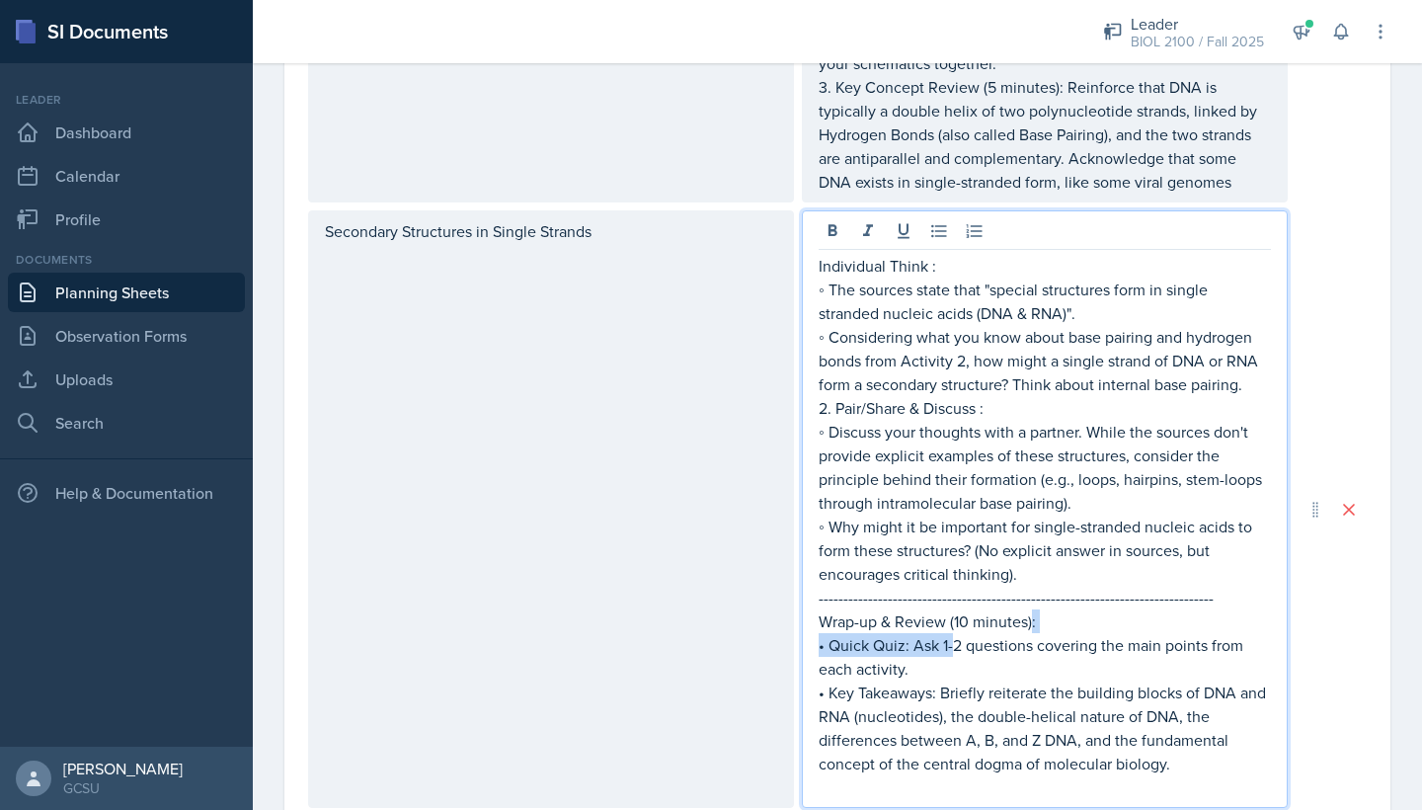
click at [951, 657] on div "Individual Think : ◦ The sources state that "special structures form in single …" at bounding box center [1045, 526] width 452 height 545
click at [950, 657] on p "• Quick Quiz: Ask 1-2 questions covering the main points from each activity." at bounding box center [1045, 656] width 452 height 47
drag, startPoint x: 1030, startPoint y: 651, endPoint x: 948, endPoint y: 655, distance: 82.1
click at [948, 633] on p "Wrap-up & Review (10 minutes):" at bounding box center [1045, 621] width 452 height 24
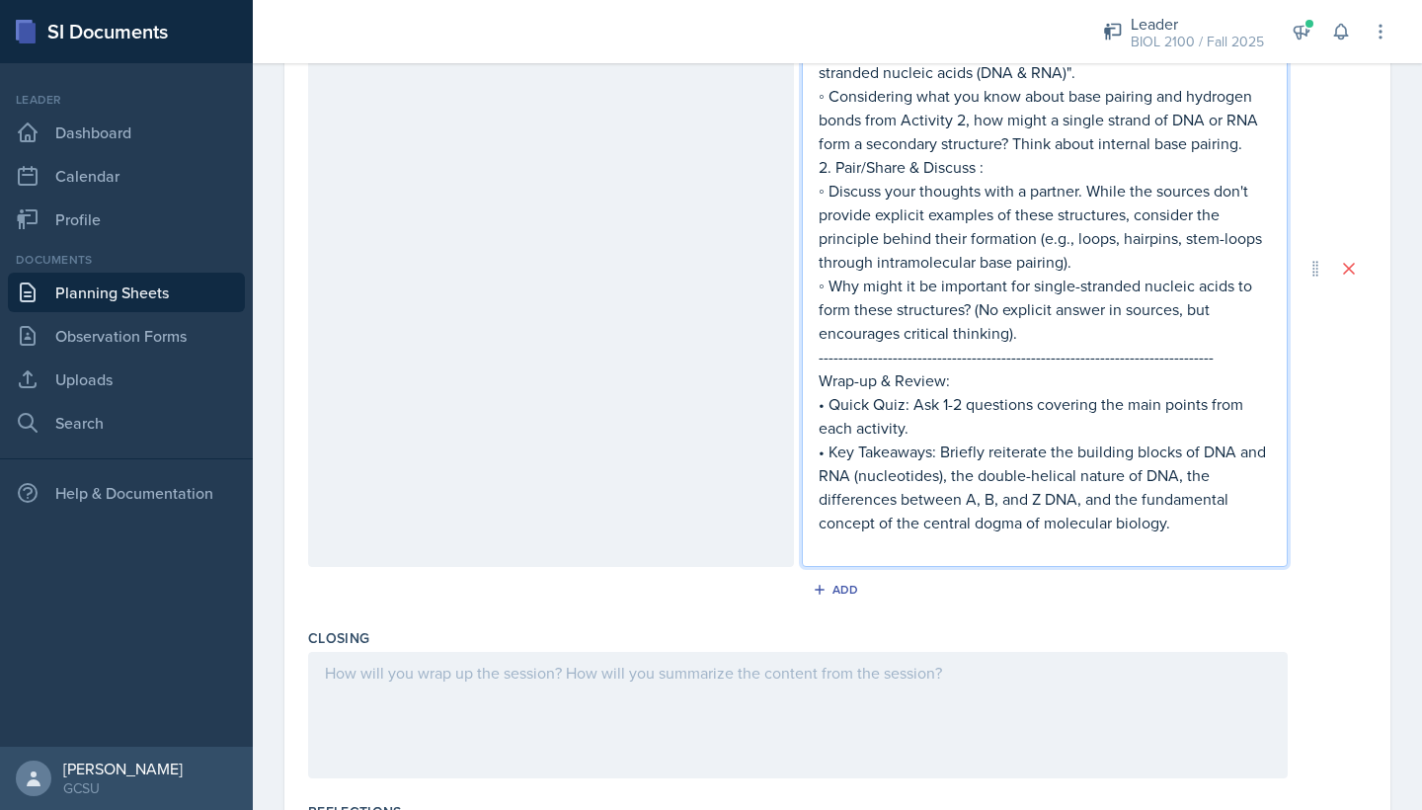
scroll to position [1578, 0]
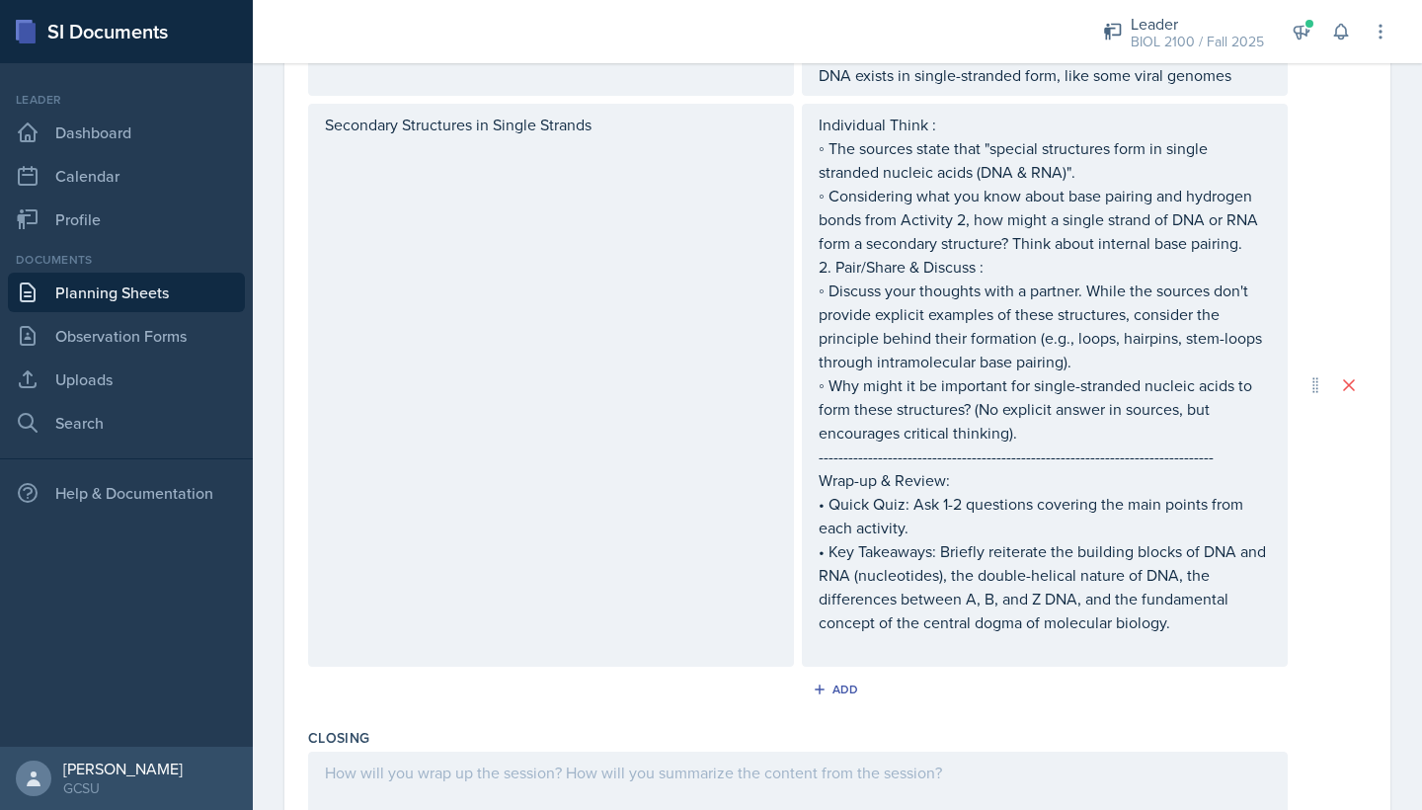
scroll to position [1461, 0]
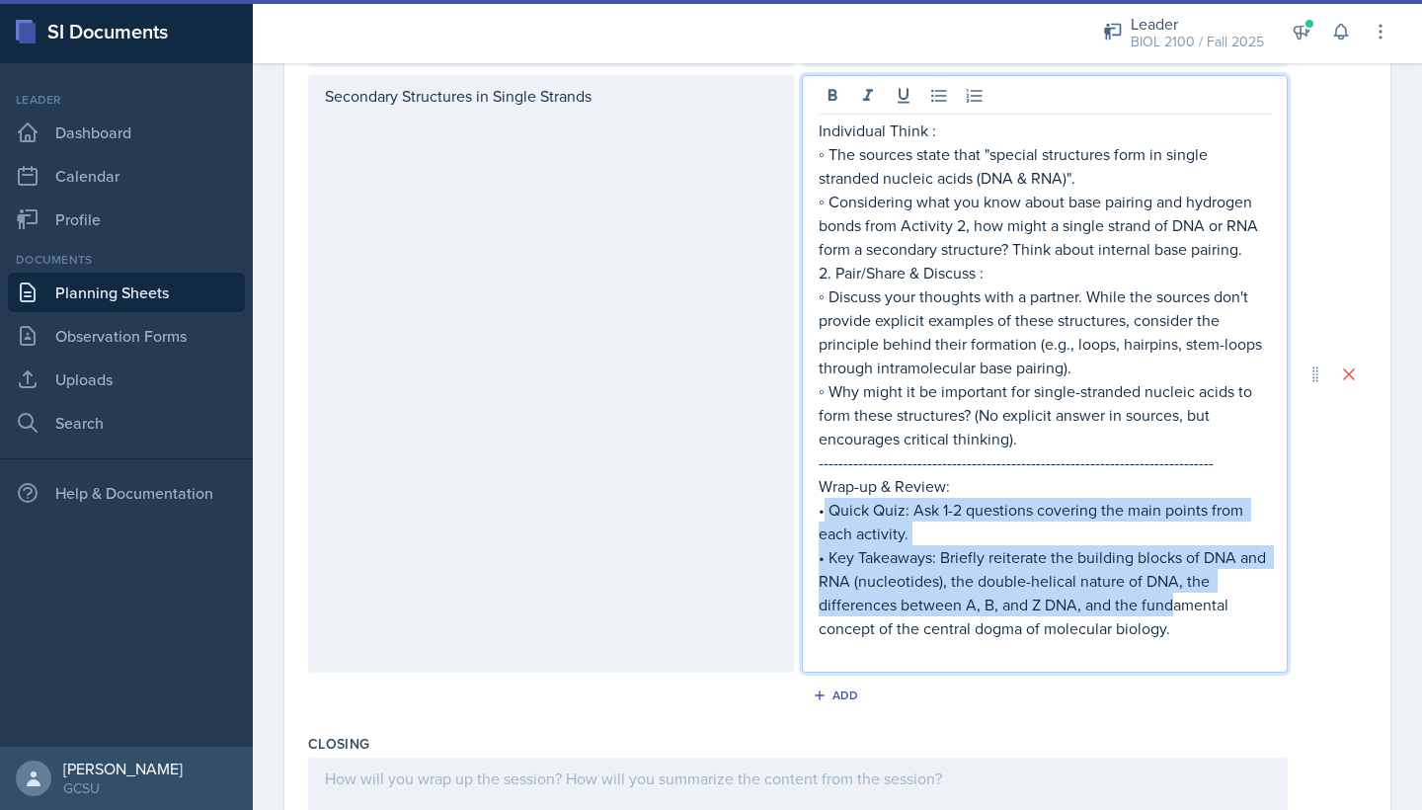
drag, startPoint x: 1176, startPoint y: 625, endPoint x: 823, endPoint y: 537, distance: 364.4
click at [823, 537] on div "Individual Think : ◦ The sources state that "special structures form in single …" at bounding box center [1045, 391] width 452 height 545
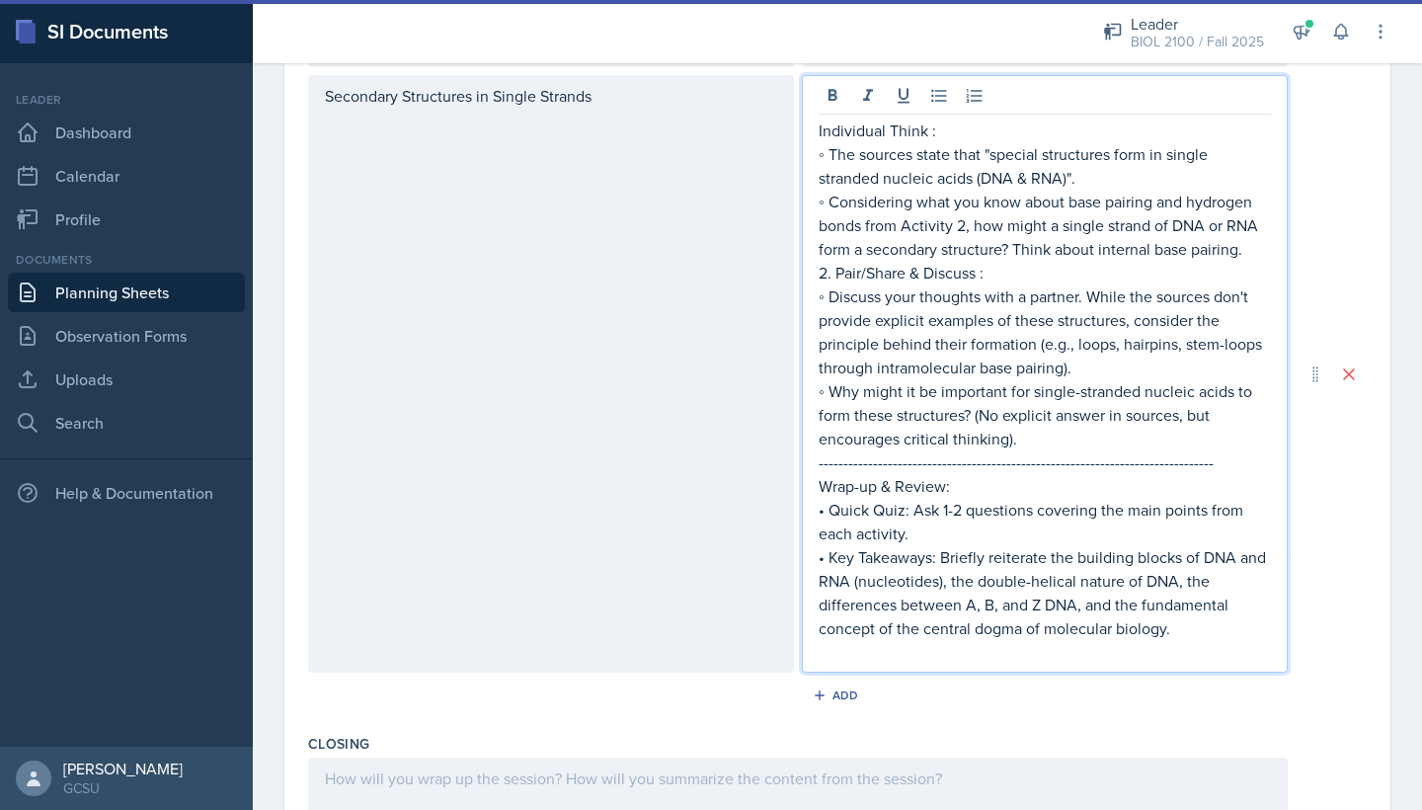
click at [1046, 640] on p "• Key Takeaways: Briefly reiterate the building blocks of DNA and RNA (nucleoti…" at bounding box center [1045, 592] width 452 height 95
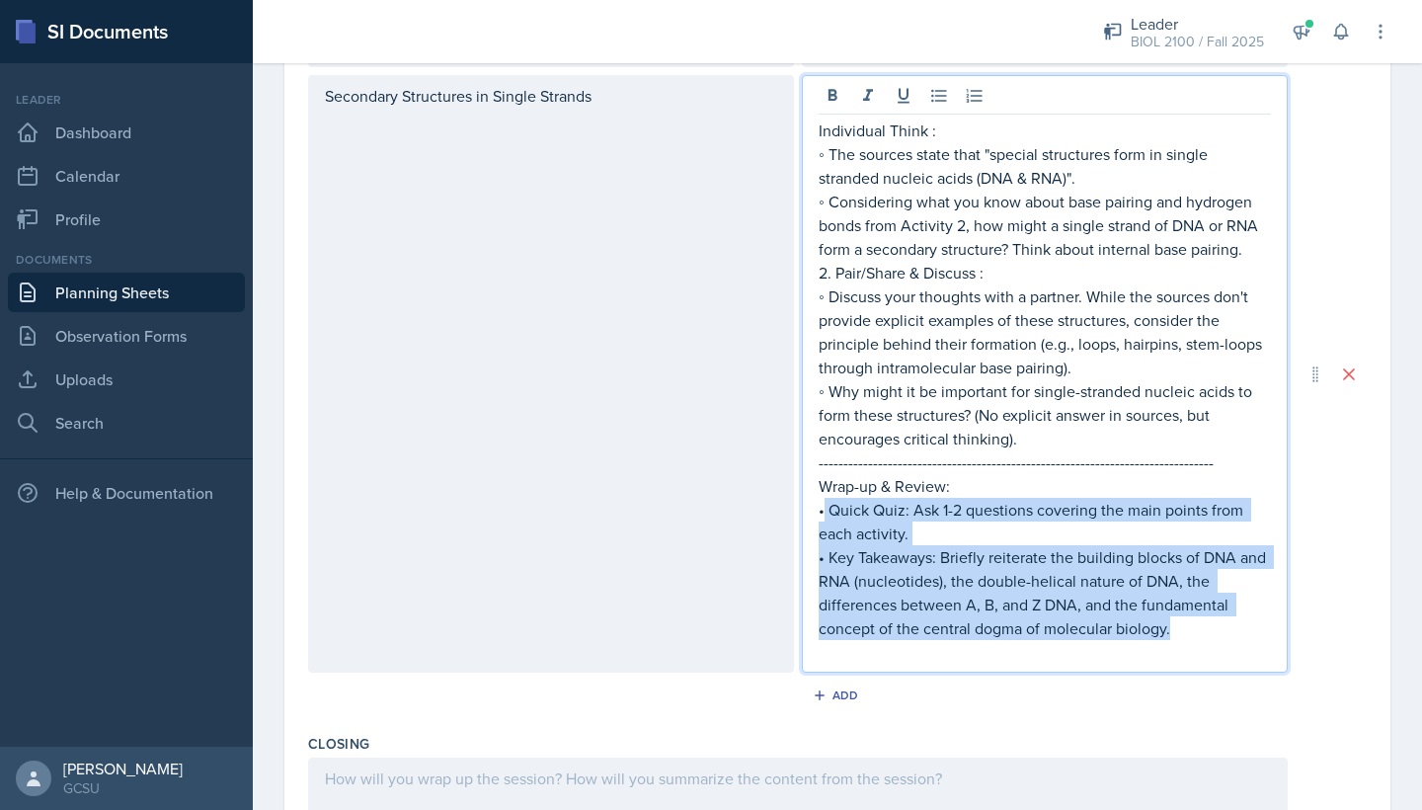
drag, startPoint x: 1189, startPoint y: 653, endPoint x: 824, endPoint y: 527, distance: 386.4
click at [824, 527] on div "Individual Think : ◦ The sources state that "special structures form in single …" at bounding box center [1045, 391] width 452 height 545
copy div "Quick Quiz: Ask 1-2 questions covering the main points from each activity. • Ke…"
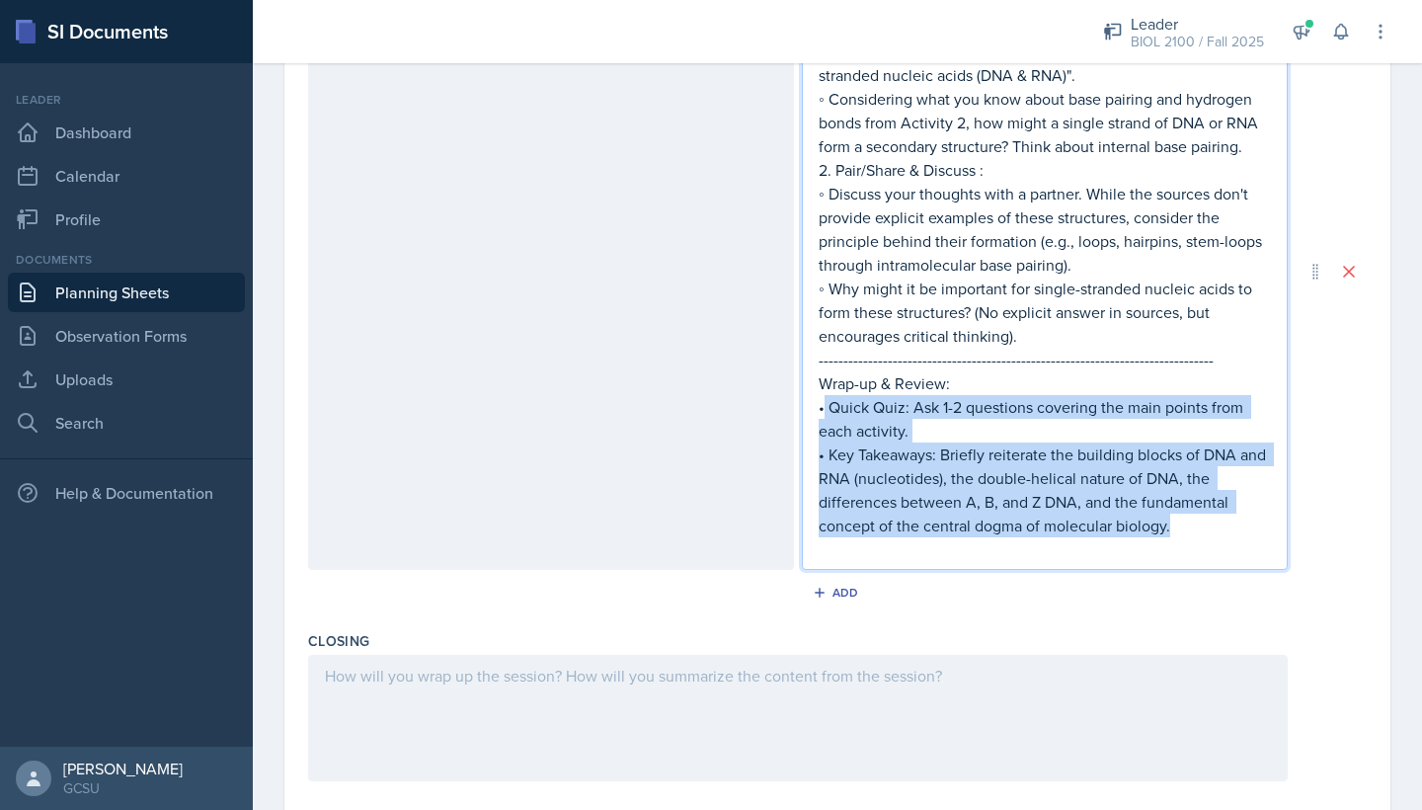
scroll to position [1601, 0]
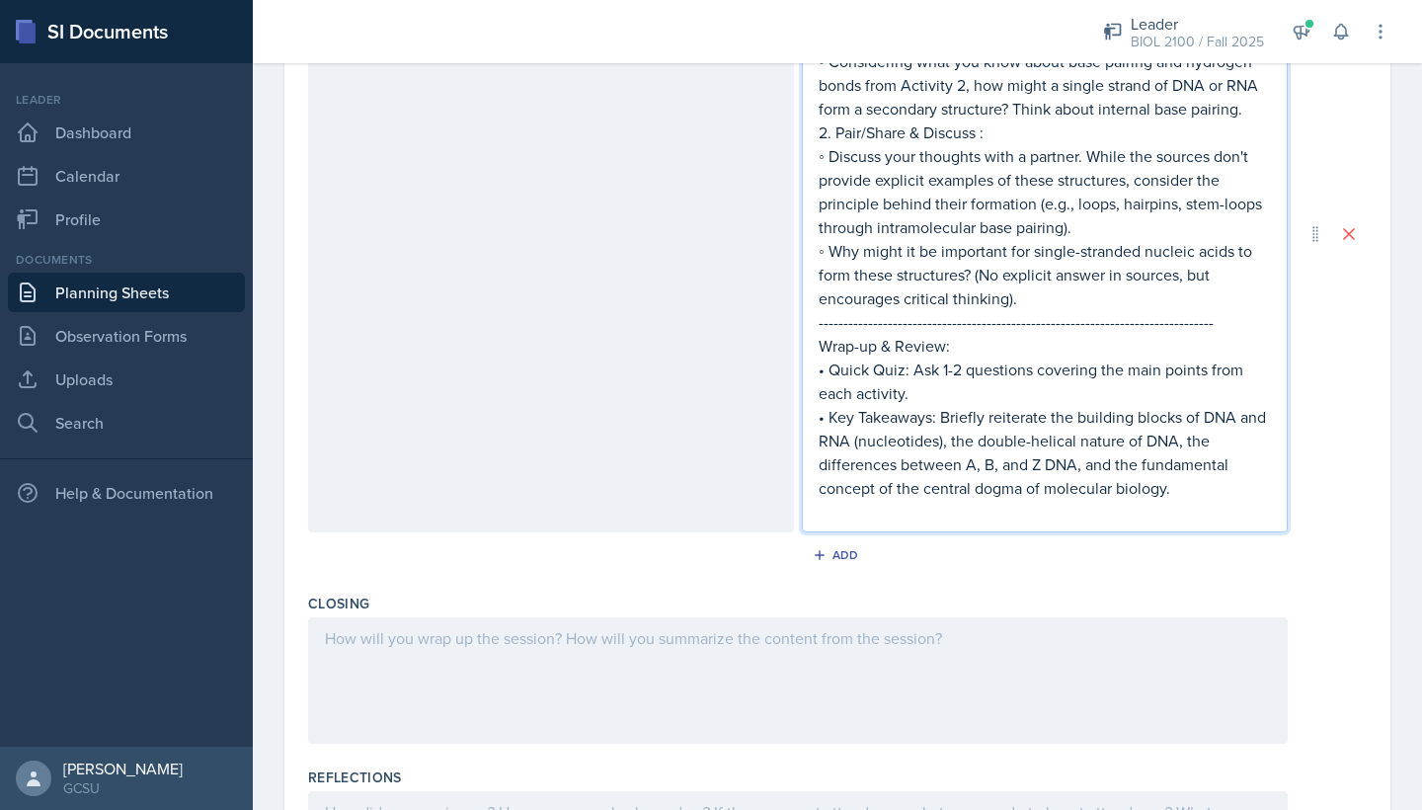
click at [766, 655] on div at bounding box center [798, 680] width 980 height 126
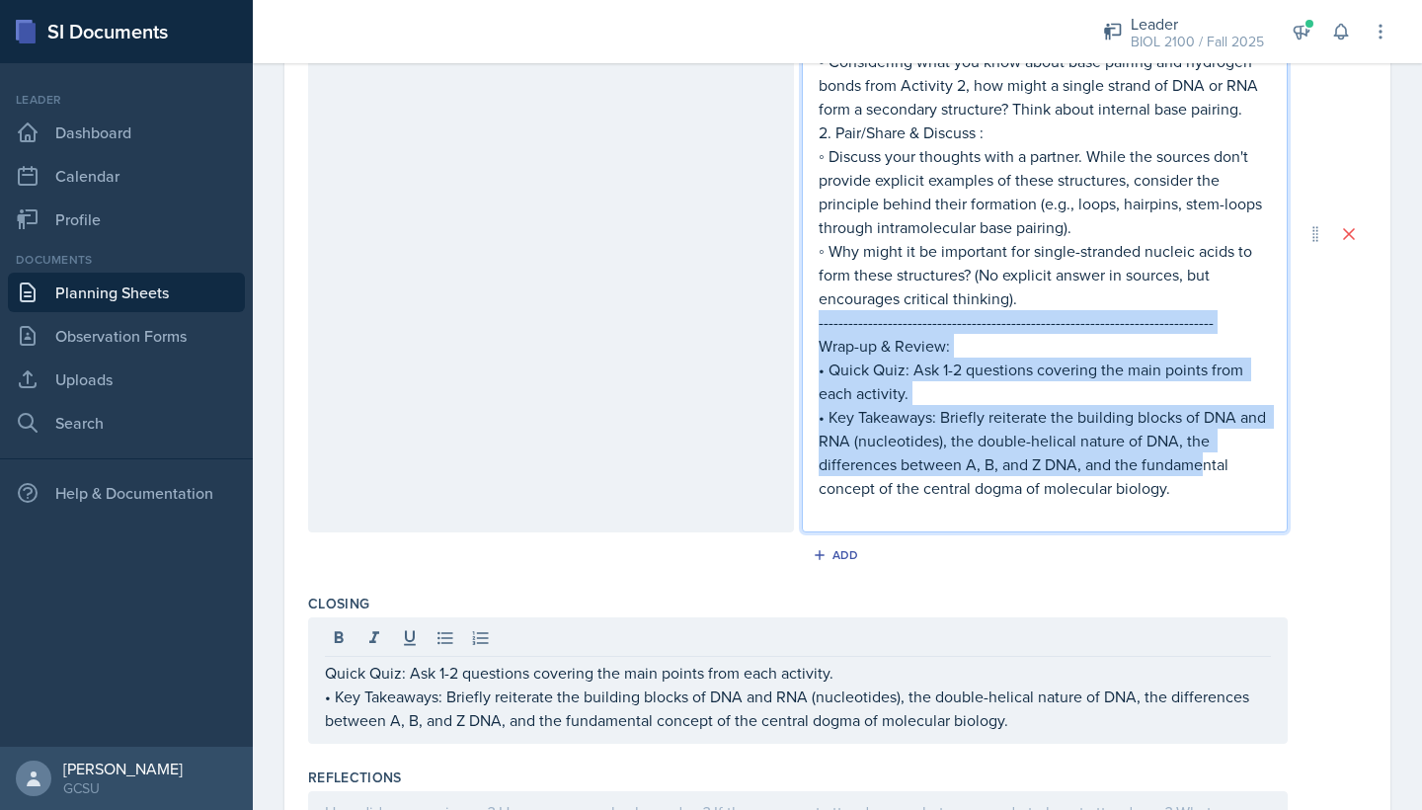
drag, startPoint x: 1198, startPoint y: 478, endPoint x: 779, endPoint y: 342, distance: 440.4
click at [781, 342] on div "Secondary Structures in Single Strands Individual Think : ◦ The sources state t…" at bounding box center [798, 234] width 980 height 598
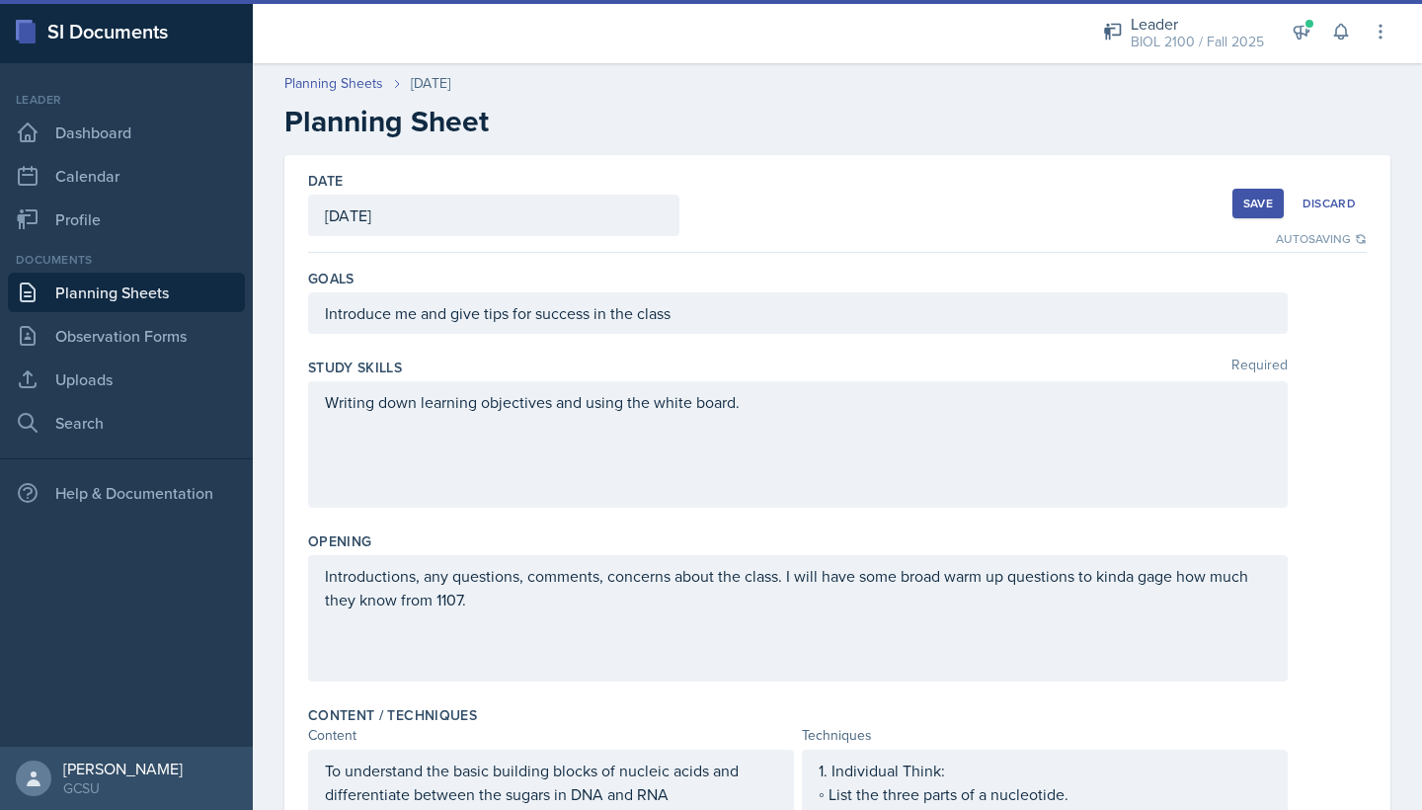
scroll to position [0, 0]
click at [1046, 204] on div "Save" at bounding box center [1259, 204] width 30 height 16
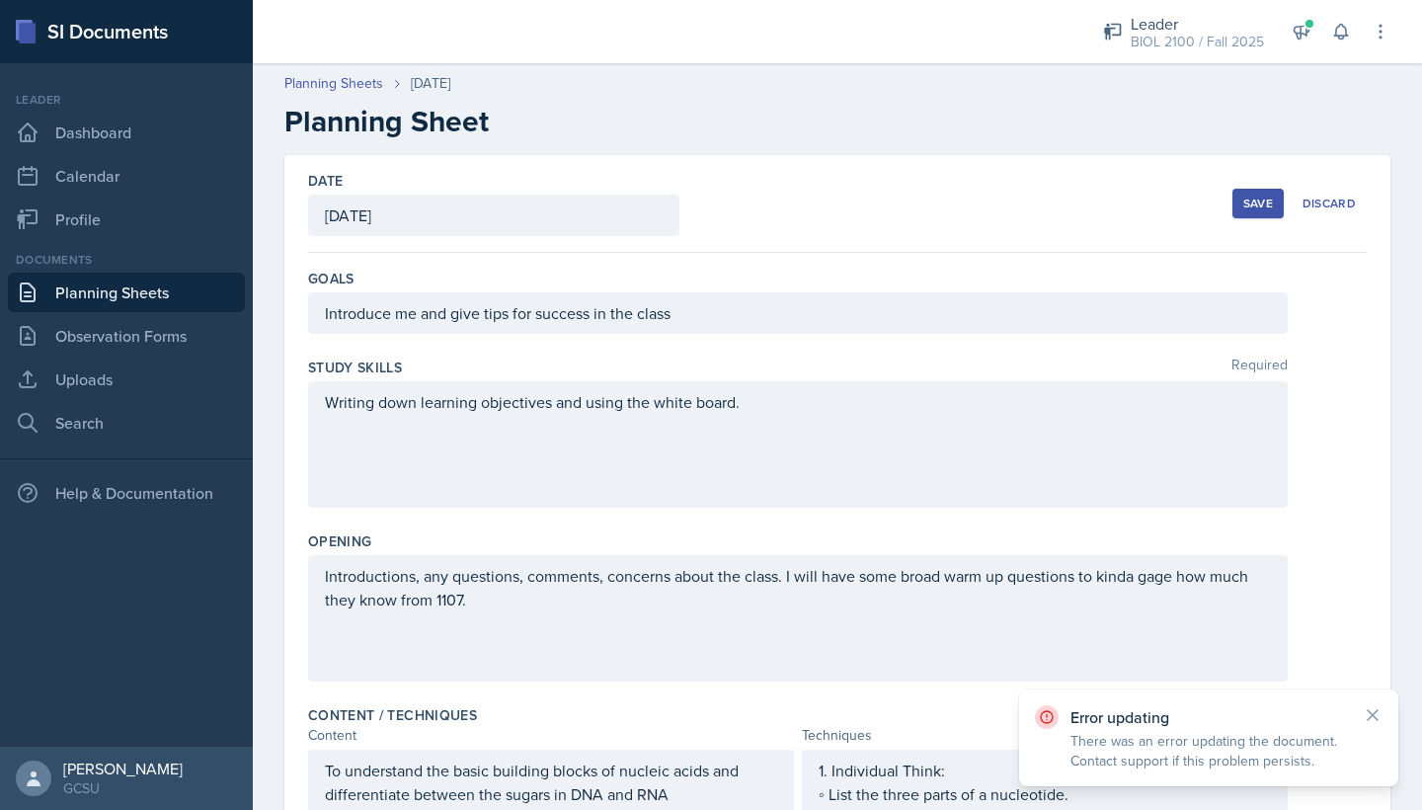
click at [1046, 204] on div "Save" at bounding box center [1259, 204] width 30 height 16
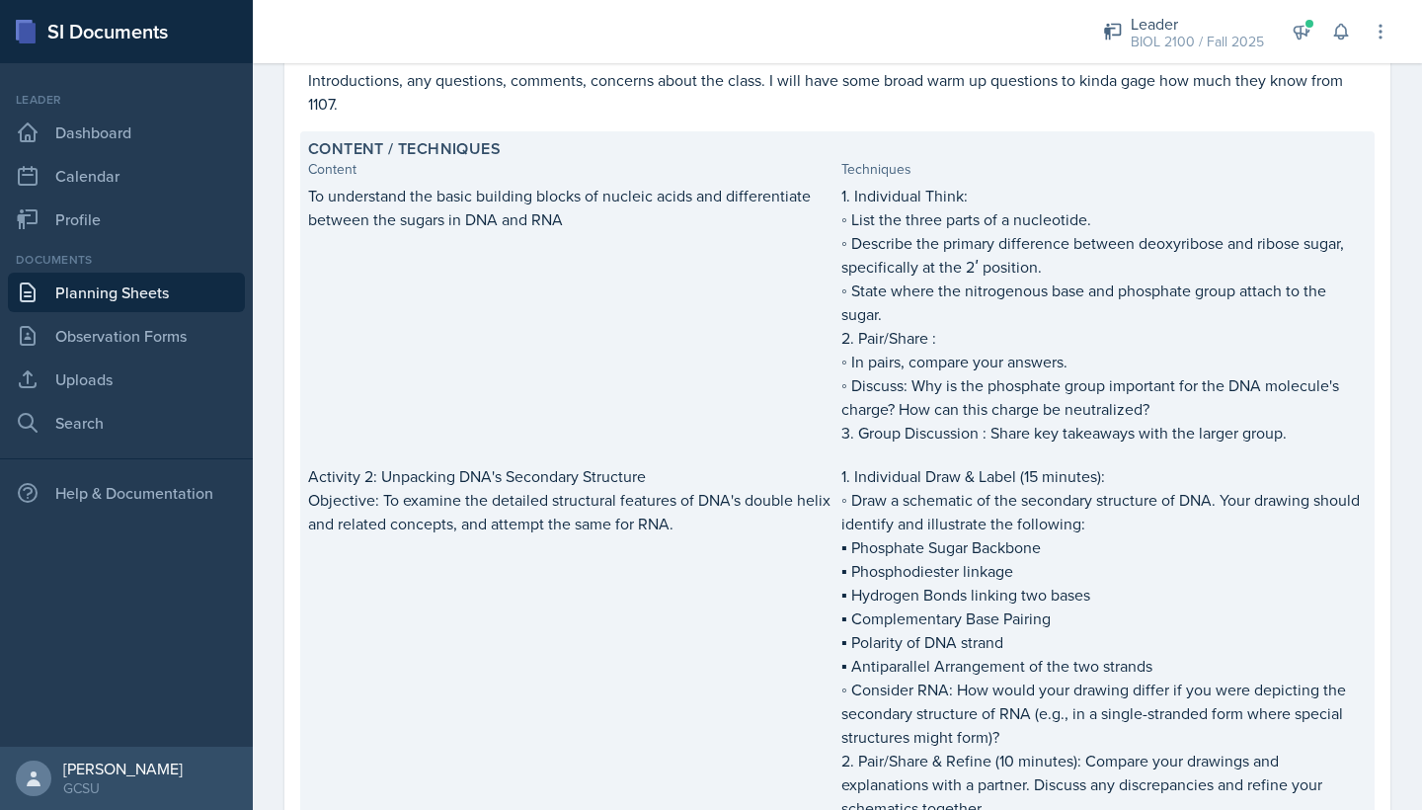
scroll to position [357, 0]
drag, startPoint x: 859, startPoint y: 192, endPoint x: 1175, endPoint y: 405, distance: 381.4
click at [1046, 405] on div "1. Individual Think: ◦ List the three parts of a nucleotide. ◦ Describe the pri…" at bounding box center [1104, 313] width 525 height 261
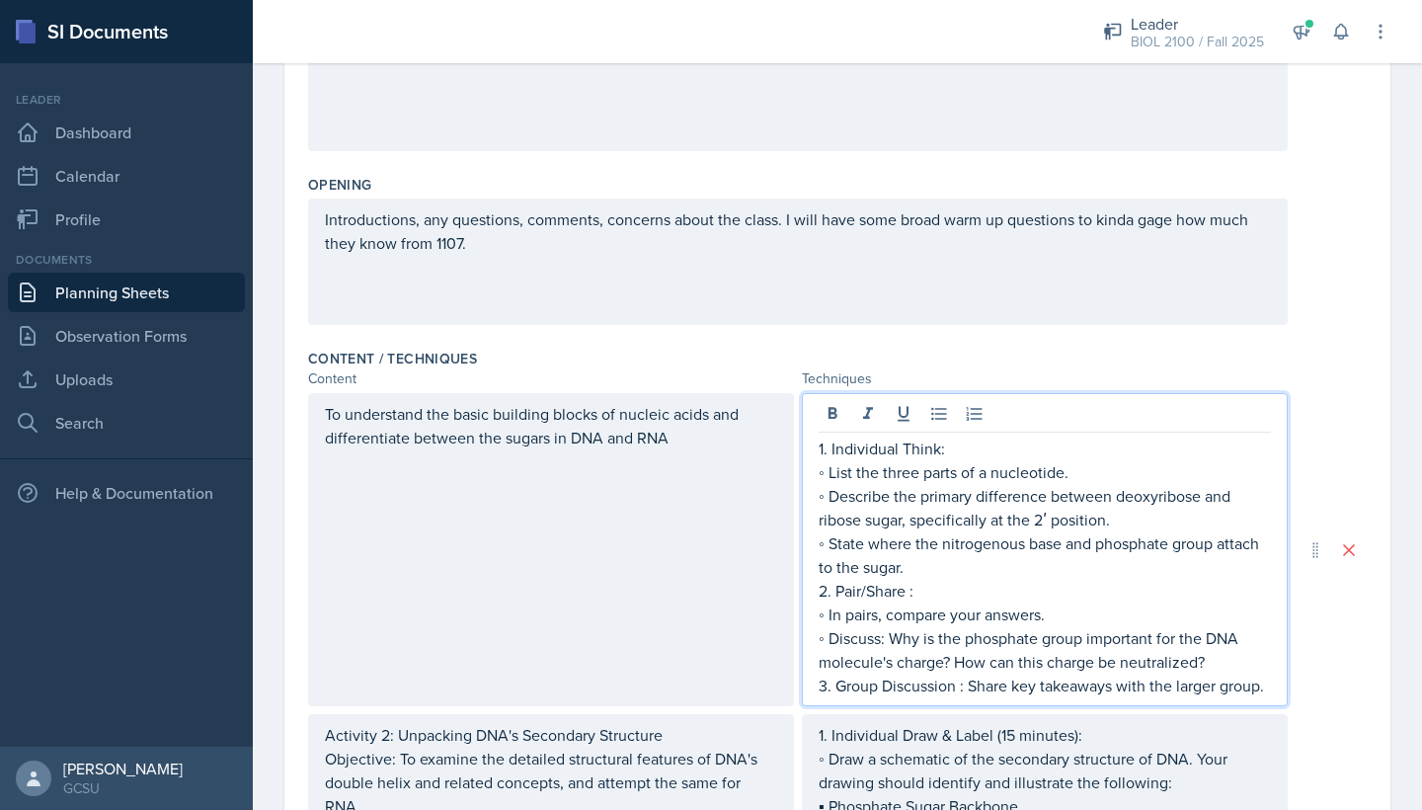
click at [939, 438] on div "1. Individual Think: ◦ List the three parts of a nucleotide. ◦ Describe the pri…" at bounding box center [1045, 567] width 452 height 261
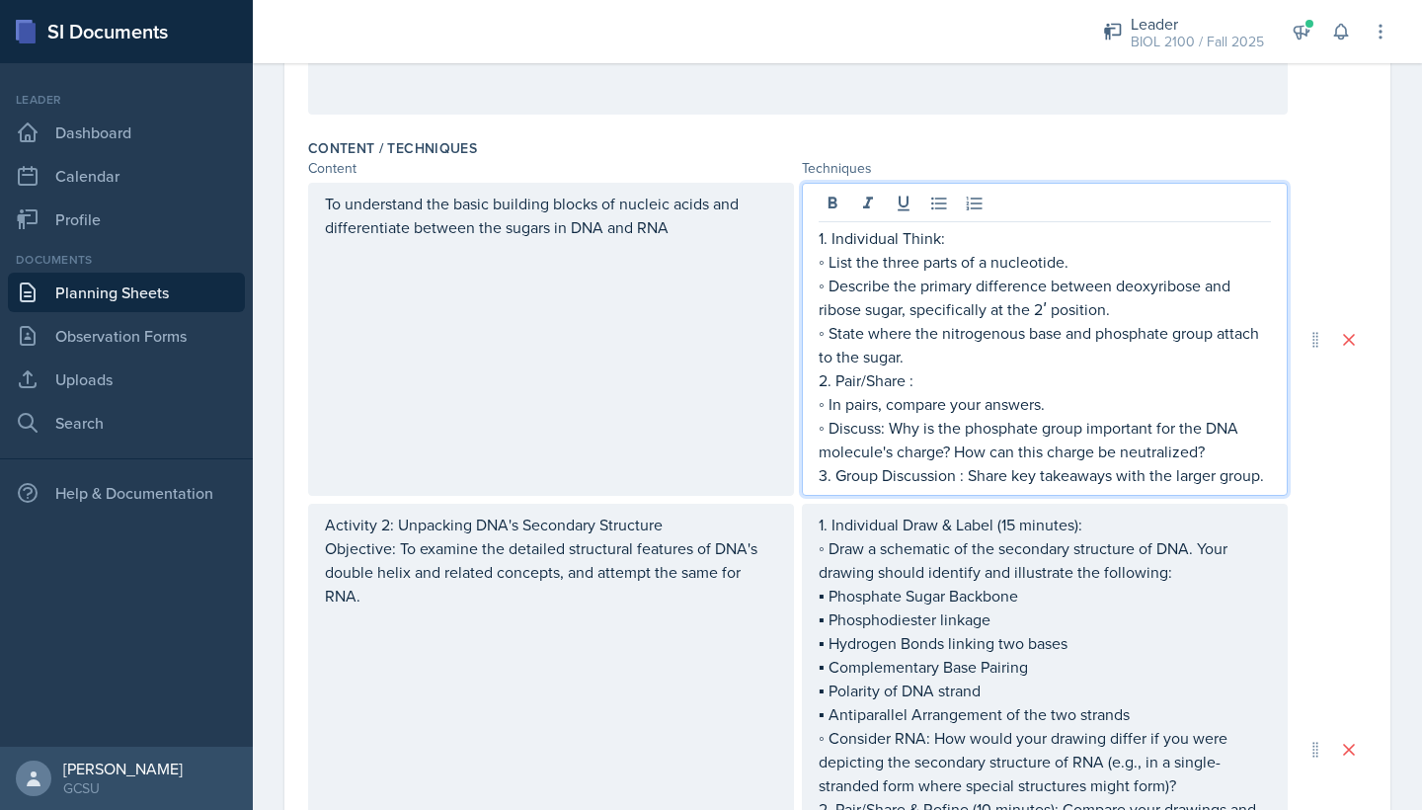
scroll to position [577, 0]
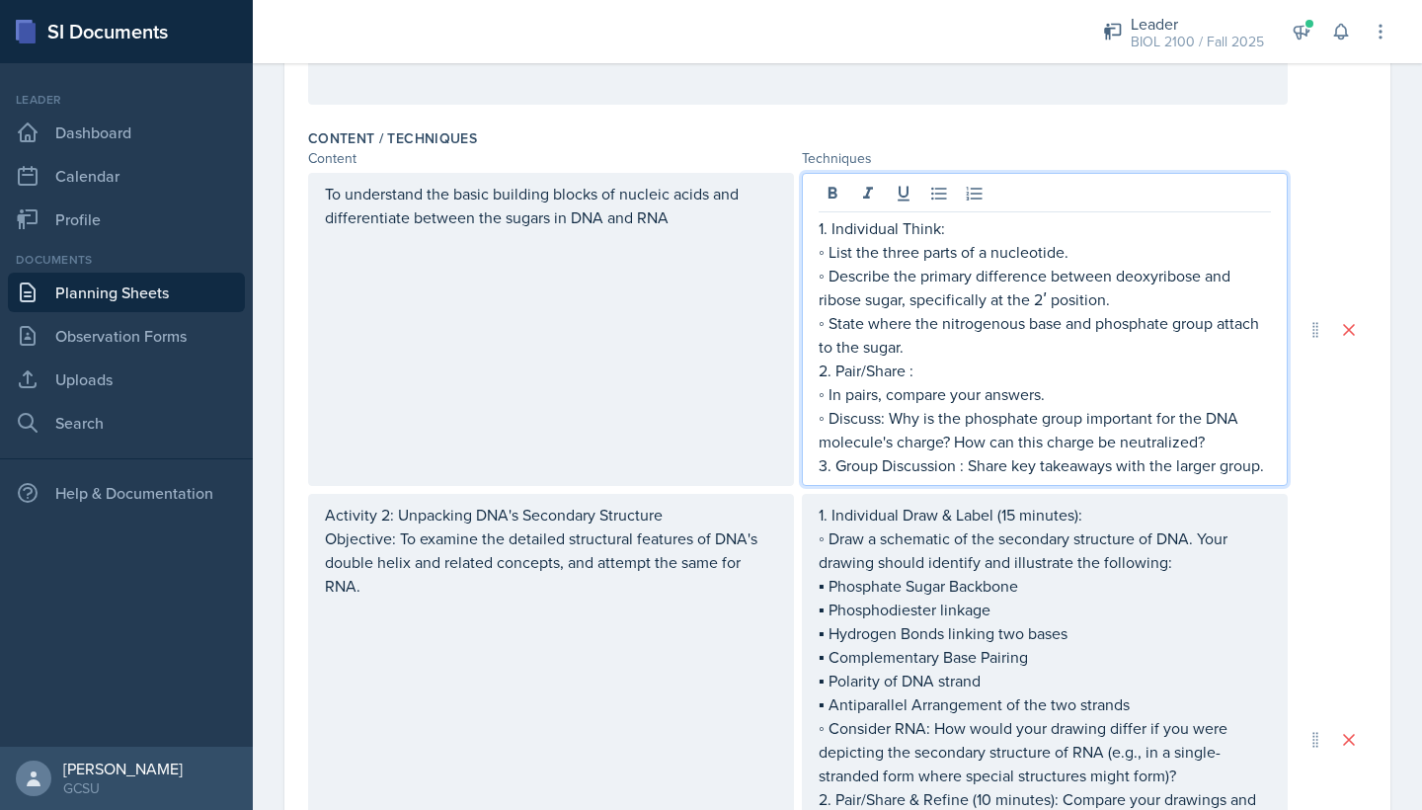
drag, startPoint x: 831, startPoint y: 228, endPoint x: 1235, endPoint y: 441, distance: 456.4
click at [1046, 441] on div "1. Individual Think: ◦ List the three parts of a nucleotide. ◦ Describe the pri…" at bounding box center [1045, 346] width 452 height 261
copy div "Individual Think: ◦ List the three parts of a nucleotide. ◦ Describe the primar…"
click at [837, 321] on p "◦ State where the nitrogenous base and phosphate group attach to the sugar." at bounding box center [1045, 334] width 452 height 47
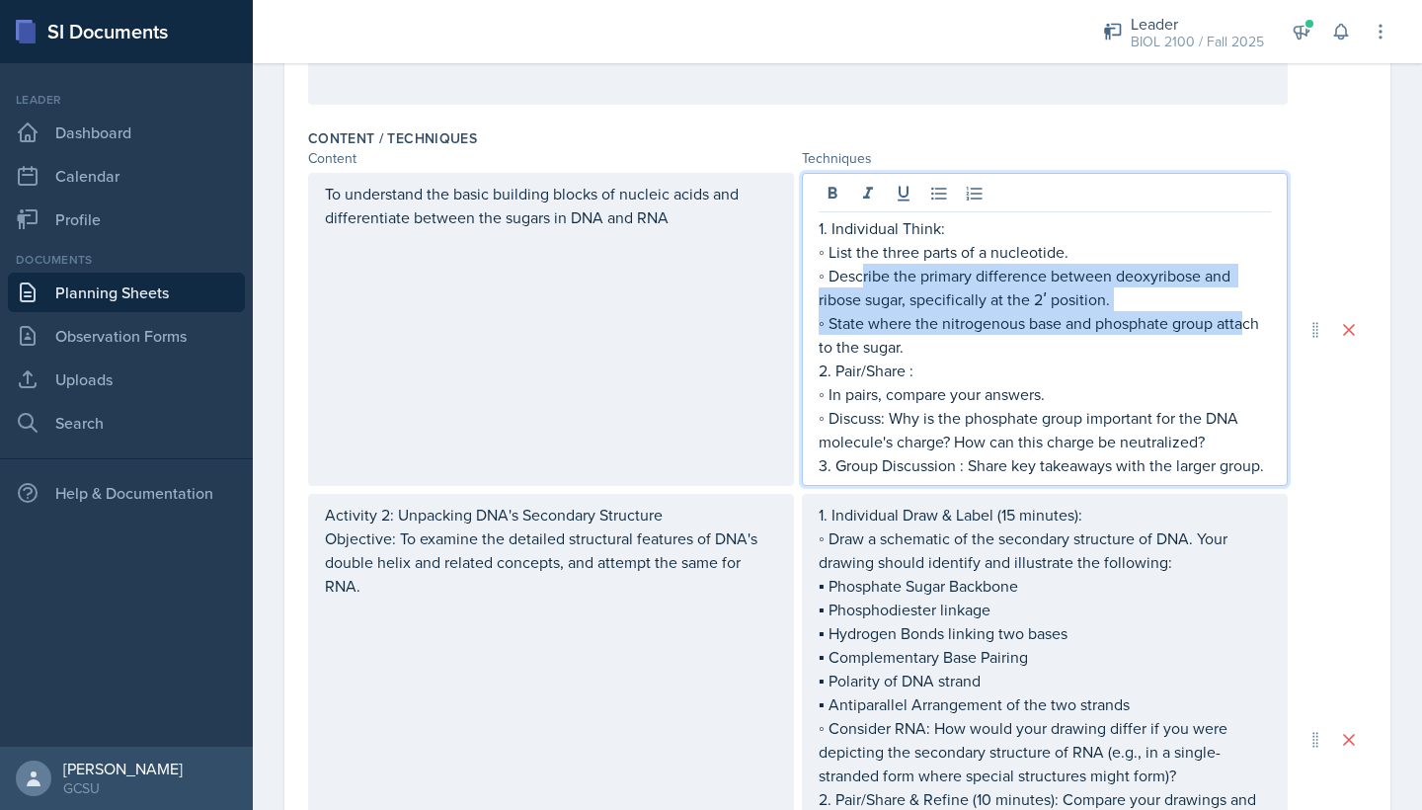
drag, startPoint x: 847, startPoint y: 275, endPoint x: 1244, endPoint y: 325, distance: 400.3
click at [1046, 325] on div "1. Individual Think: ◦ List the three parts of a nucleotide. ◦ Describe the pri…" at bounding box center [1045, 346] width 452 height 261
copy div "Describe the primary difference between deoxyribose and ribose sugar, specifica…"
click at [894, 418] on p "◦ Discuss: Why is the phosphate group important for the DNA molecule's charge? …" at bounding box center [1045, 429] width 452 height 47
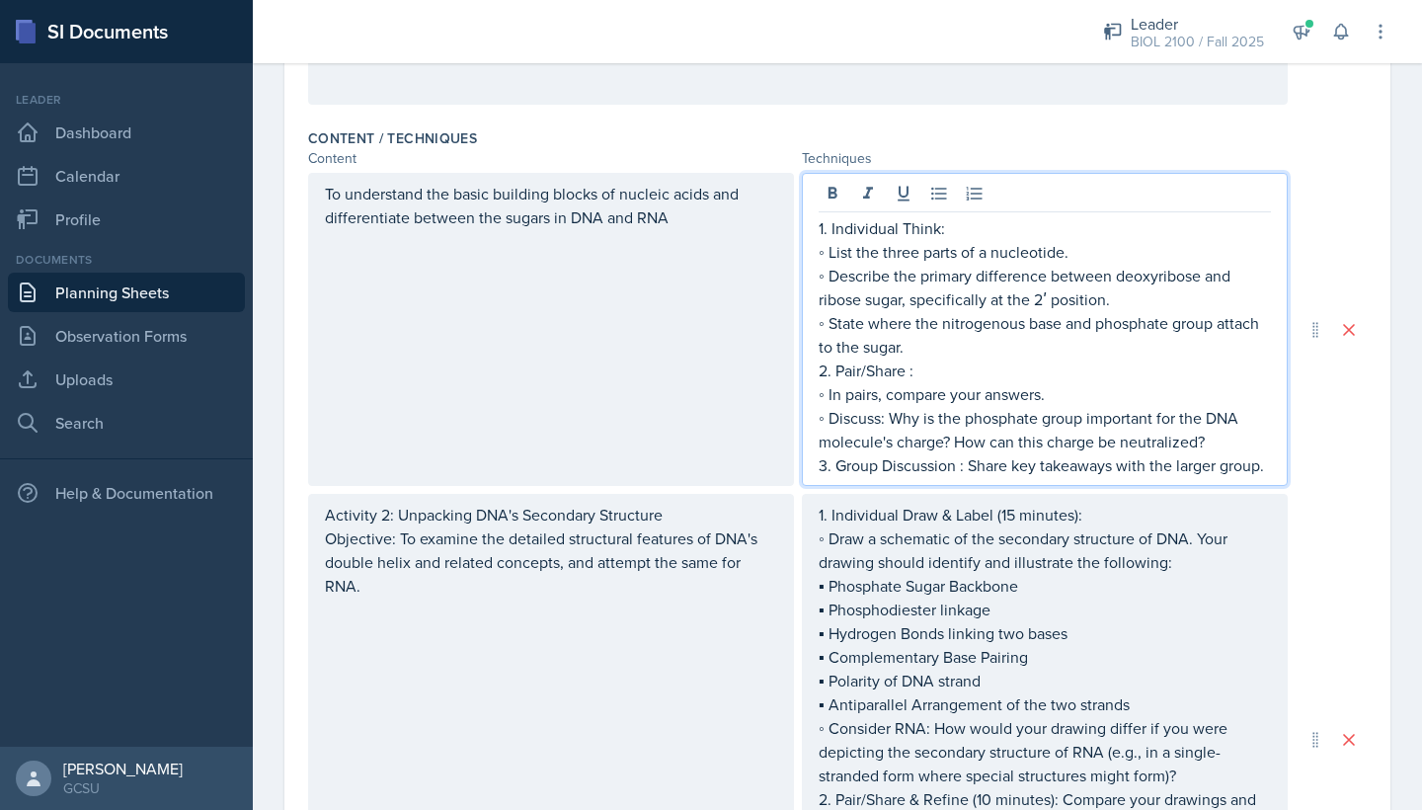
drag, startPoint x: 907, startPoint y: 419, endPoint x: 1231, endPoint y: 437, distance: 324.5
click at [1046, 442] on p "◦ Discuss: Why is the phosphate group important for the DNA molecule's charge? …" at bounding box center [1045, 429] width 452 height 47
copy p "Why is the phosphate group important for the DNA molecule's charge? How can thi…"
